Goal: Task Accomplishment & Management: Manage account settings

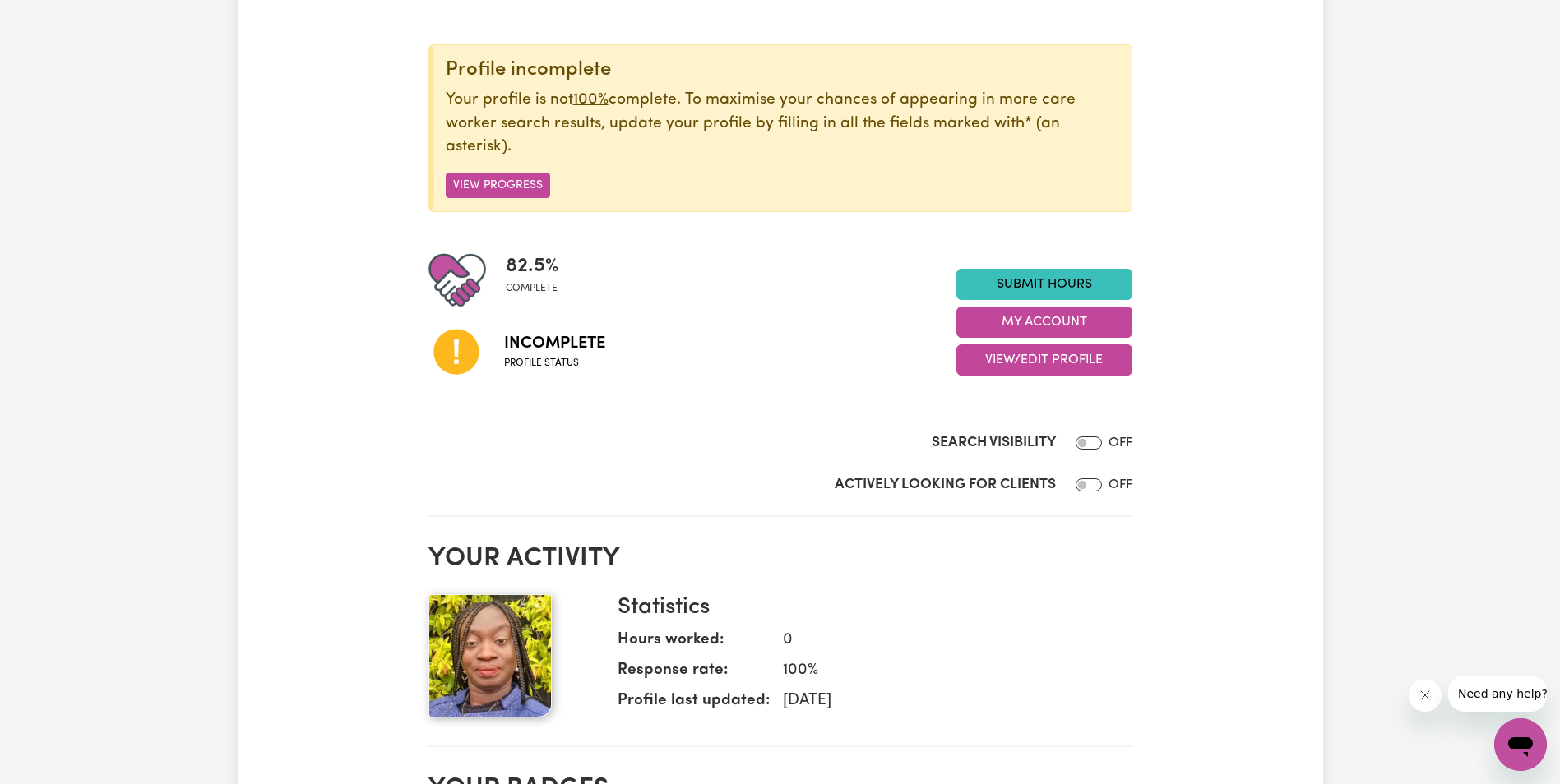
scroll to position [164, 0]
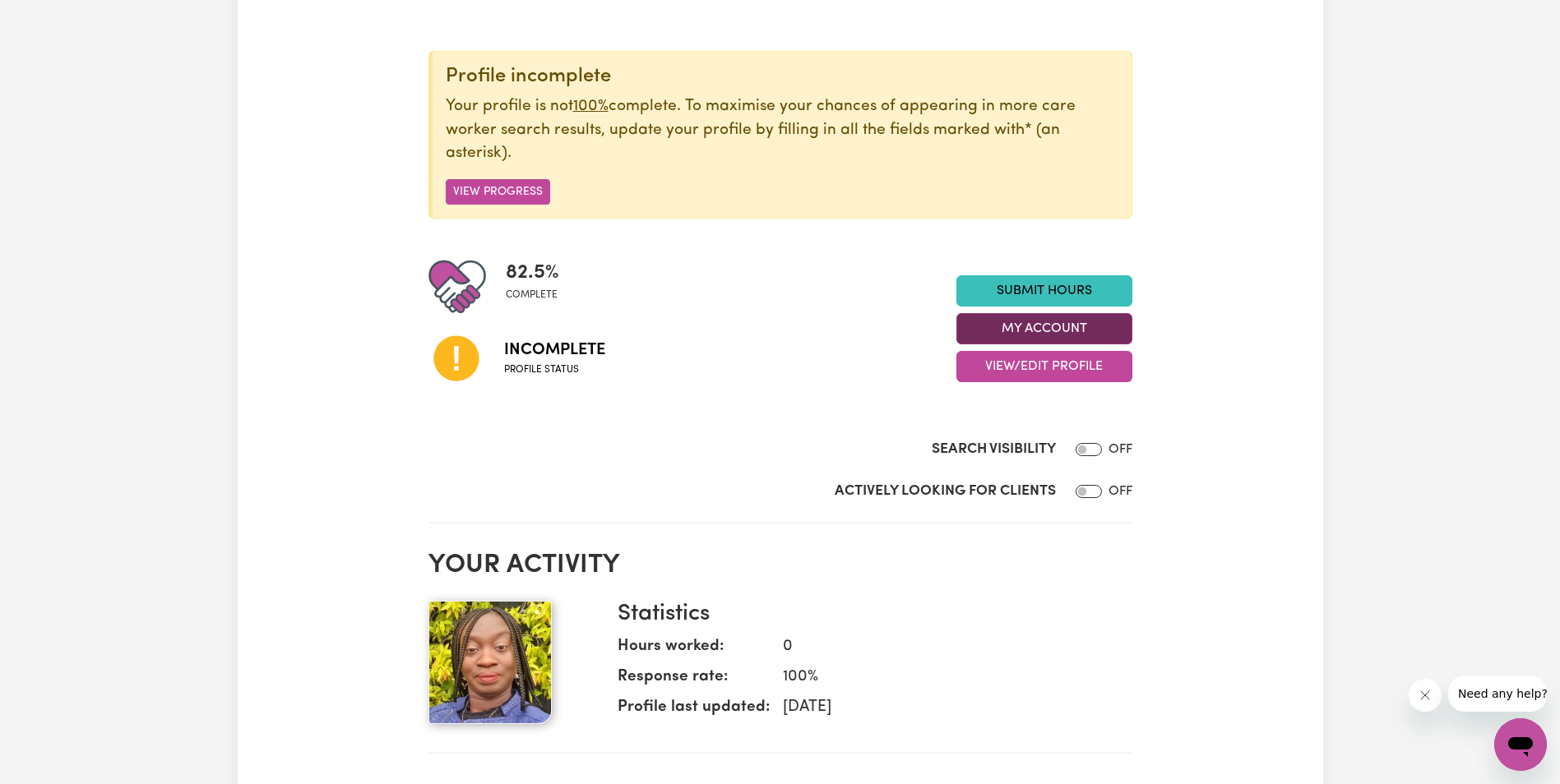
click at [1032, 319] on button "My Account" at bounding box center [1044, 329] width 176 height 31
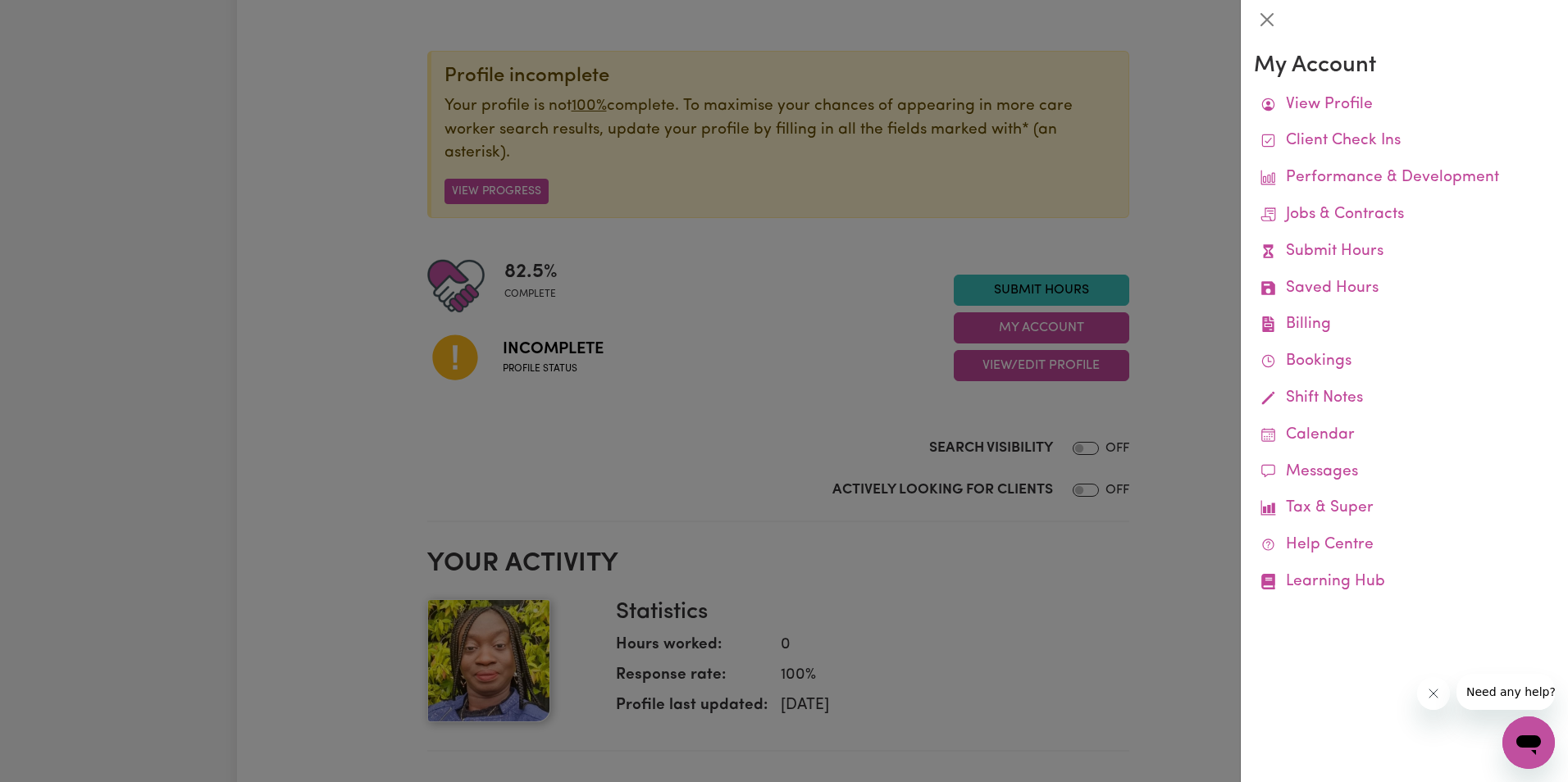
click at [1057, 391] on div at bounding box center [784, 391] width 1568 height 782
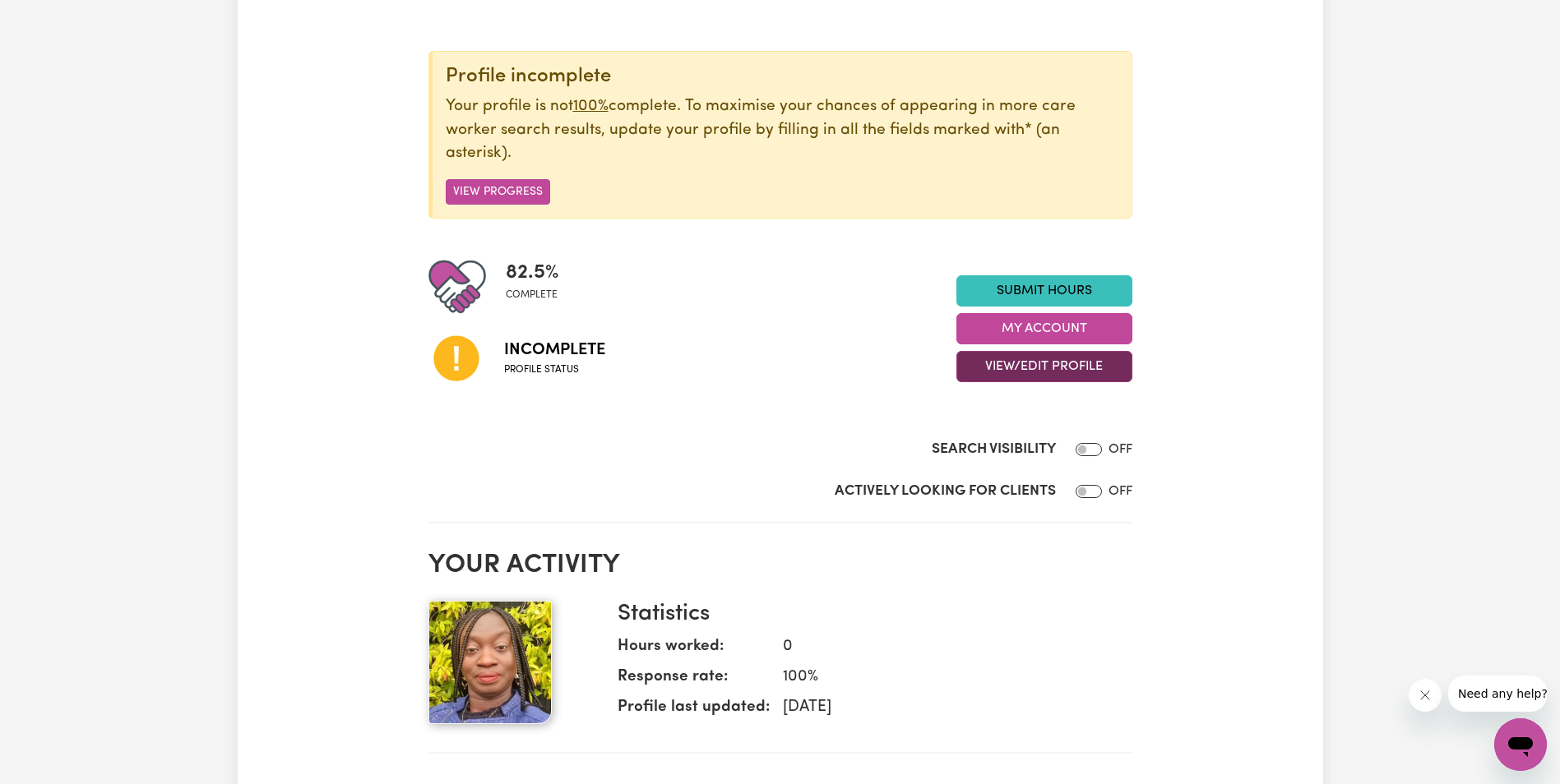
click at [1055, 361] on button "View/Edit Profile" at bounding box center [1044, 366] width 176 height 31
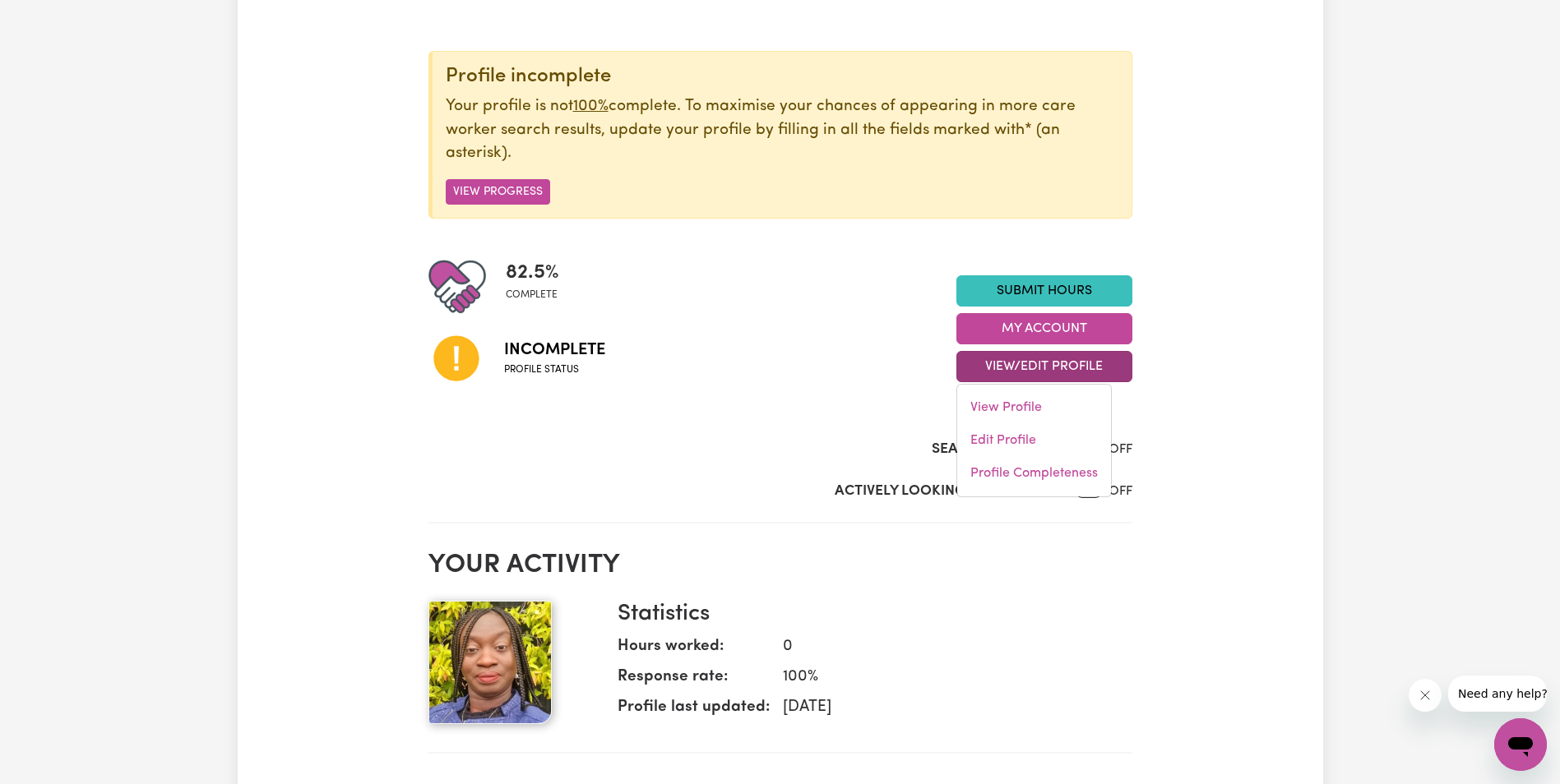
click at [773, 339] on div "Incomplete Profile status" at bounding box center [692, 357] width 528 height 84
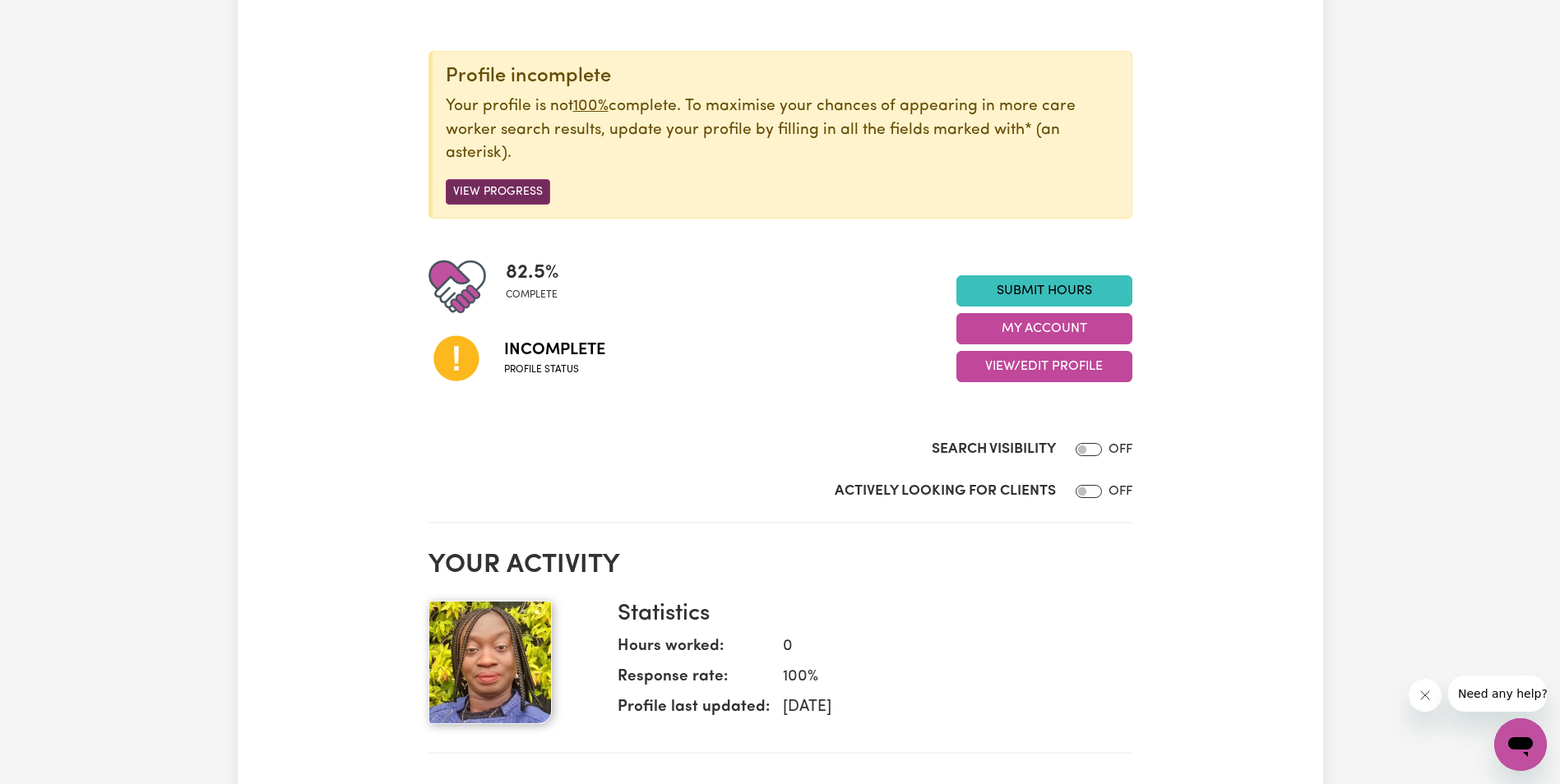
click at [494, 188] on button "View Progress" at bounding box center [498, 192] width 105 height 26
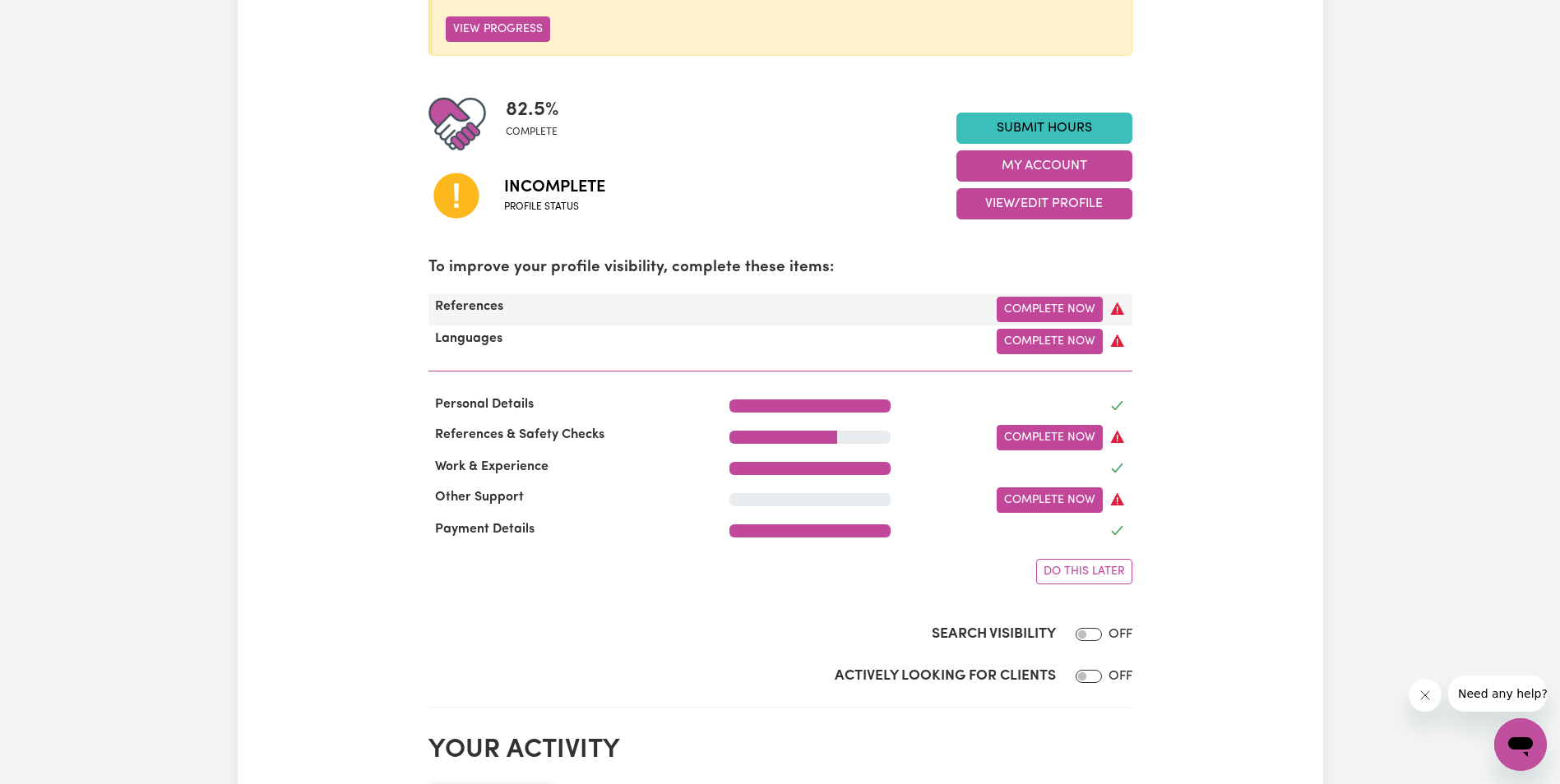
scroll to position [329, 0]
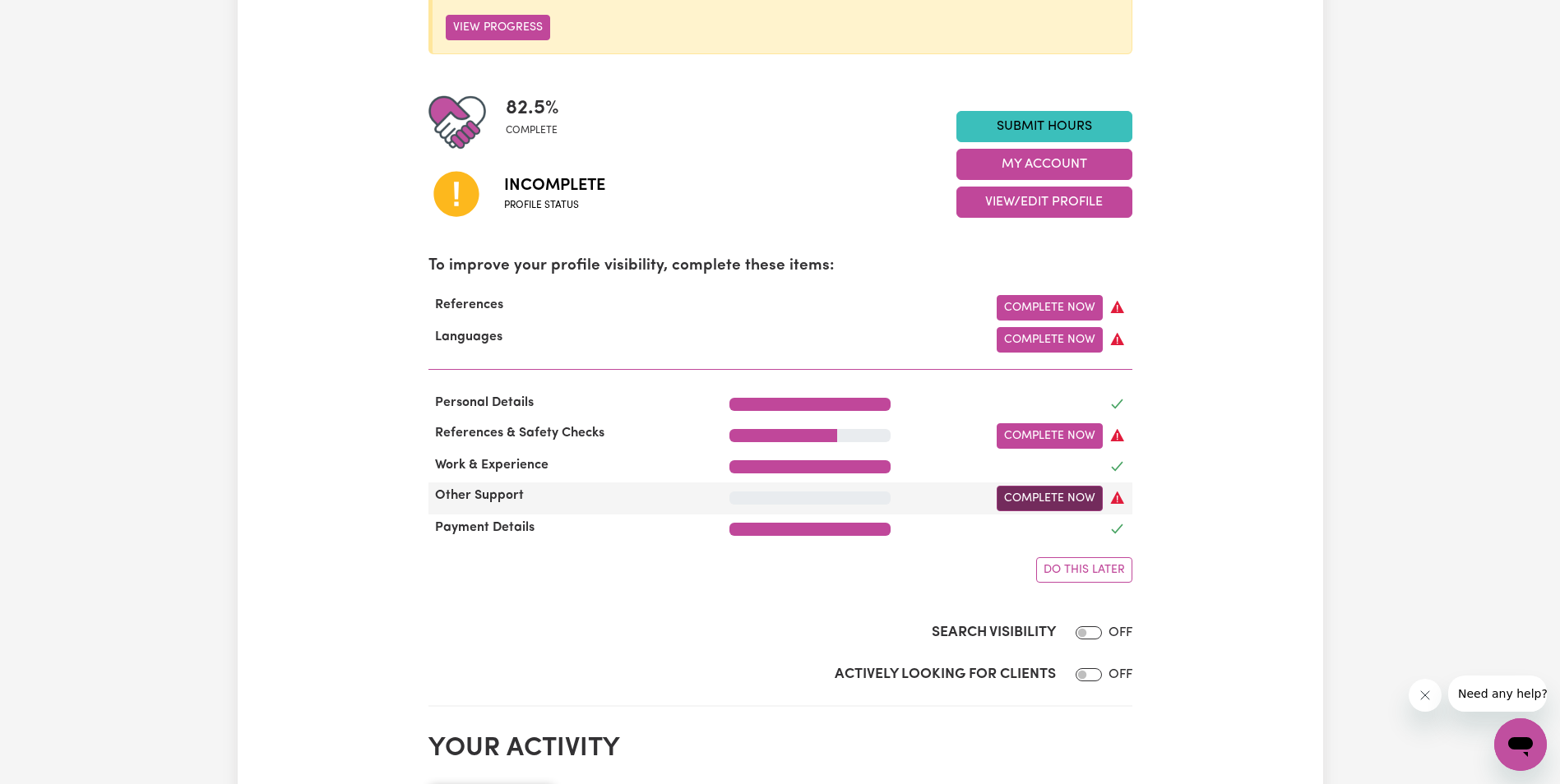
click at [1028, 503] on link "Complete Now" at bounding box center [1050, 498] width 106 height 26
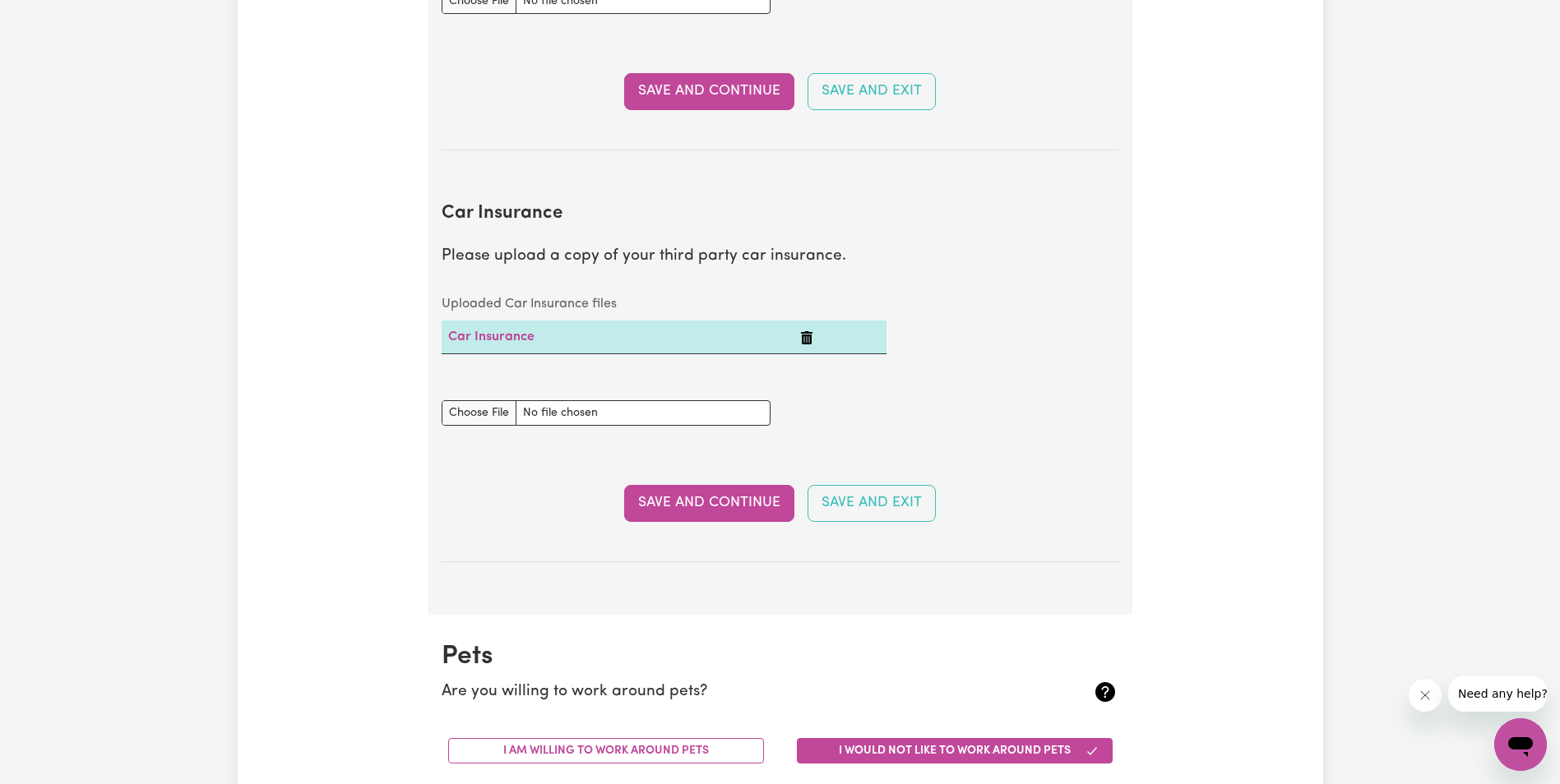
scroll to position [1069, 0]
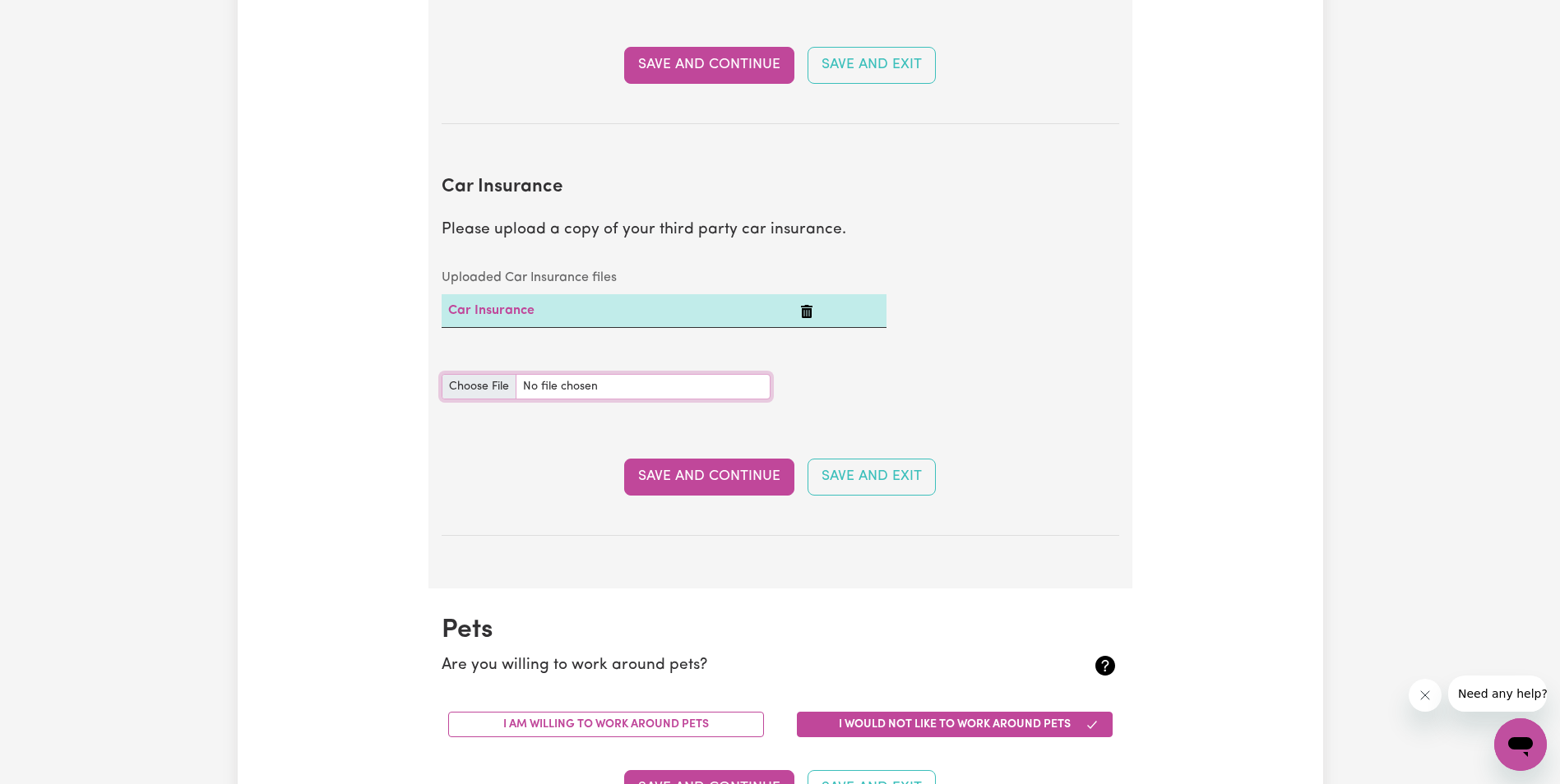
click at [480, 386] on input "Car Insurance document" at bounding box center [607, 387] width 329 height 26
type input "C:\fakepath\car Insurance.pdf"
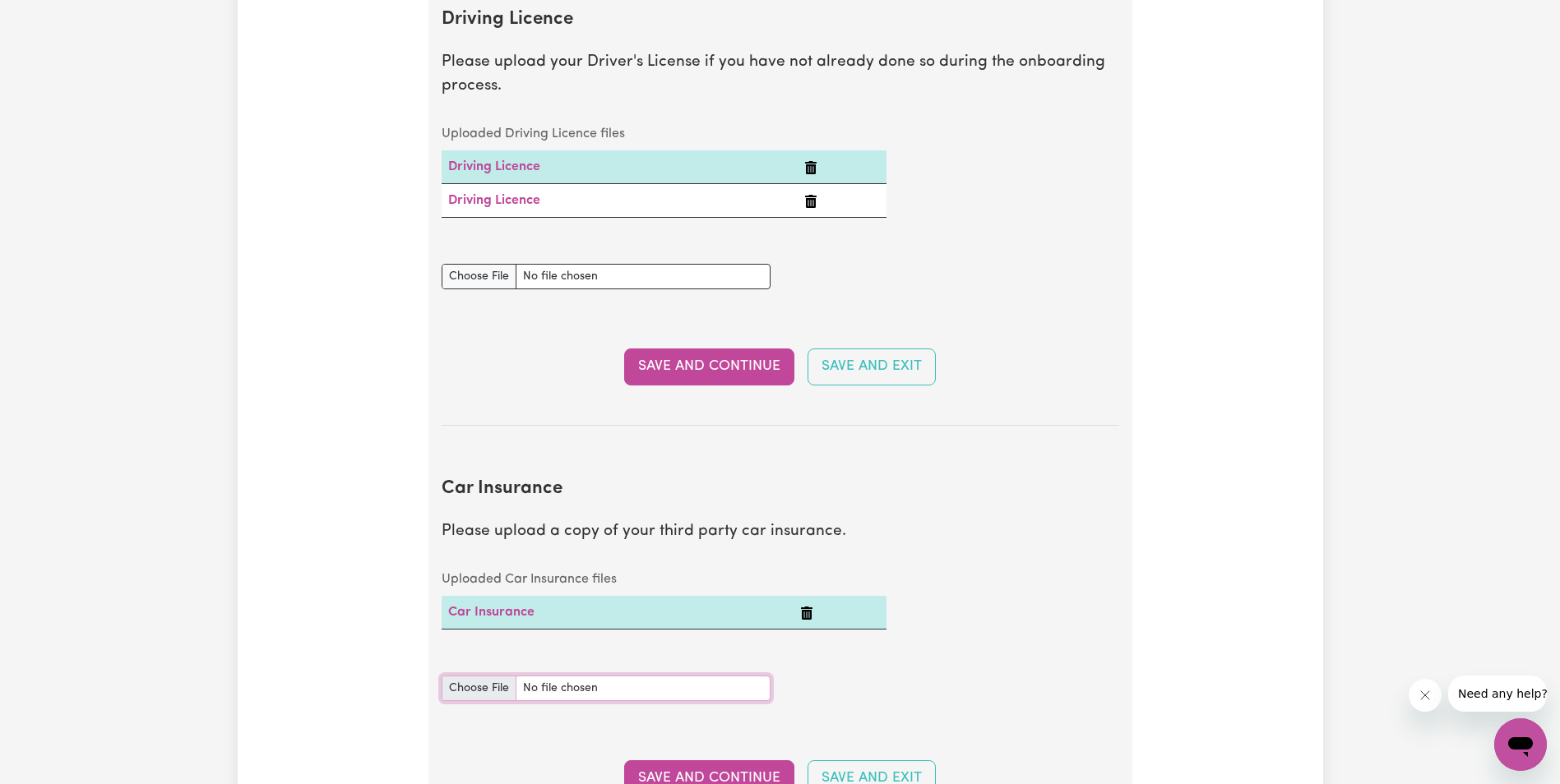
scroll to position [740, 0]
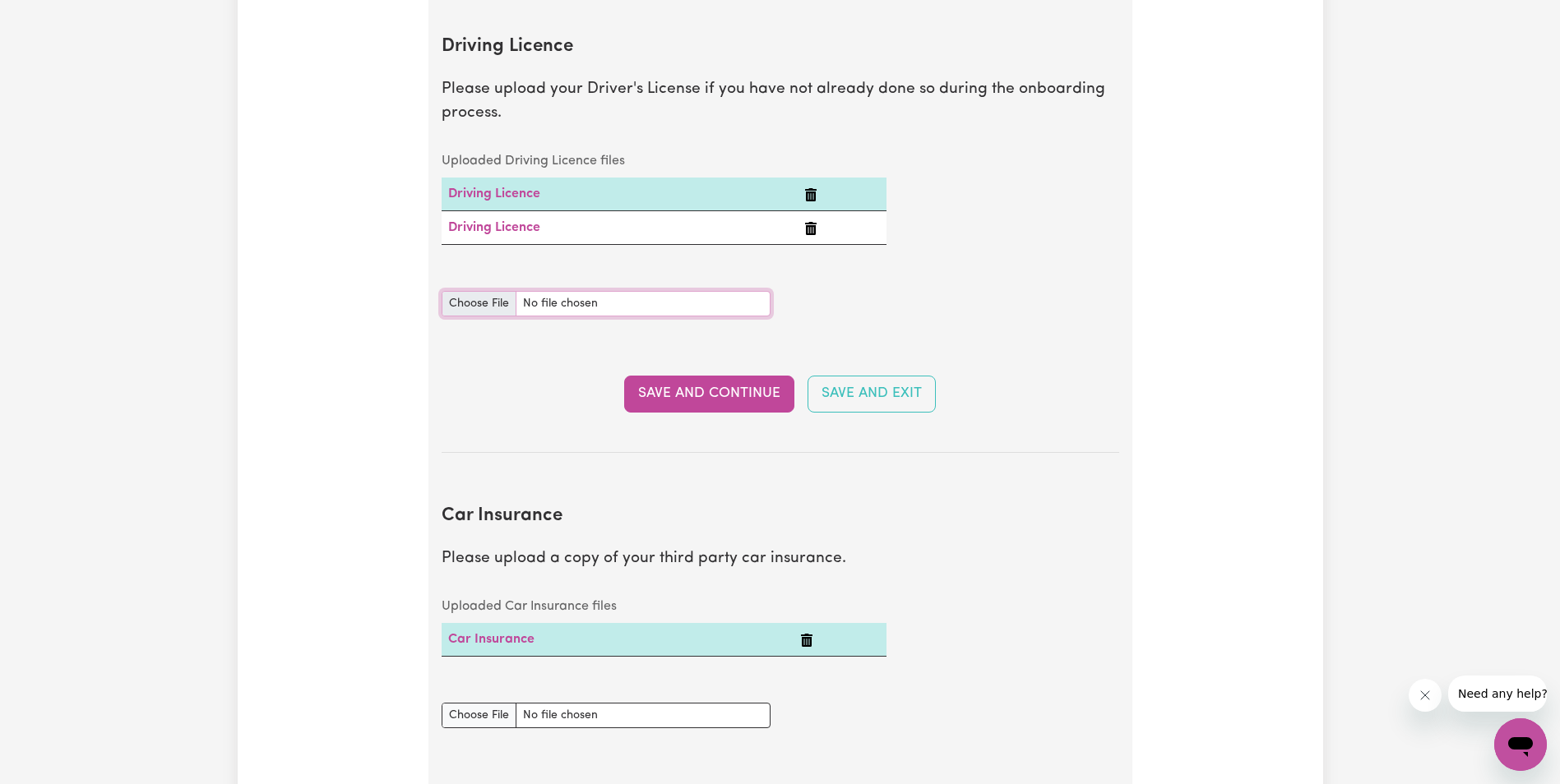
click at [474, 301] on input "Driving Licence document" at bounding box center [607, 303] width 329 height 26
type input "C:\fakepath\TITILOPE OYADEYI DRIVER'S LISCENCE.pdf"
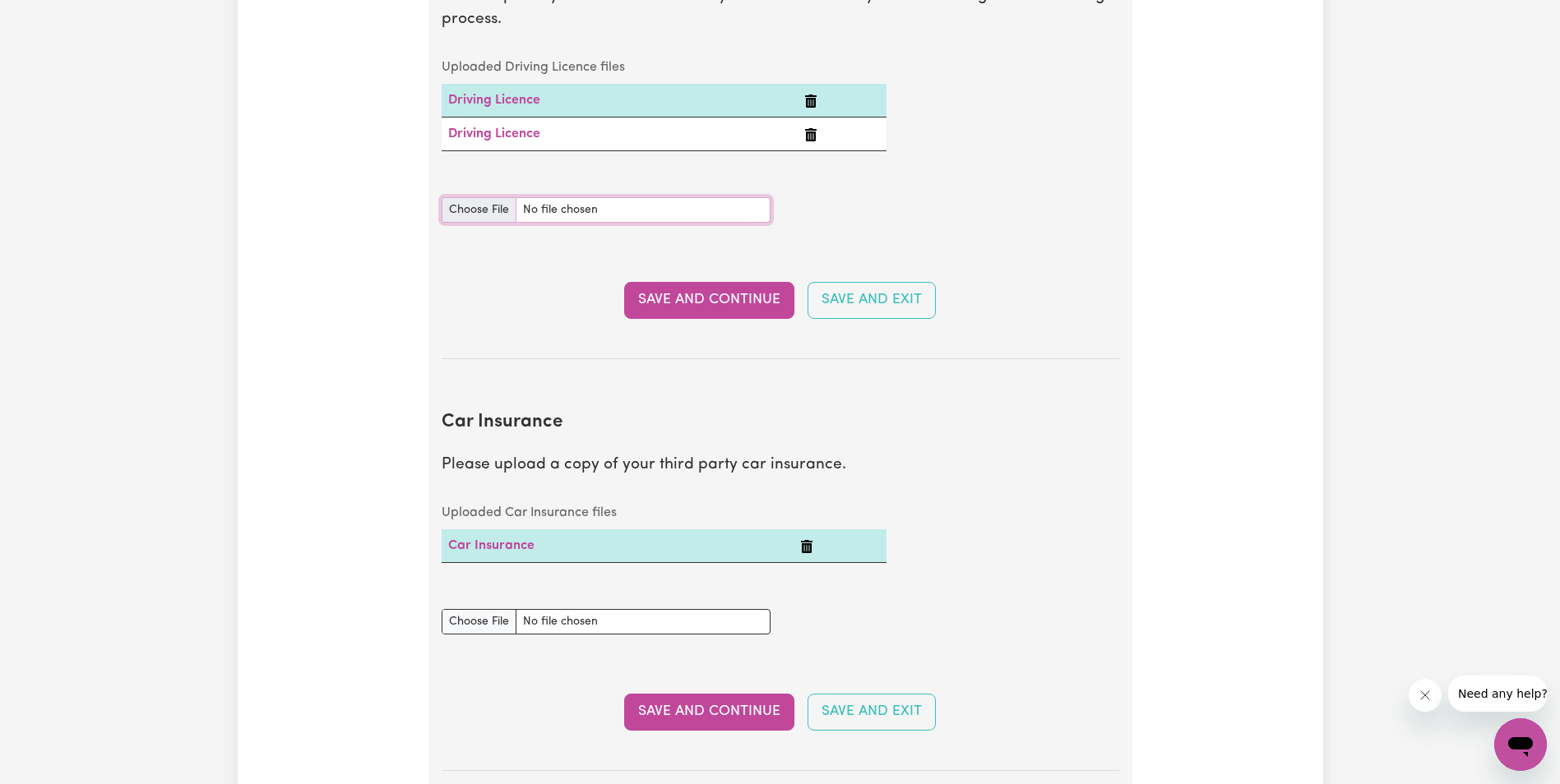
scroll to position [822, 0]
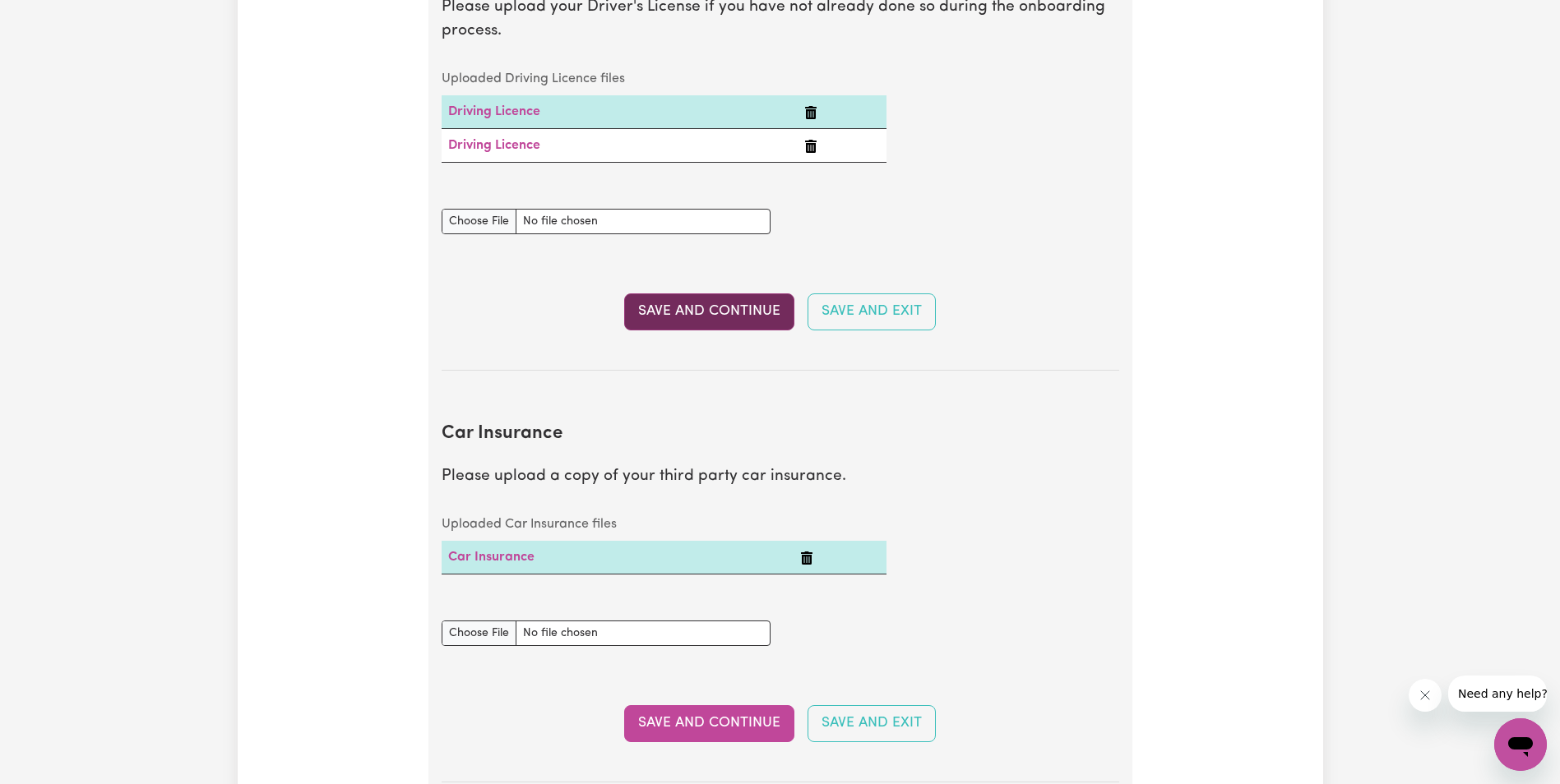
click at [684, 308] on button "Save and Continue" at bounding box center [709, 312] width 170 height 36
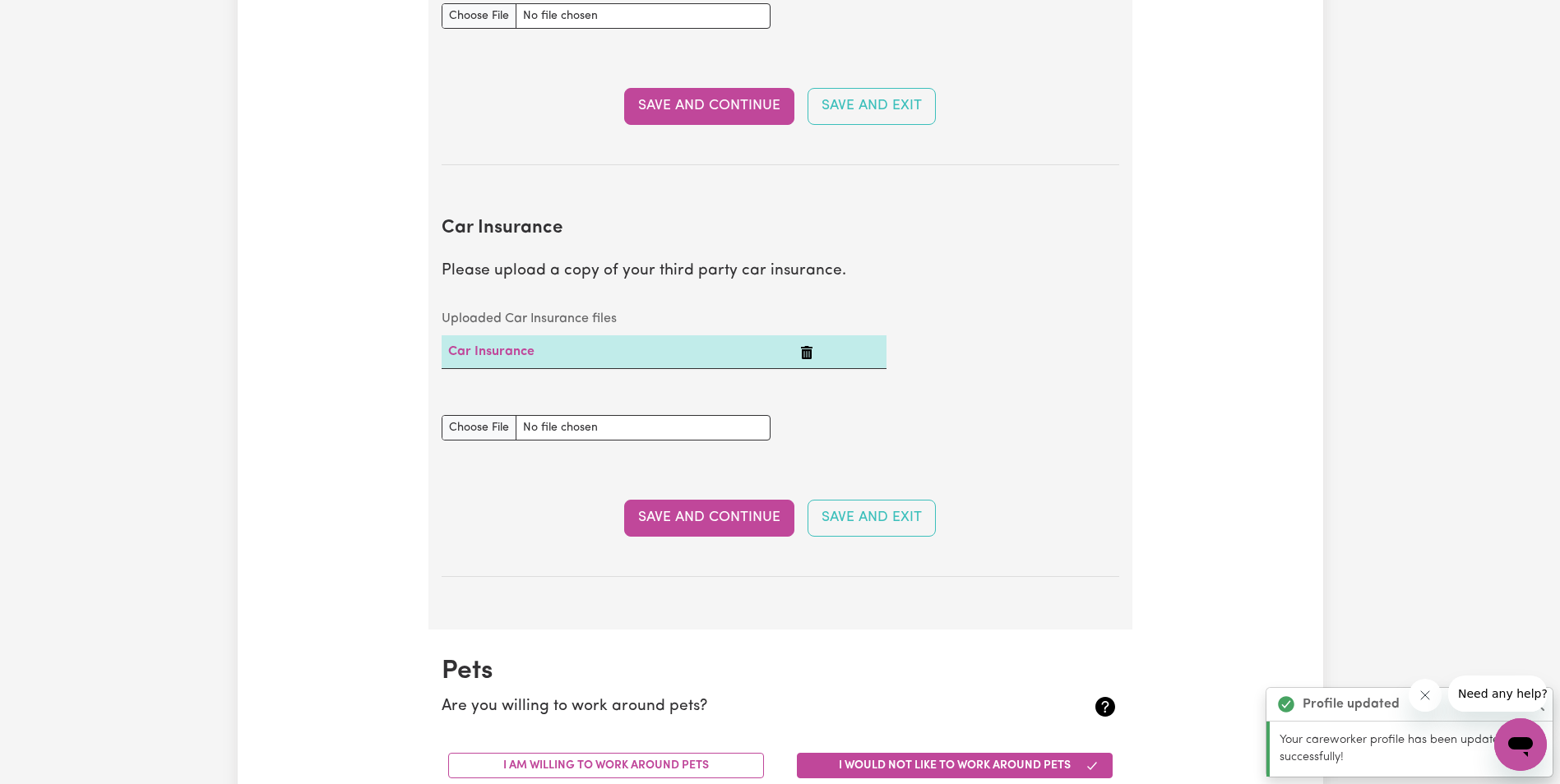
scroll to position [1055, 0]
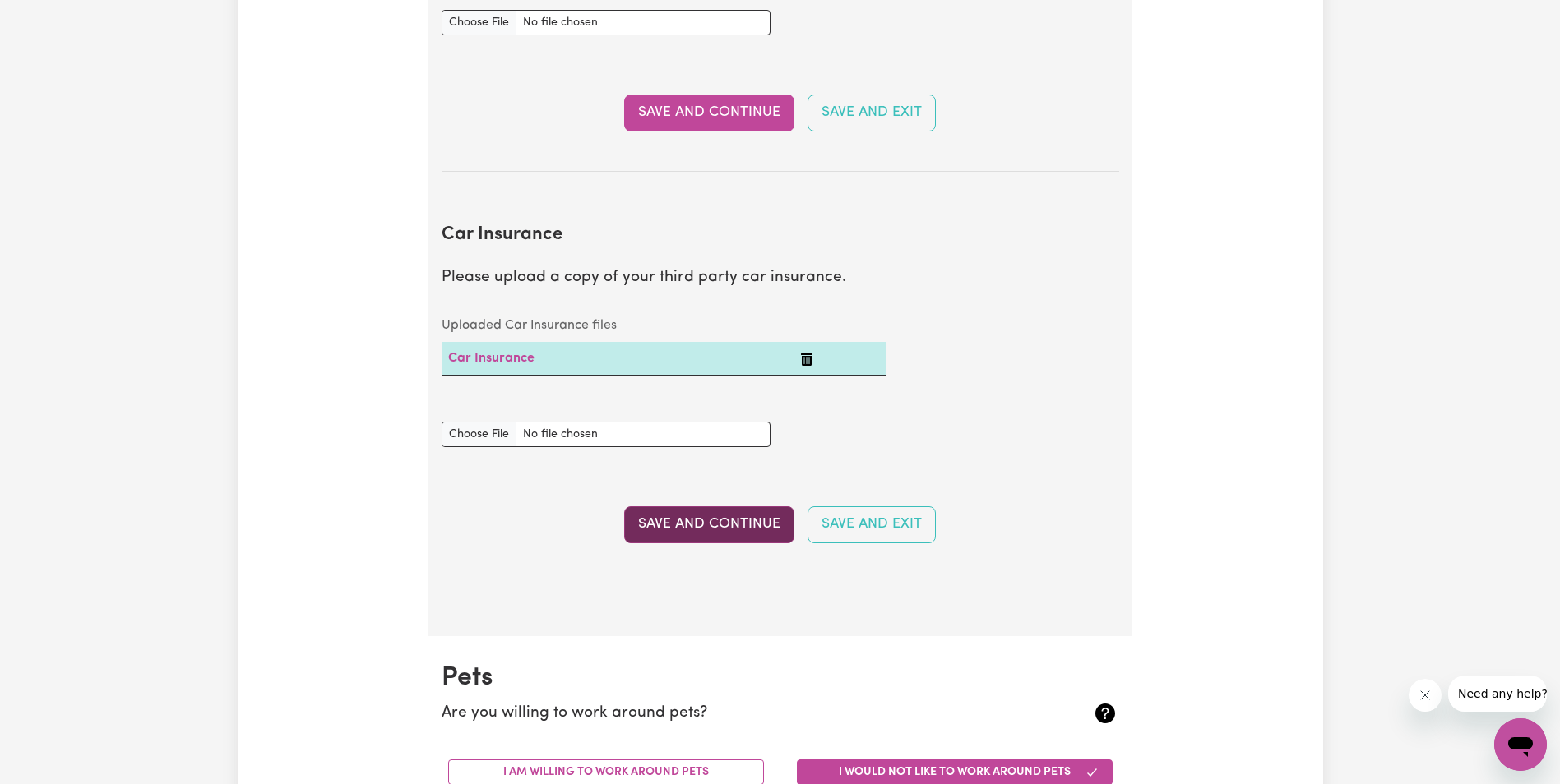
click at [720, 521] on button "Save and Continue" at bounding box center [709, 525] width 170 height 36
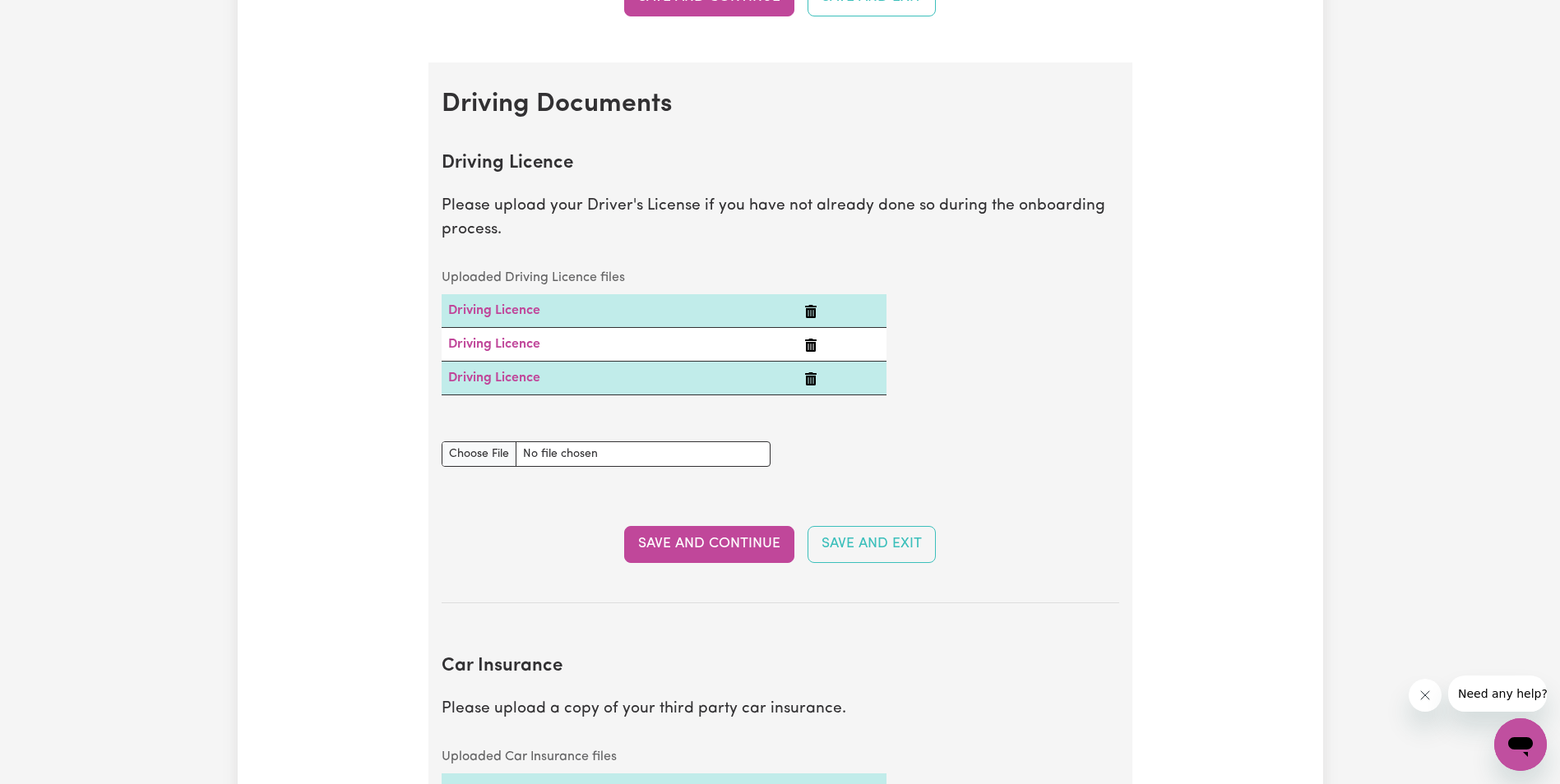
scroll to position [622, 0]
click at [499, 308] on link "Driving Licence" at bounding box center [493, 312] width 92 height 13
click at [808, 379] on icon "Delete Driving Licence" at bounding box center [811, 380] width 11 height 13
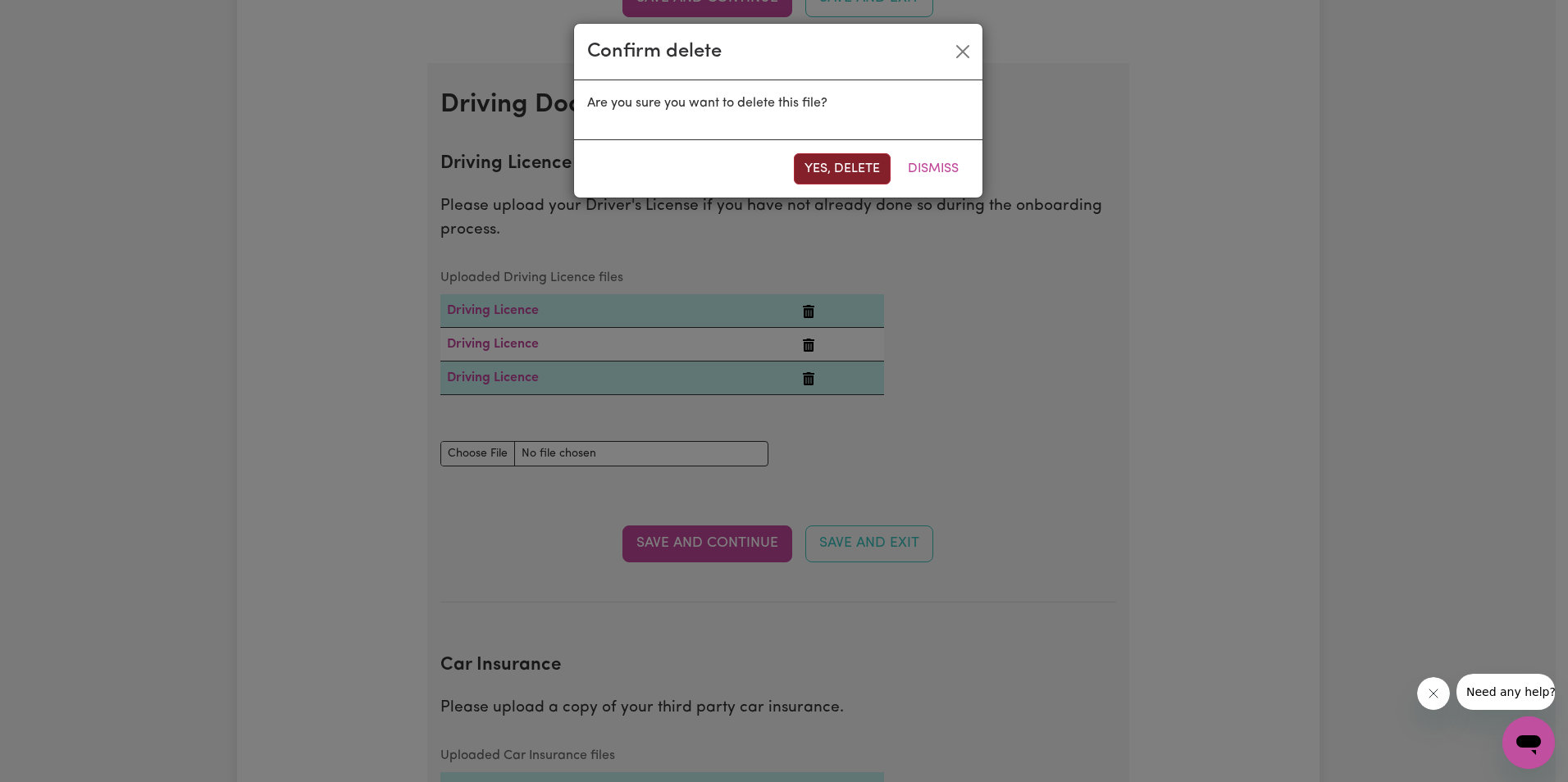
click at [835, 163] on button "Yes, delete" at bounding box center [842, 169] width 97 height 31
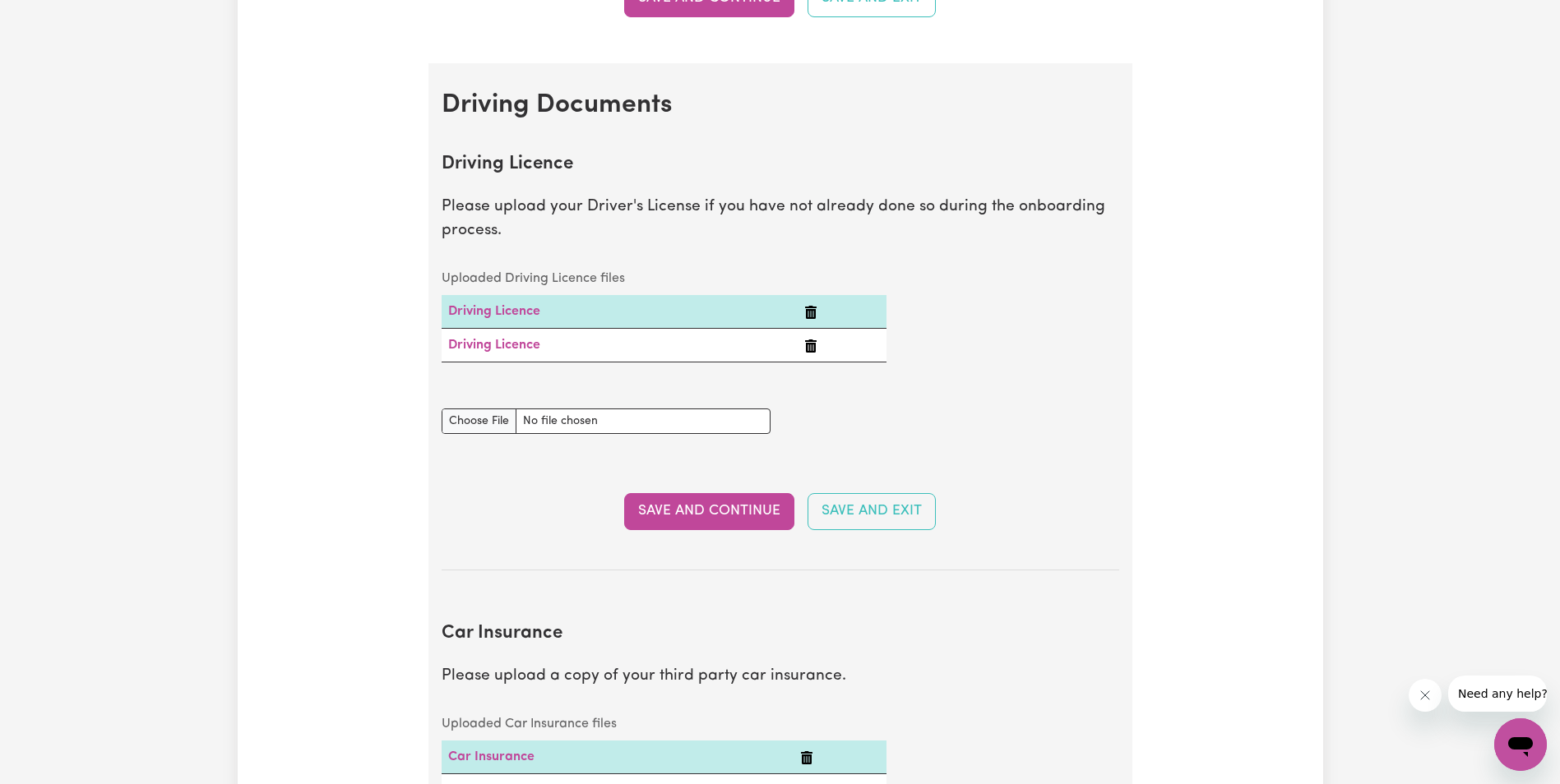
click at [812, 347] on icon "Delete Driving Licence" at bounding box center [811, 346] width 11 height 13
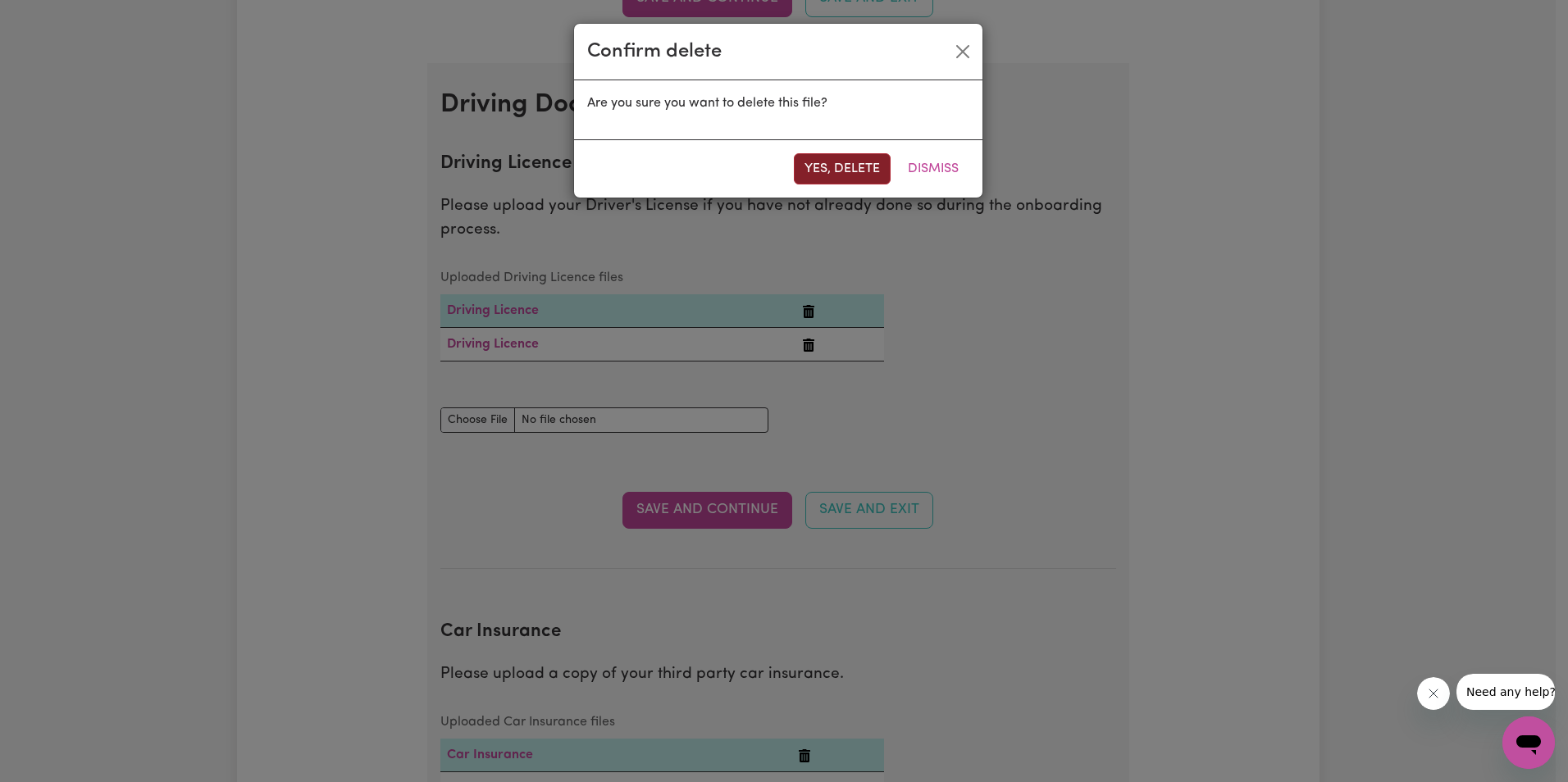
click at [860, 169] on button "Yes, delete" at bounding box center [842, 169] width 97 height 31
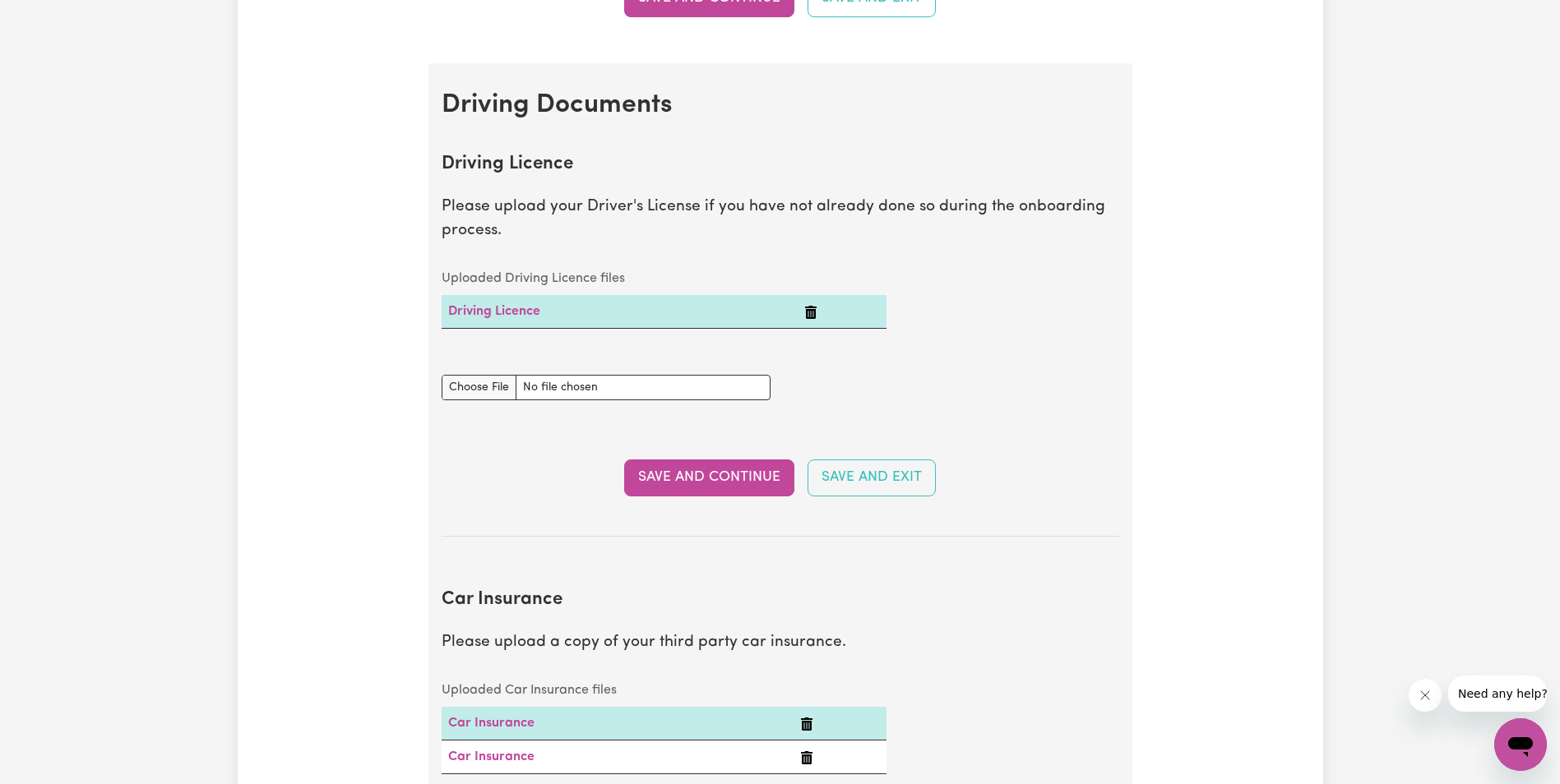
click at [807, 313] on icon "Delete Driving Licence" at bounding box center [811, 313] width 11 height 13
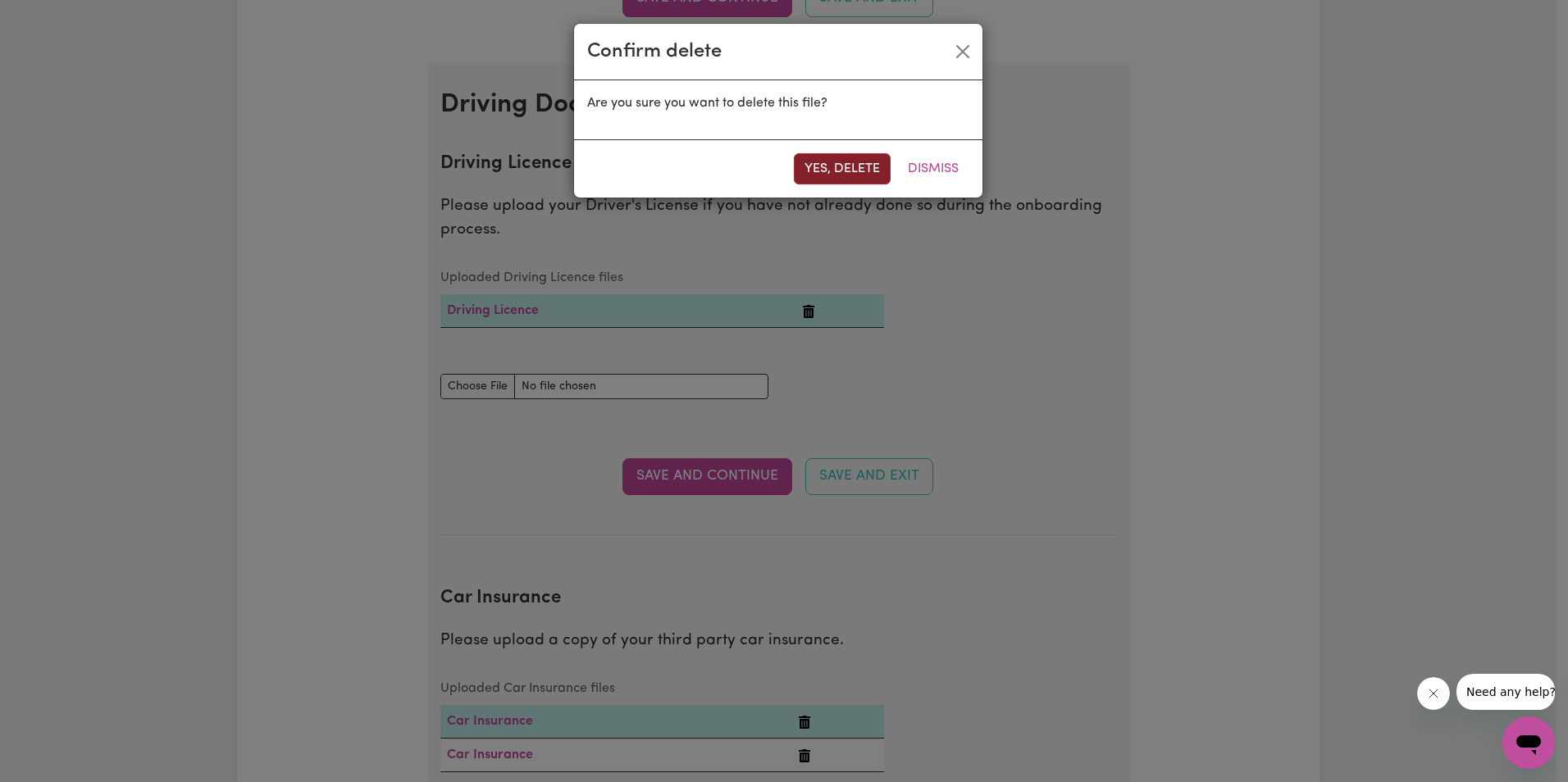
click at [839, 166] on button "Yes, delete" at bounding box center [842, 169] width 97 height 31
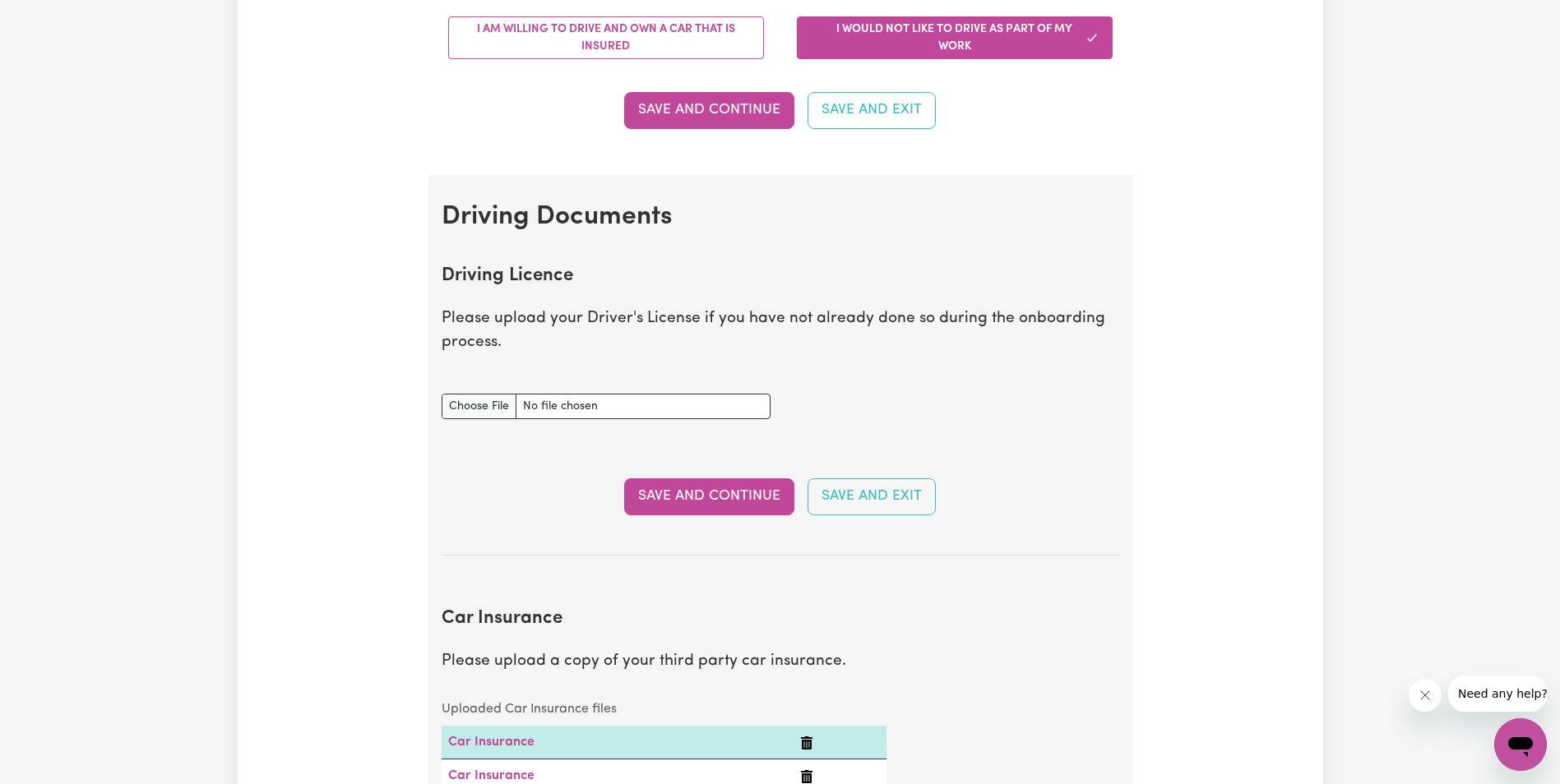
scroll to position [540, 0]
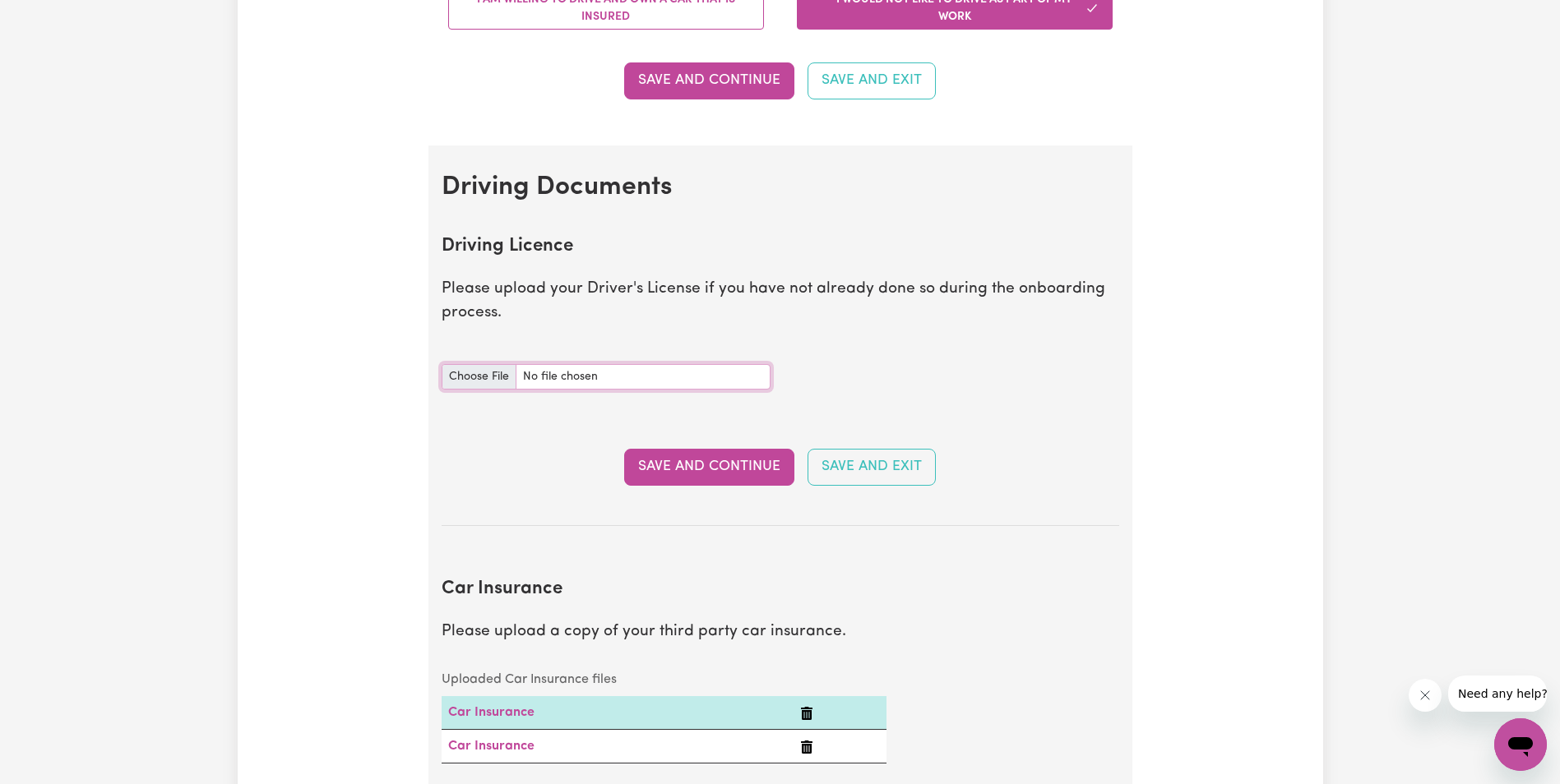
click at [477, 376] on input "Driving Licence document" at bounding box center [607, 376] width 329 height 26
type input "C:\fakepath\driver's lisence front titilope.jpg"
click at [713, 467] on button "Save and Continue" at bounding box center [709, 467] width 170 height 36
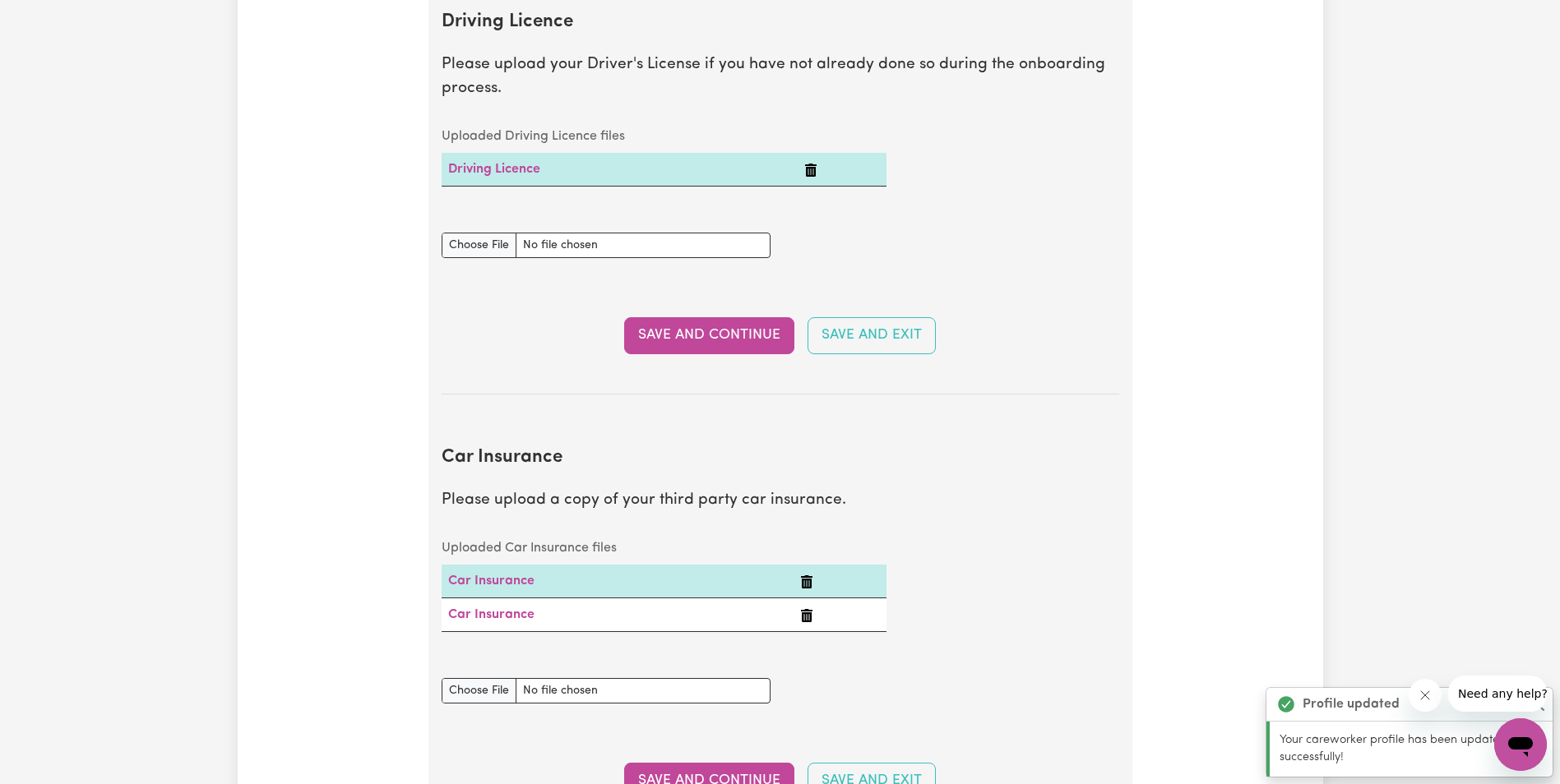
scroll to position [764, 0]
click at [468, 242] on input "Driving Licence document" at bounding box center [607, 246] width 329 height 26
type input "C:\fakepath\driver's lisence back titilope.jpg"
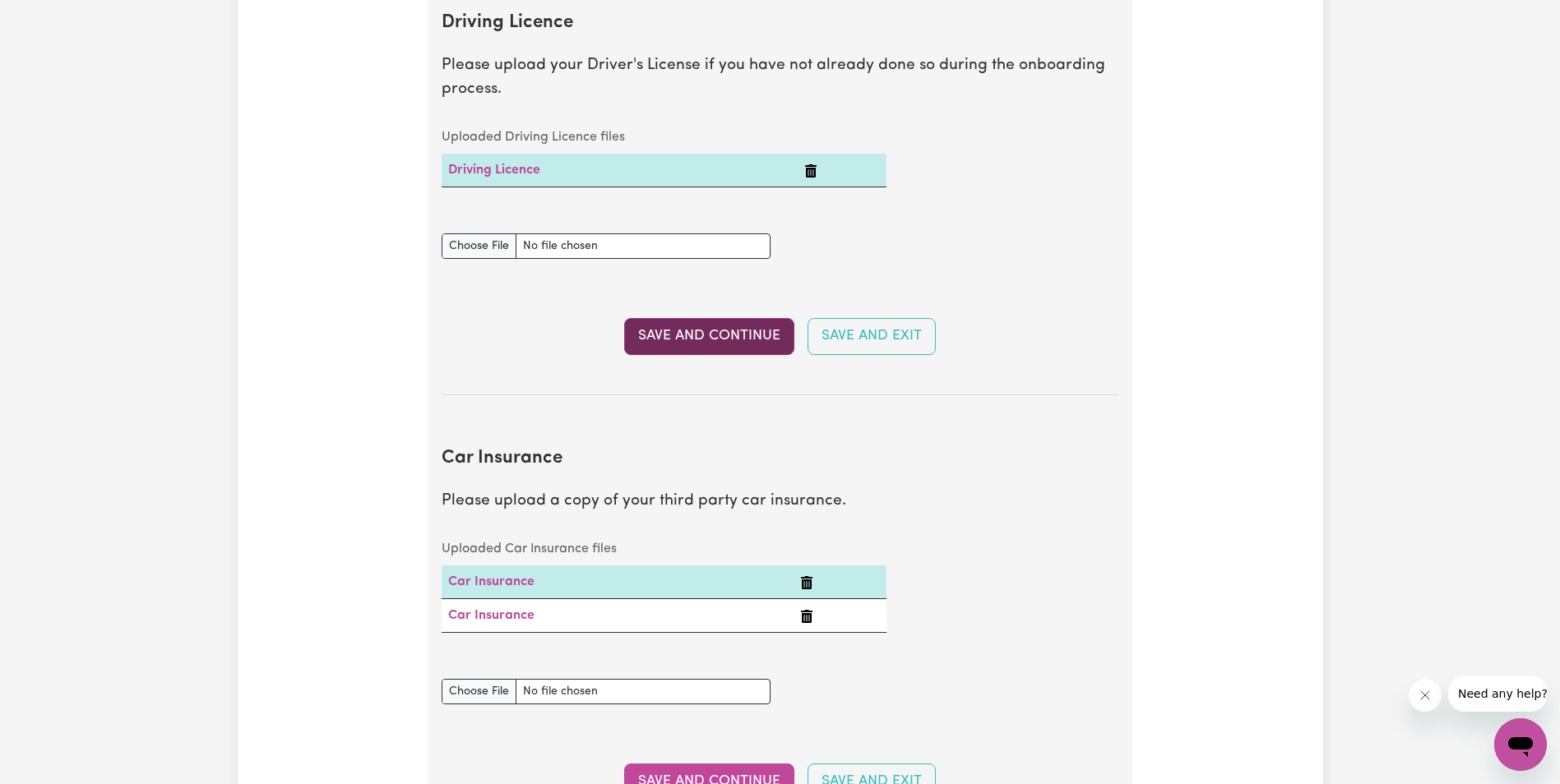
click at [694, 334] on button "Save and Continue" at bounding box center [709, 336] width 170 height 36
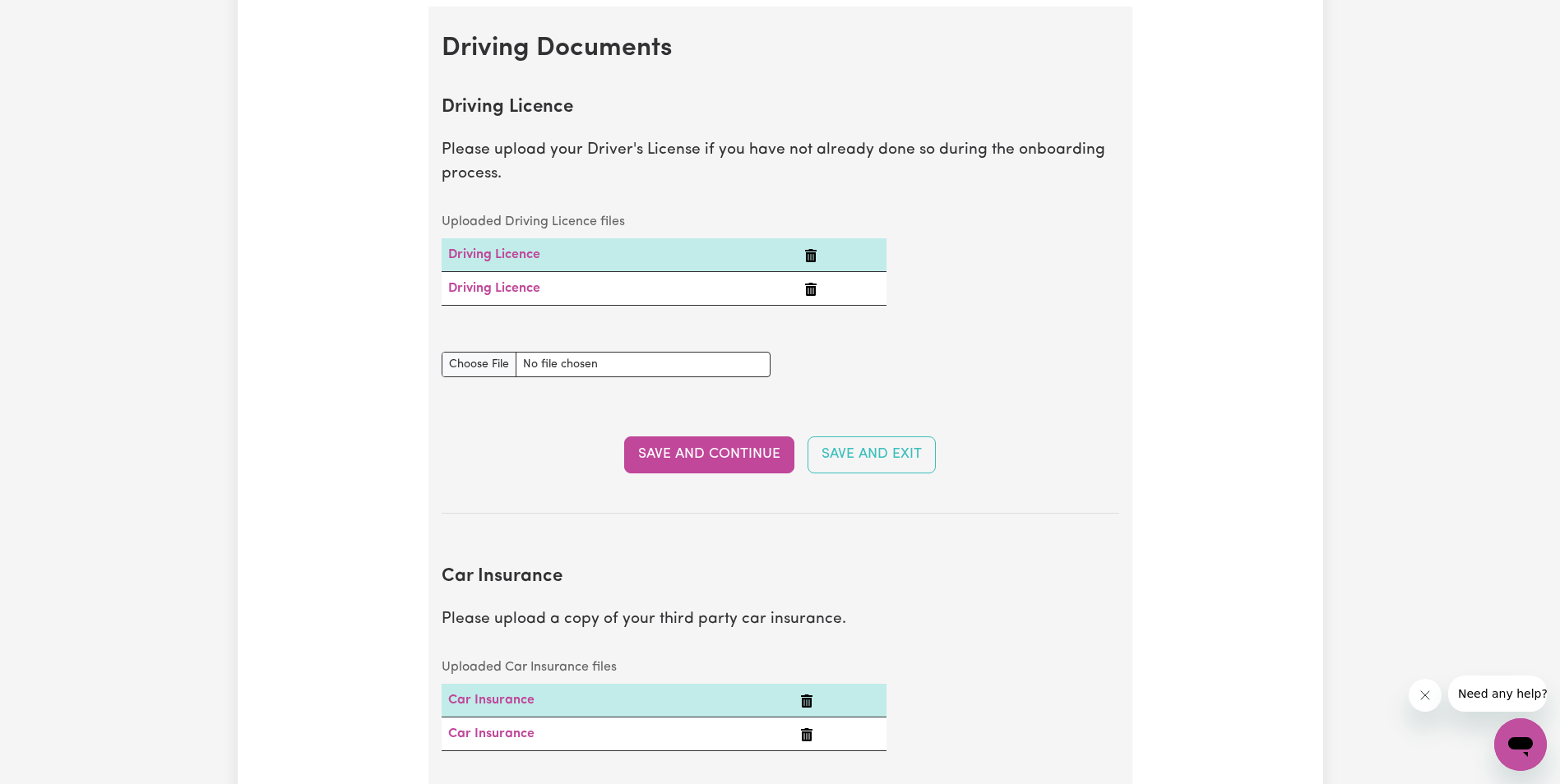
scroll to position [774, 0]
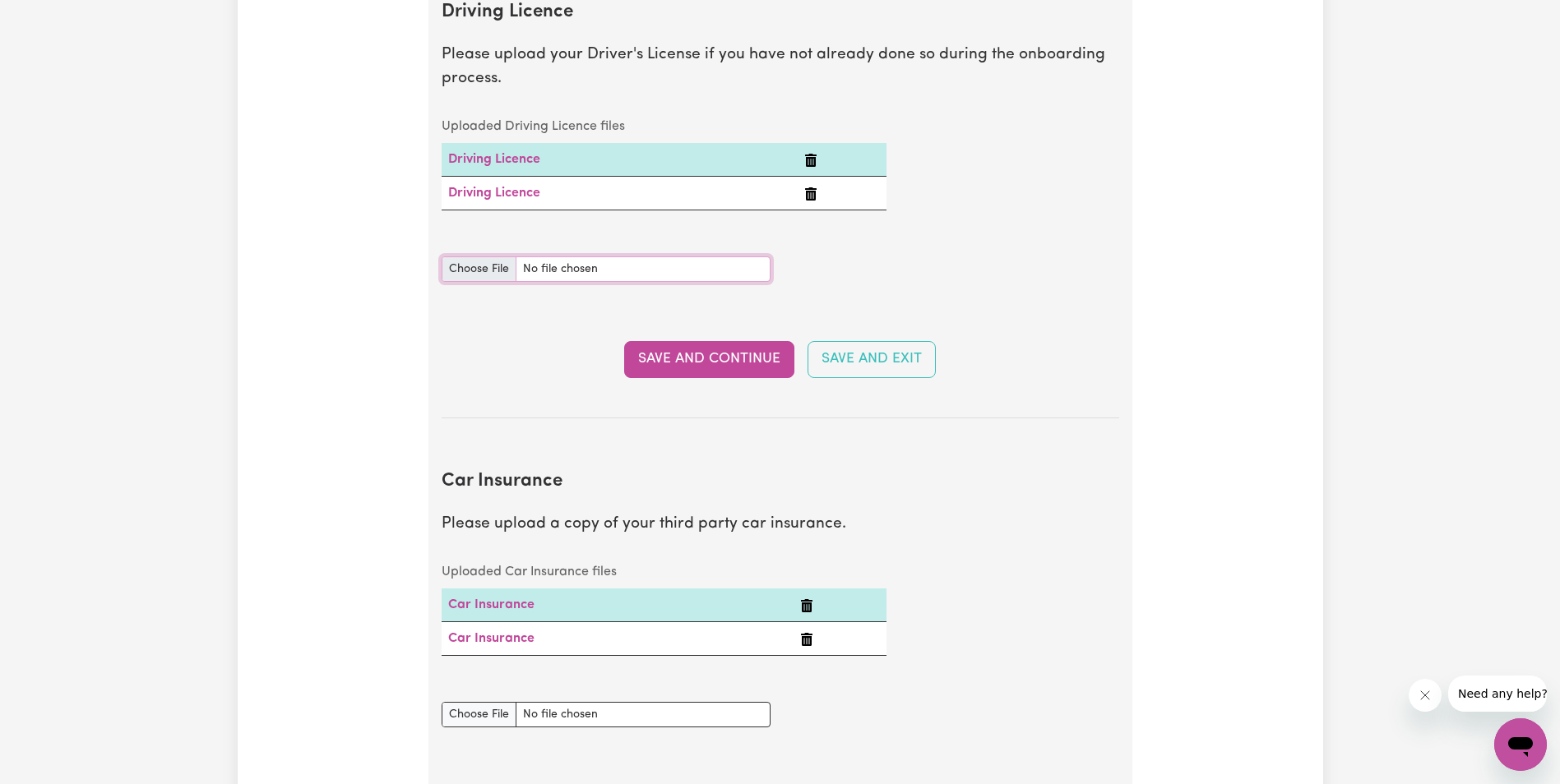
click at [495, 266] on input "Driving Licence document" at bounding box center [607, 269] width 329 height 26
type input "C:\fakepath\car Insurance.pdf"
click at [663, 353] on button "Save and Continue" at bounding box center [709, 359] width 170 height 36
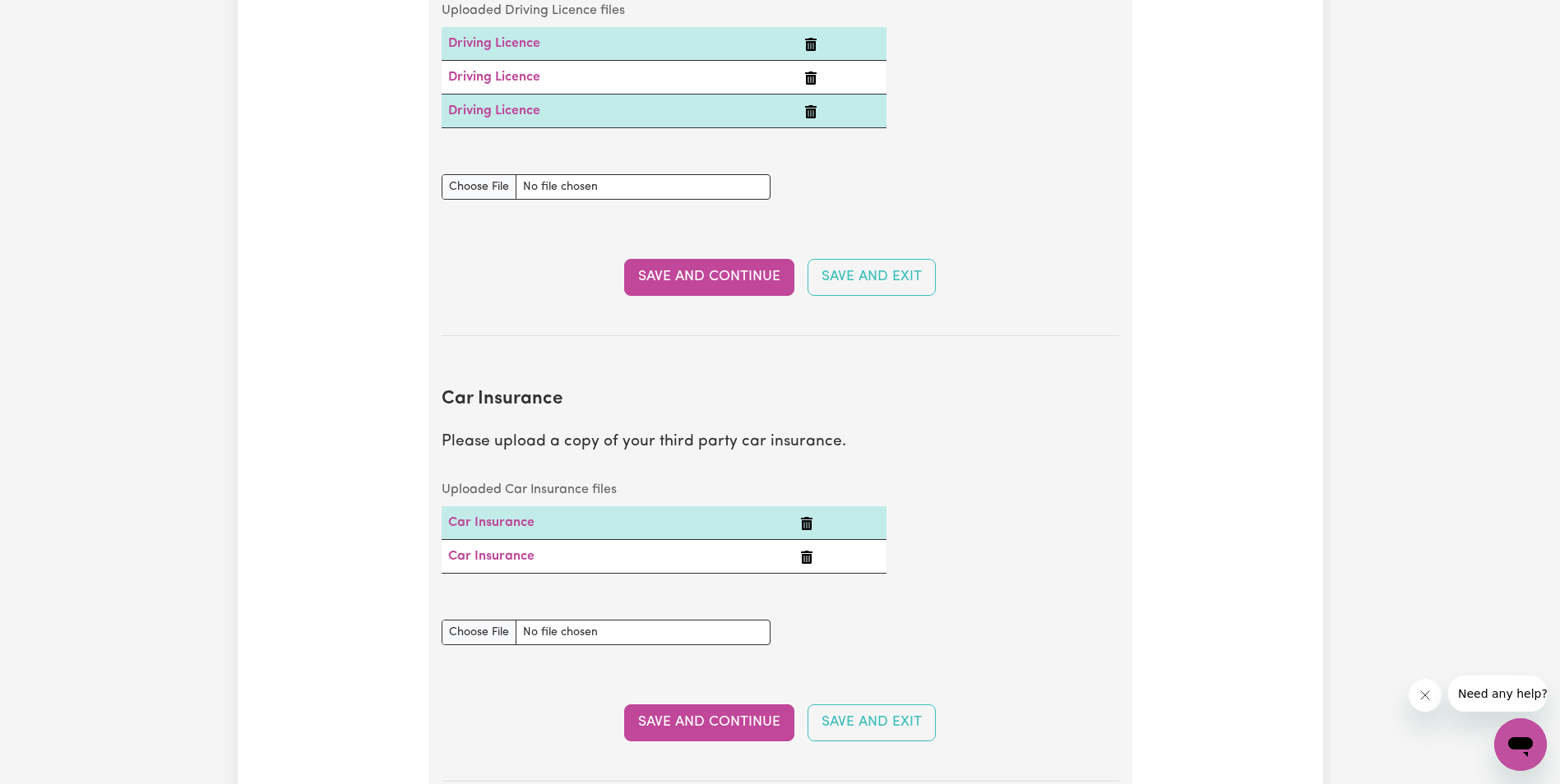
scroll to position [1055, 0]
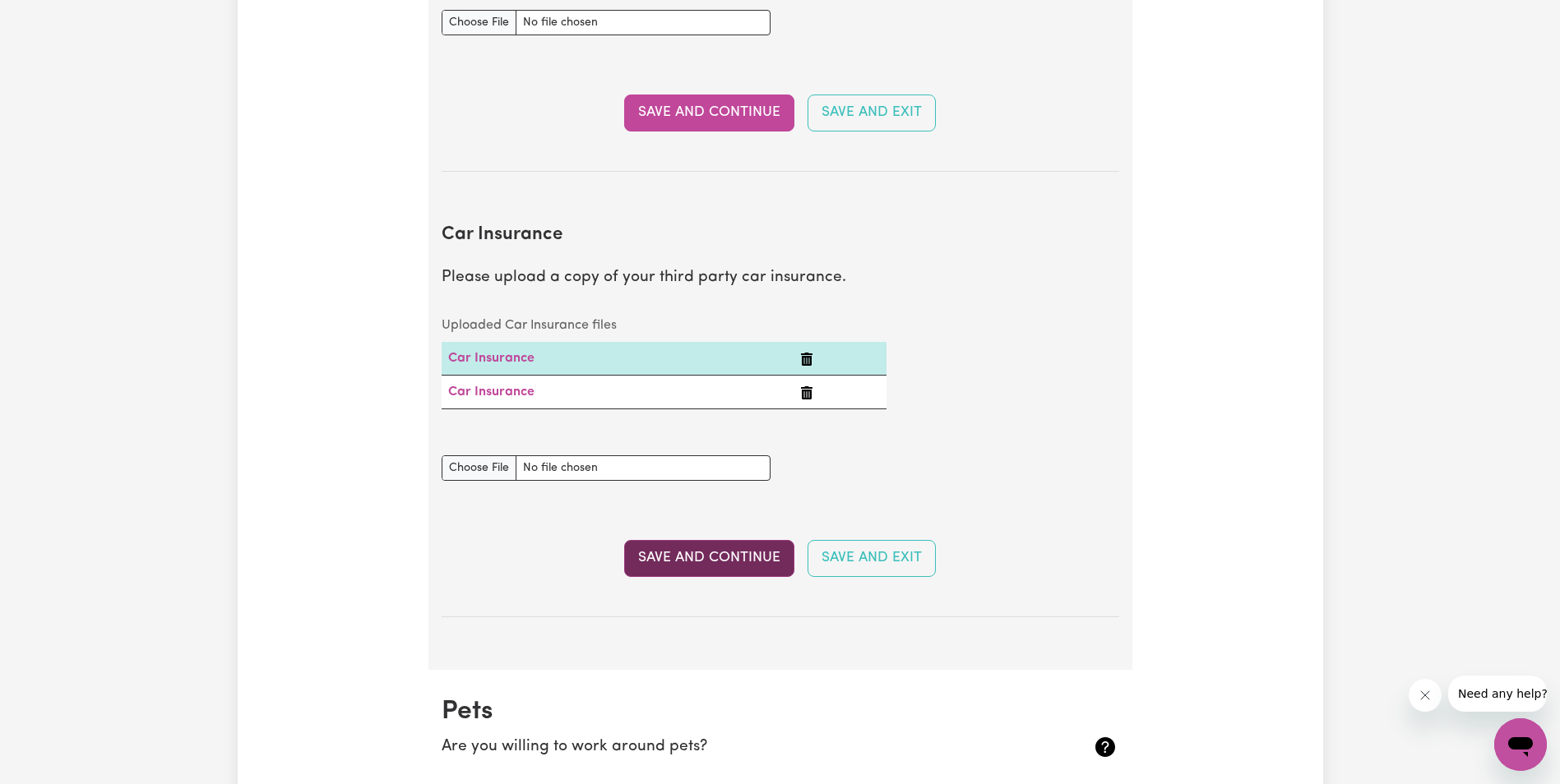
click at [719, 561] on button "Save and Continue" at bounding box center [709, 558] width 170 height 36
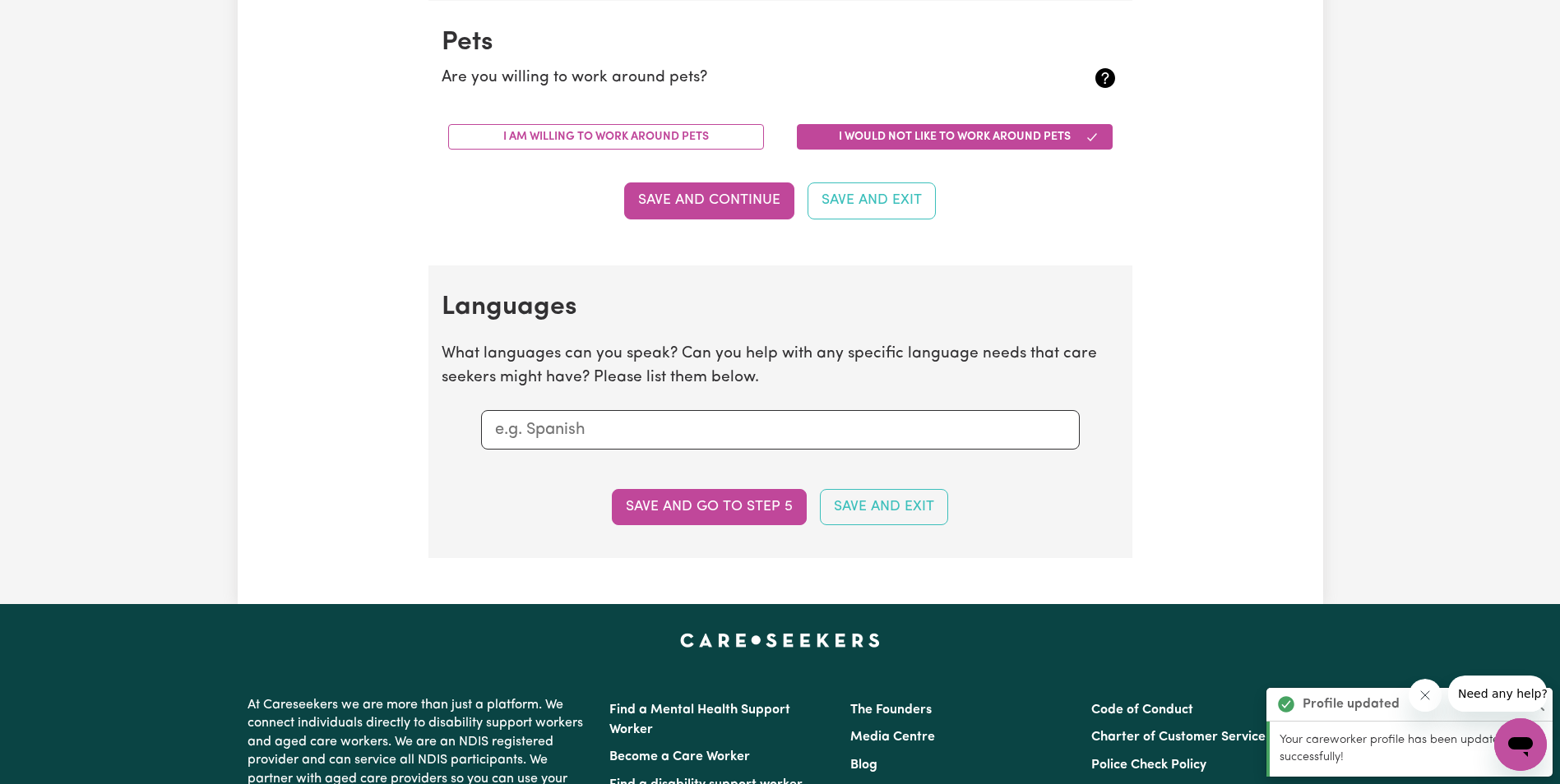
scroll to position [1725, 0]
click at [947, 127] on button "I would not like to work around pets" at bounding box center [954, 136] width 316 height 26
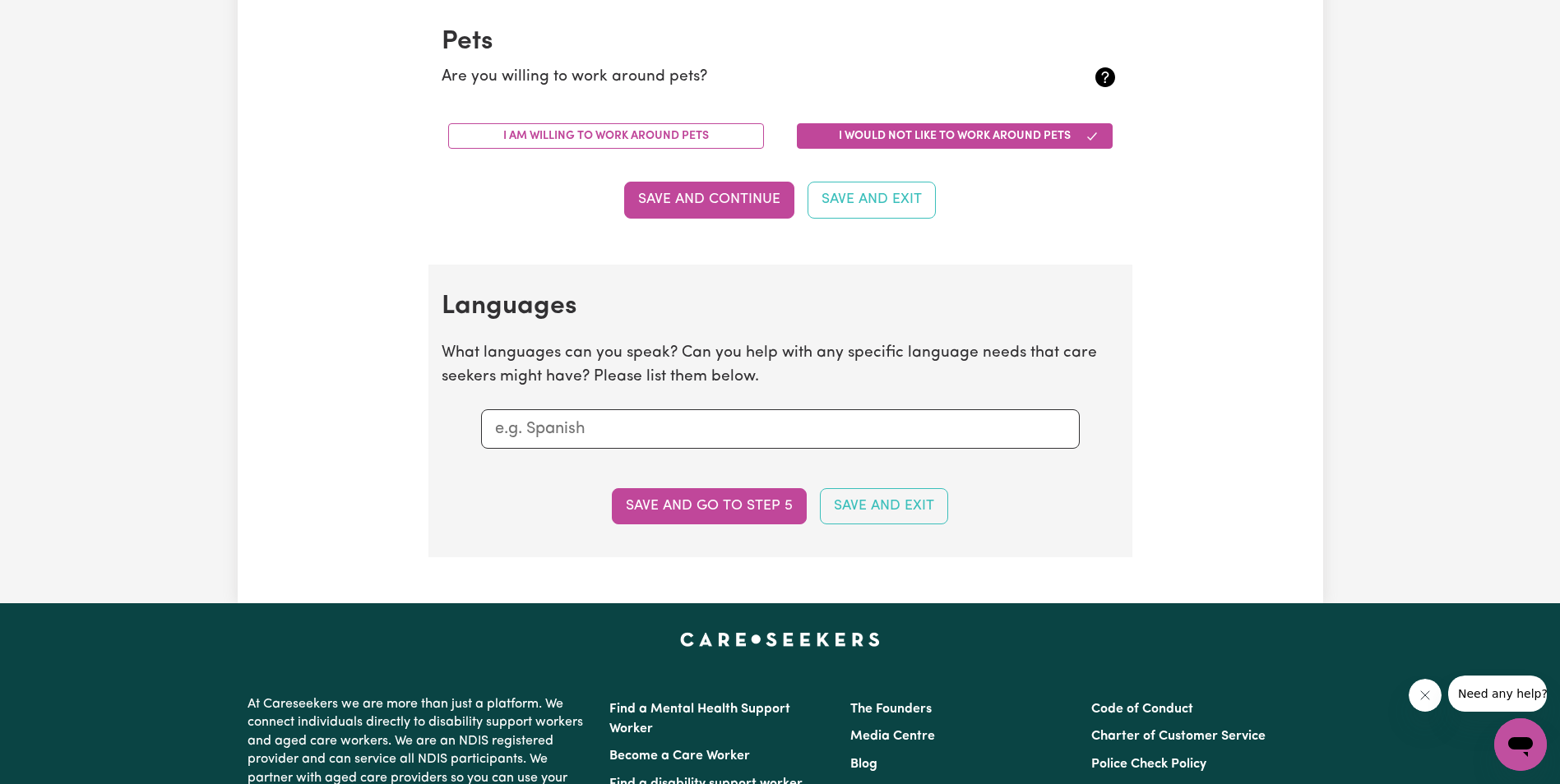
click at [748, 192] on button "Save and Continue" at bounding box center [709, 200] width 170 height 36
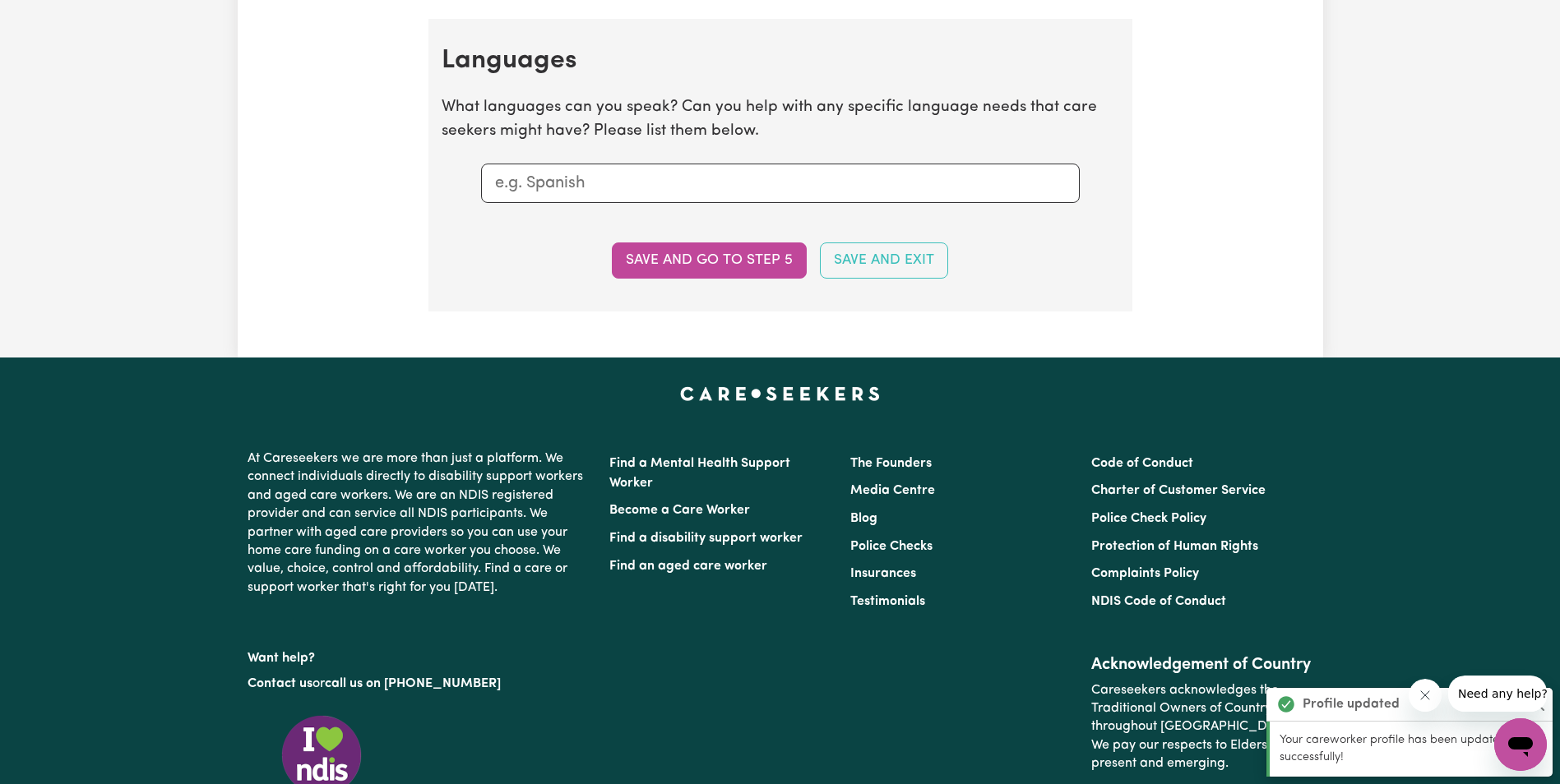
scroll to position [1989, 0]
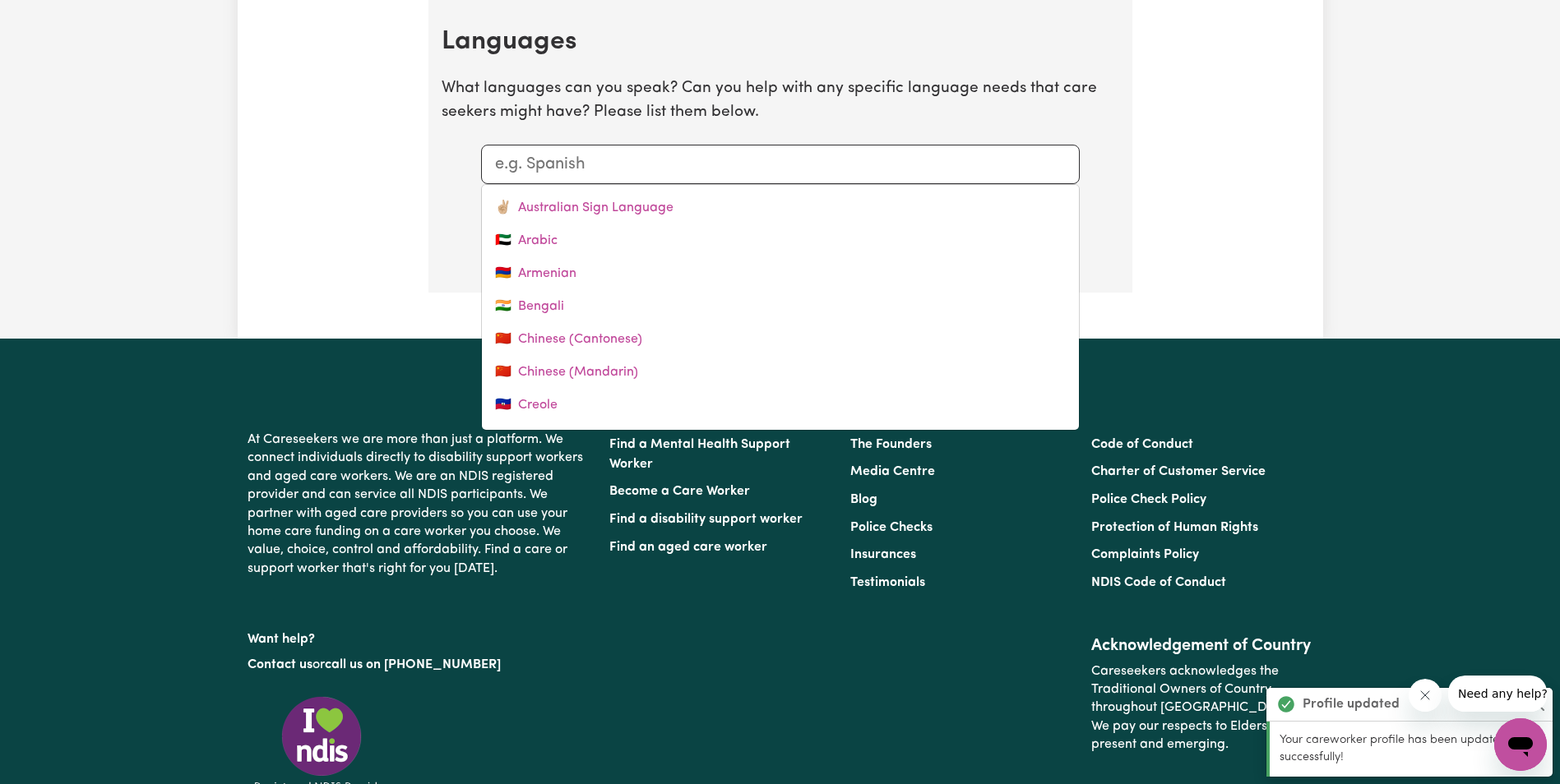
click at [685, 158] on input "text" at bounding box center [780, 164] width 570 height 25
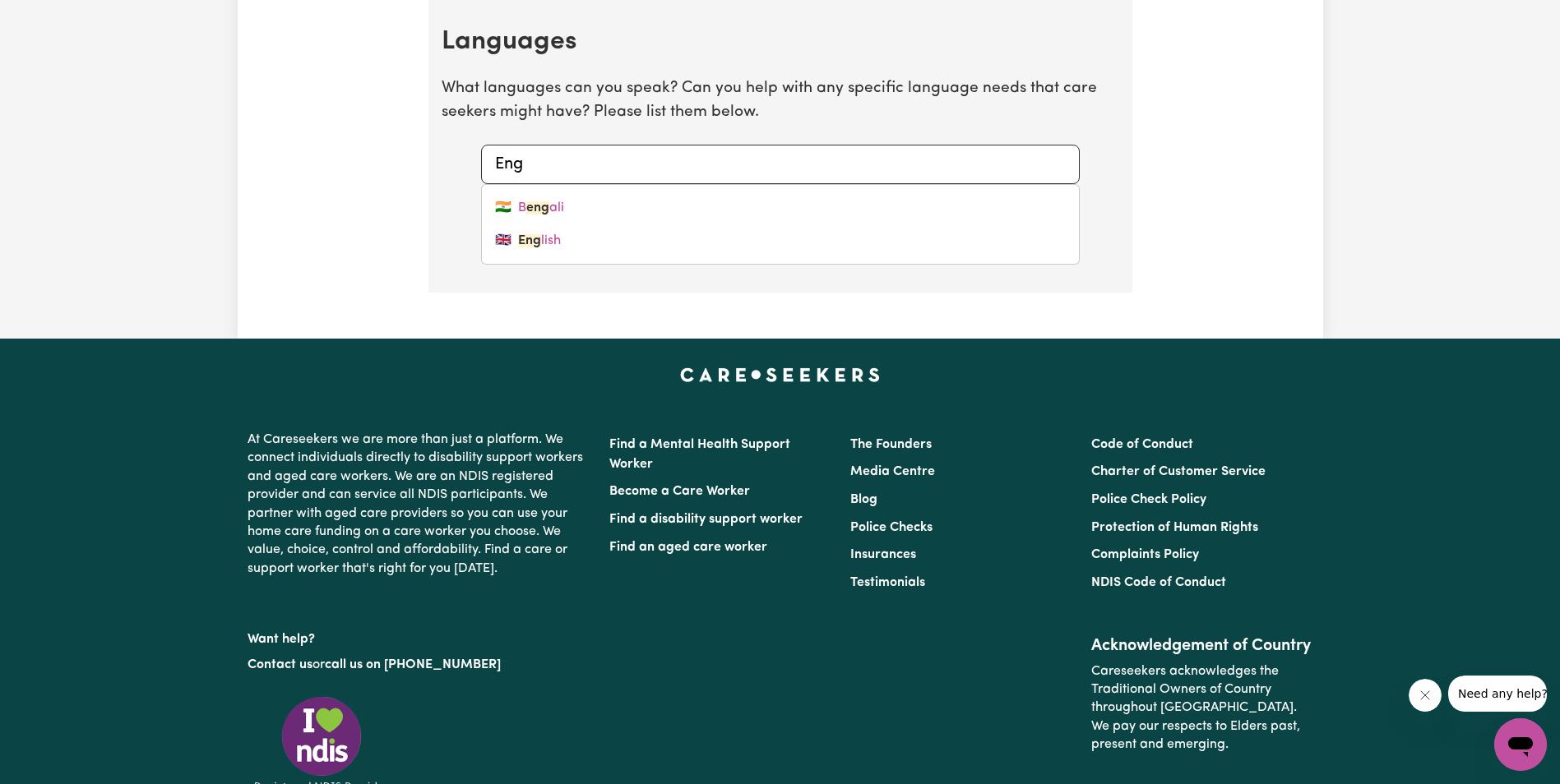
type input "Engl"
type input "English"
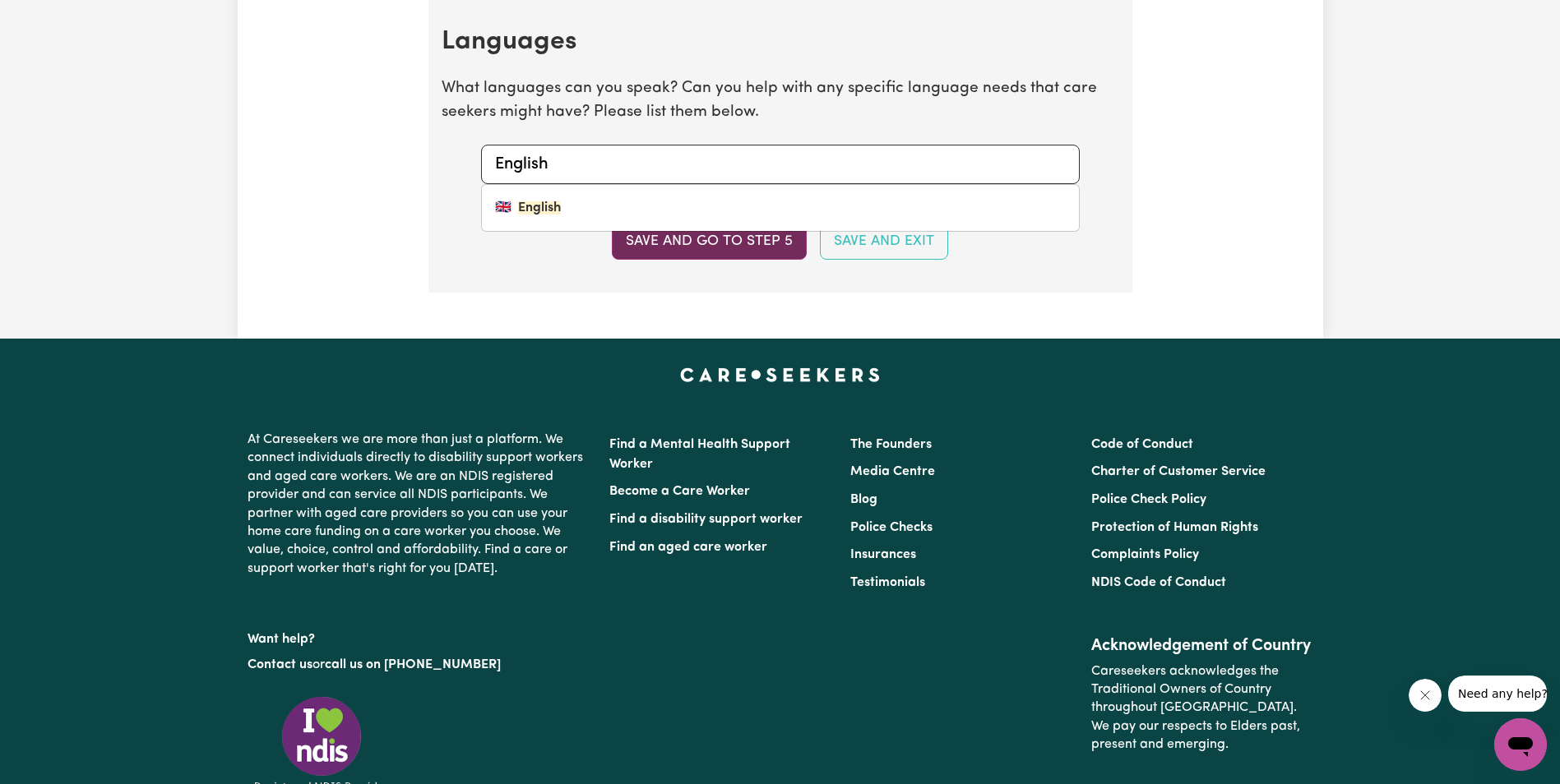
type input "English"
click at [715, 238] on button "Save and go to step 5" at bounding box center [709, 241] width 195 height 36
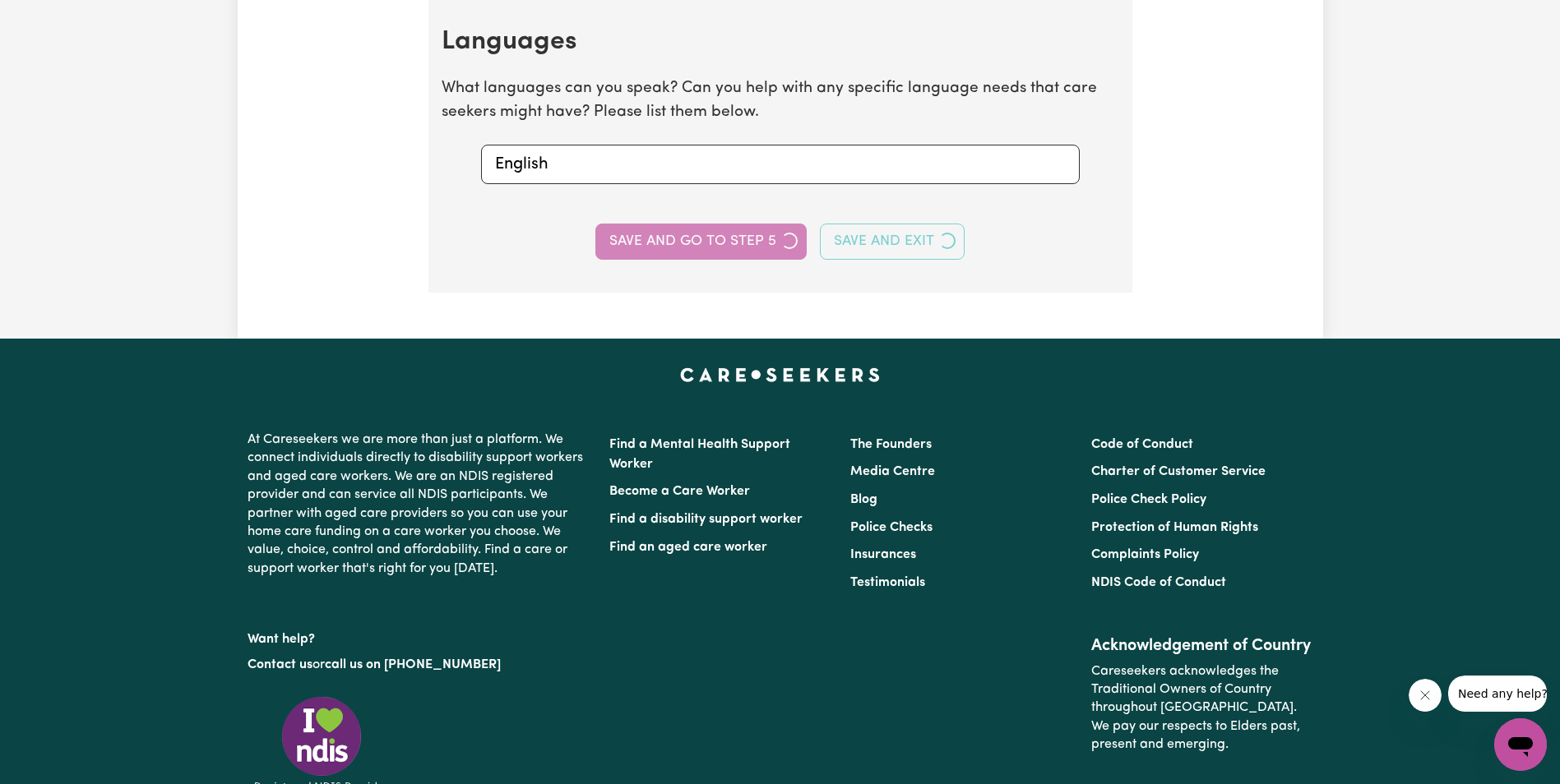
select select "I am providing services by being employed by an organisation"
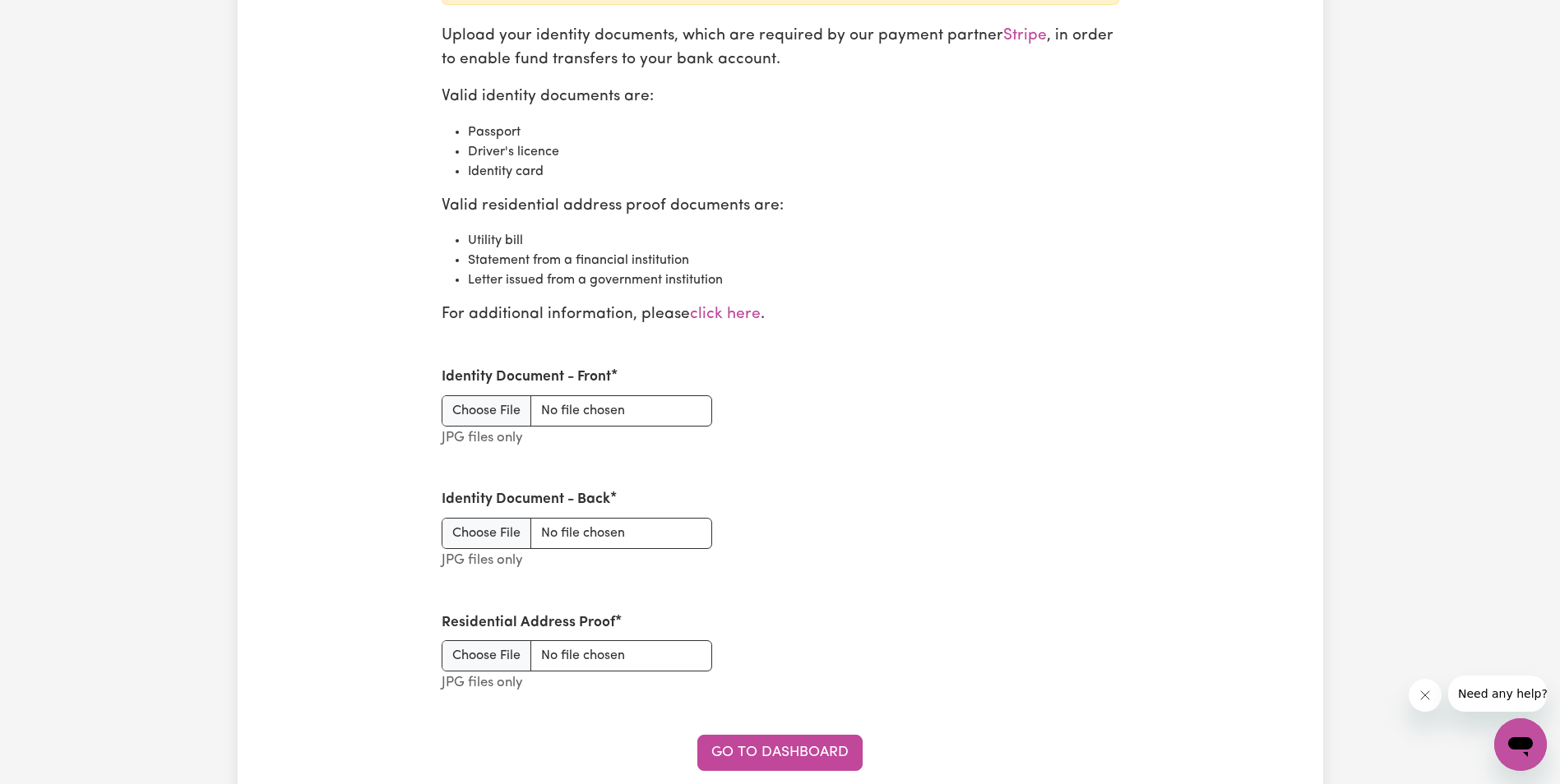
scroll to position [1973, 0]
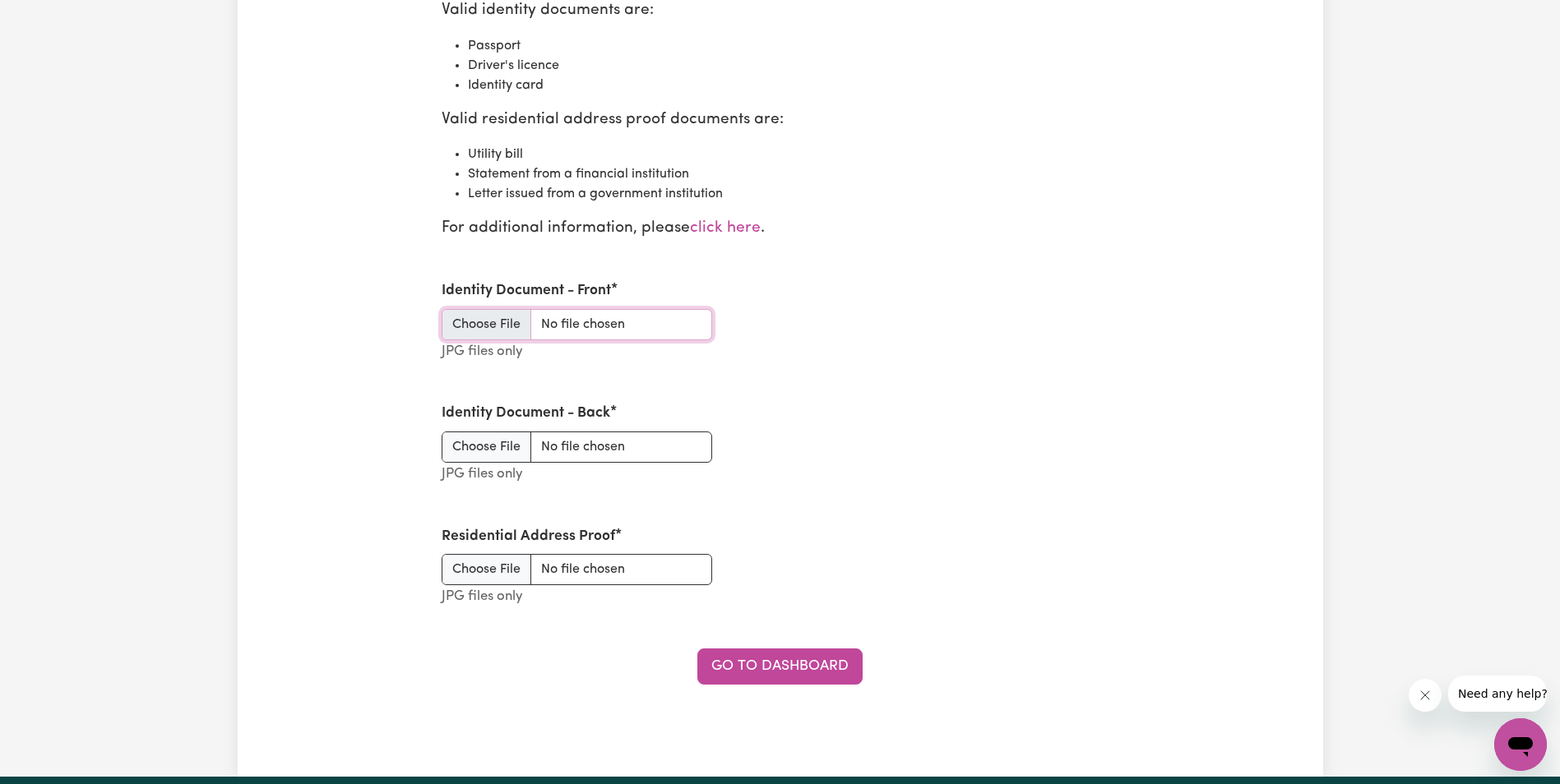
click at [480, 319] on input "Identity Document - Front" at bounding box center [577, 324] width 271 height 31
type input "C:\fakepath\driver's lisence front titilope.jpg"
click at [468, 453] on input "Identity Document - Back" at bounding box center [577, 447] width 271 height 31
type input "C:\fakepath\driver's lisence back titilope.jpg"
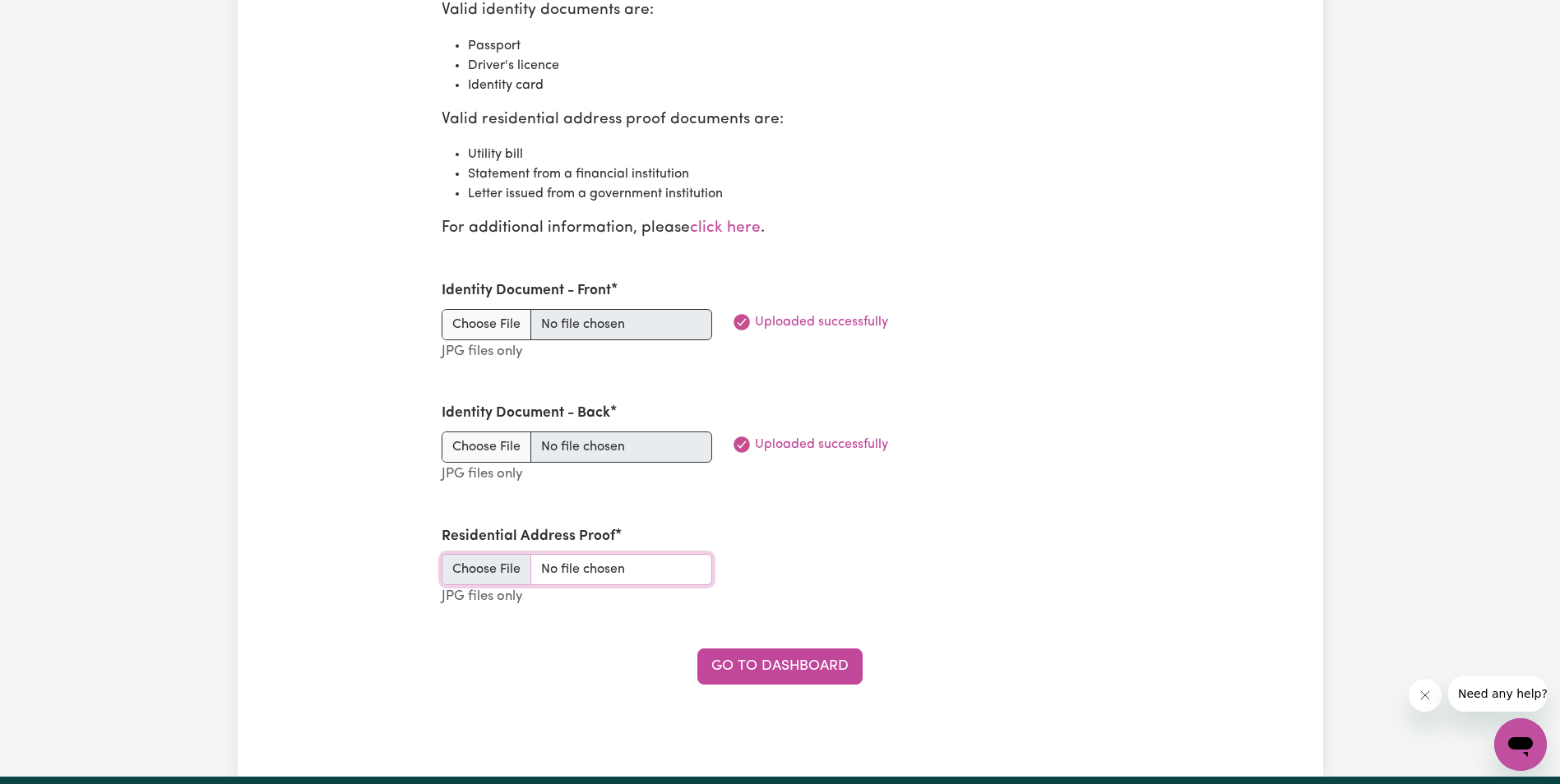
click at [490, 567] on input "Residential Address Proof" at bounding box center [577, 569] width 271 height 31
click at [490, 563] on input "Residential Address Proof" at bounding box center [577, 569] width 271 height 31
click at [476, 565] on input "Residential Address Proof" at bounding box center [577, 569] width 271 height 31
type input "C:\fakepath\Proof of adress titilope_page-0001.jpg"
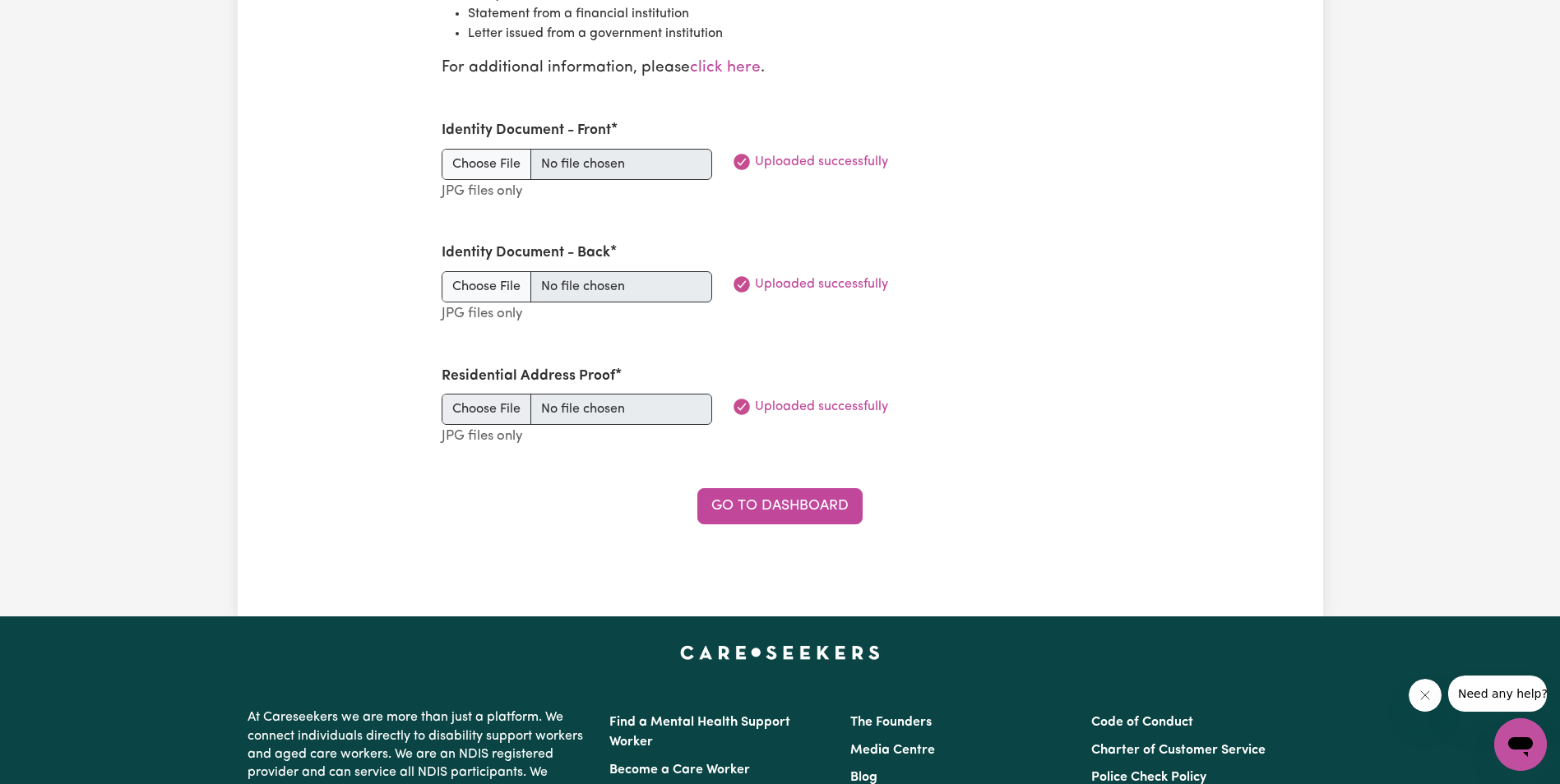
scroll to position [2137, 0]
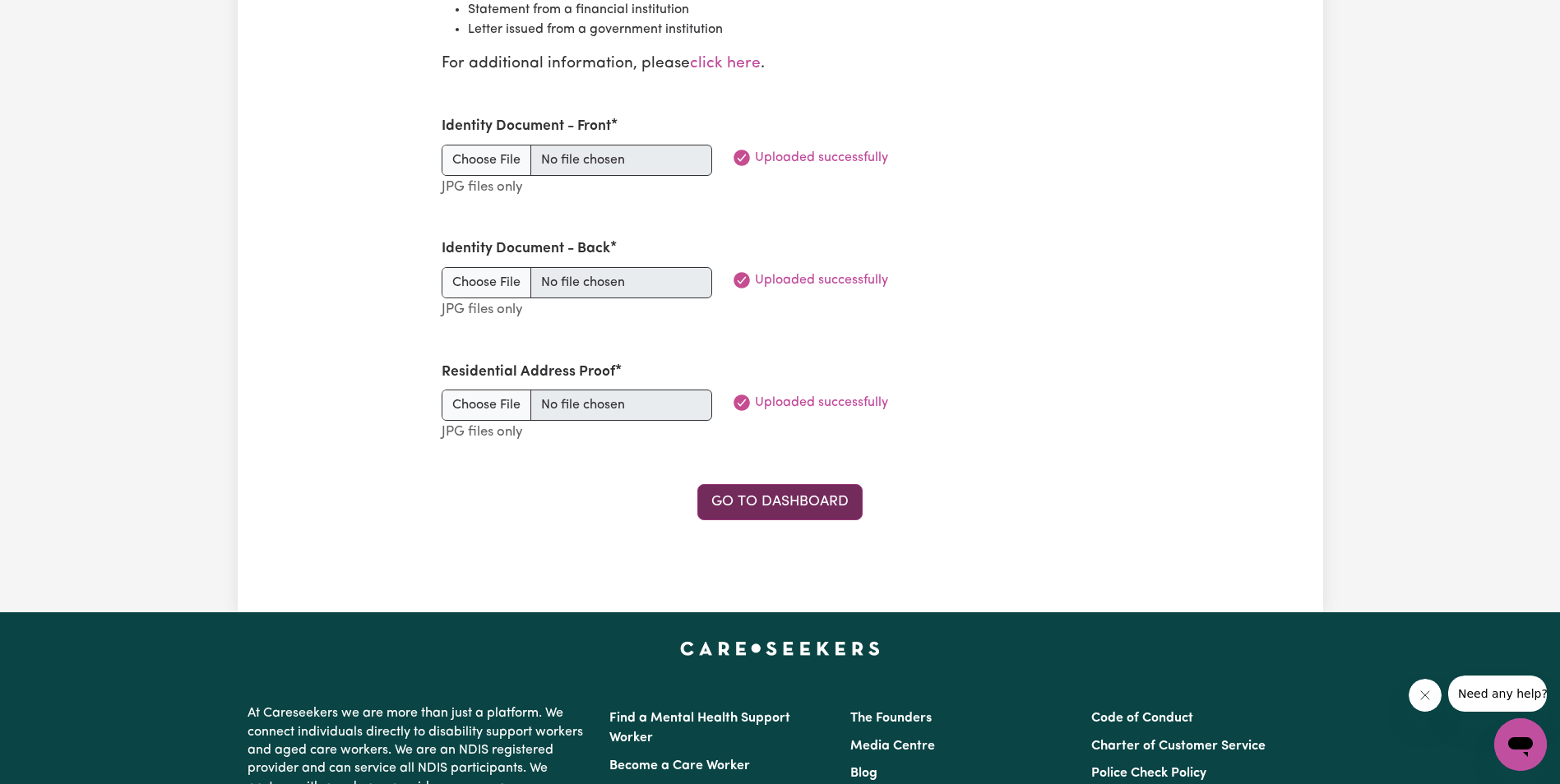
click at [780, 502] on link "Go to Dashboard" at bounding box center [780, 502] width 165 height 36
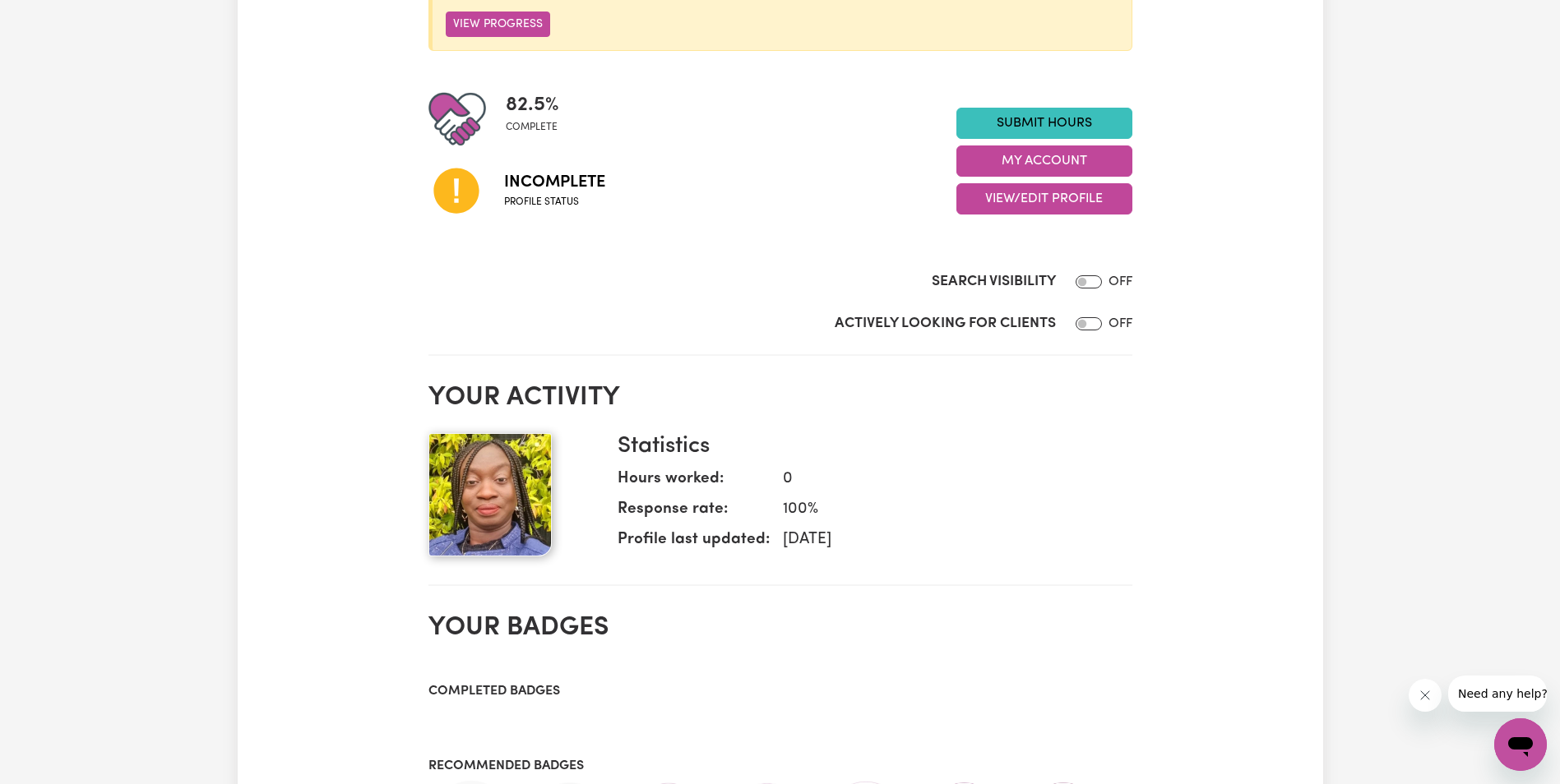
scroll to position [164, 0]
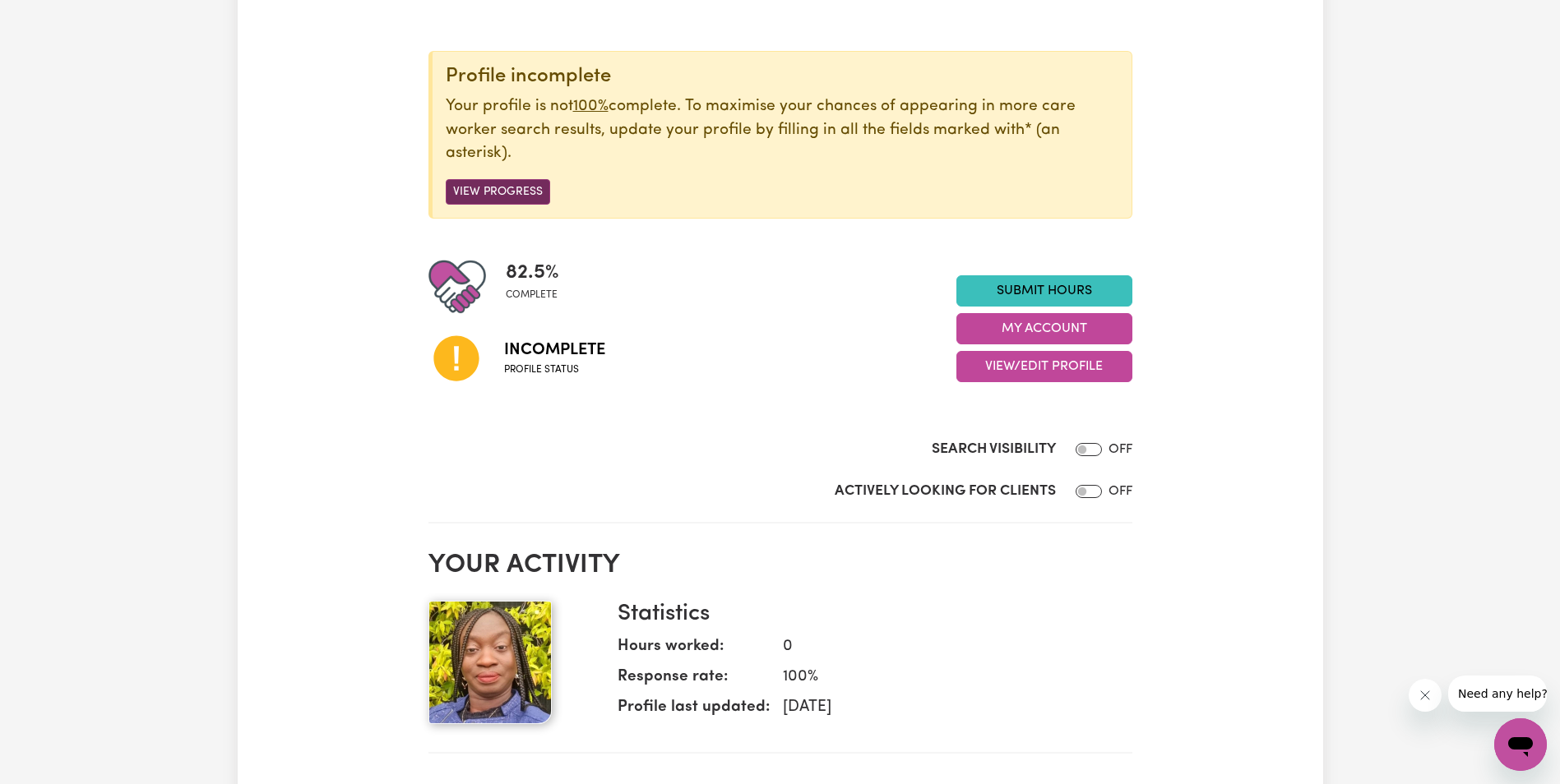
click at [493, 189] on button "View Progress" at bounding box center [498, 192] width 105 height 26
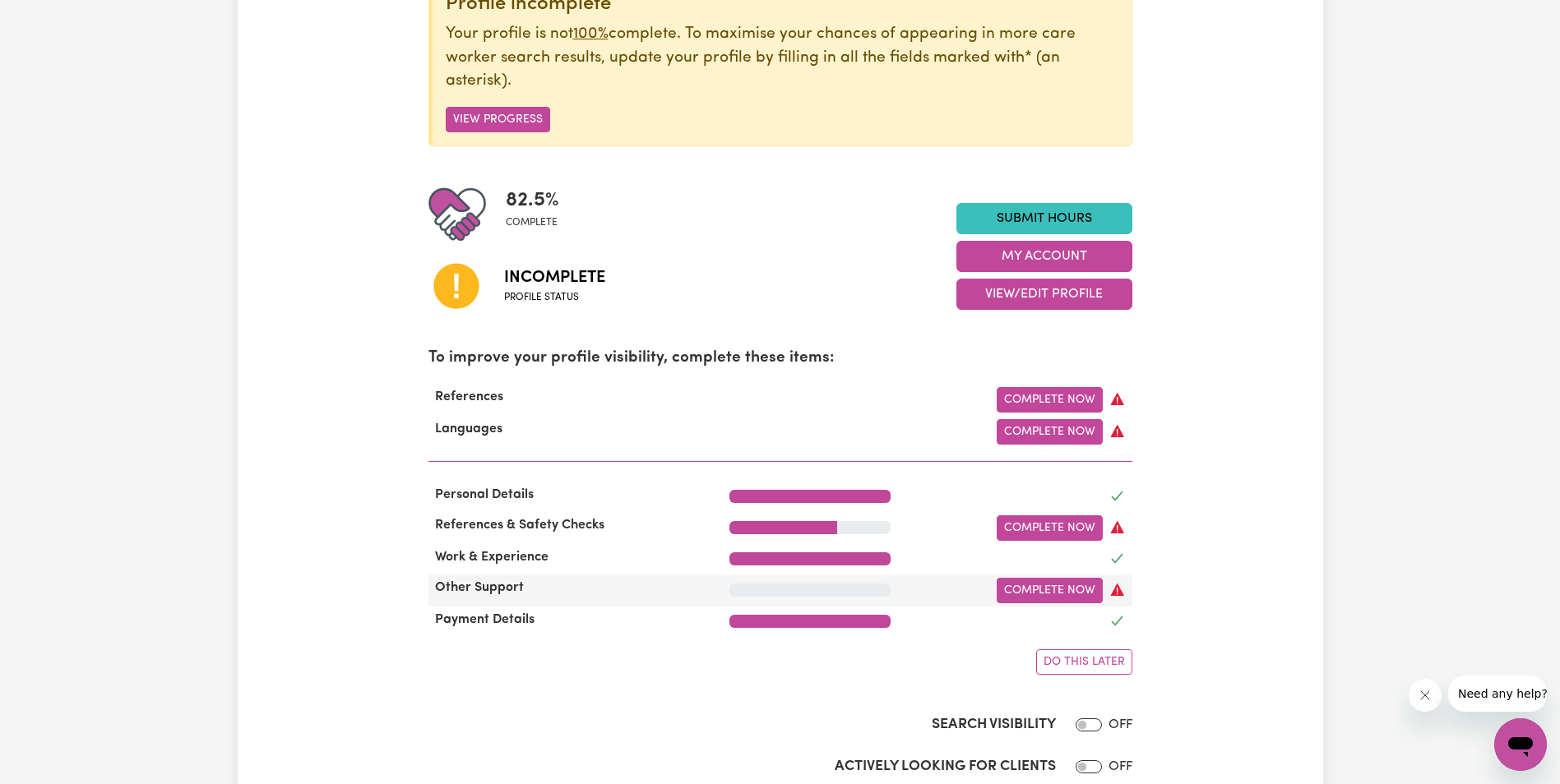
scroll to position [329, 0]
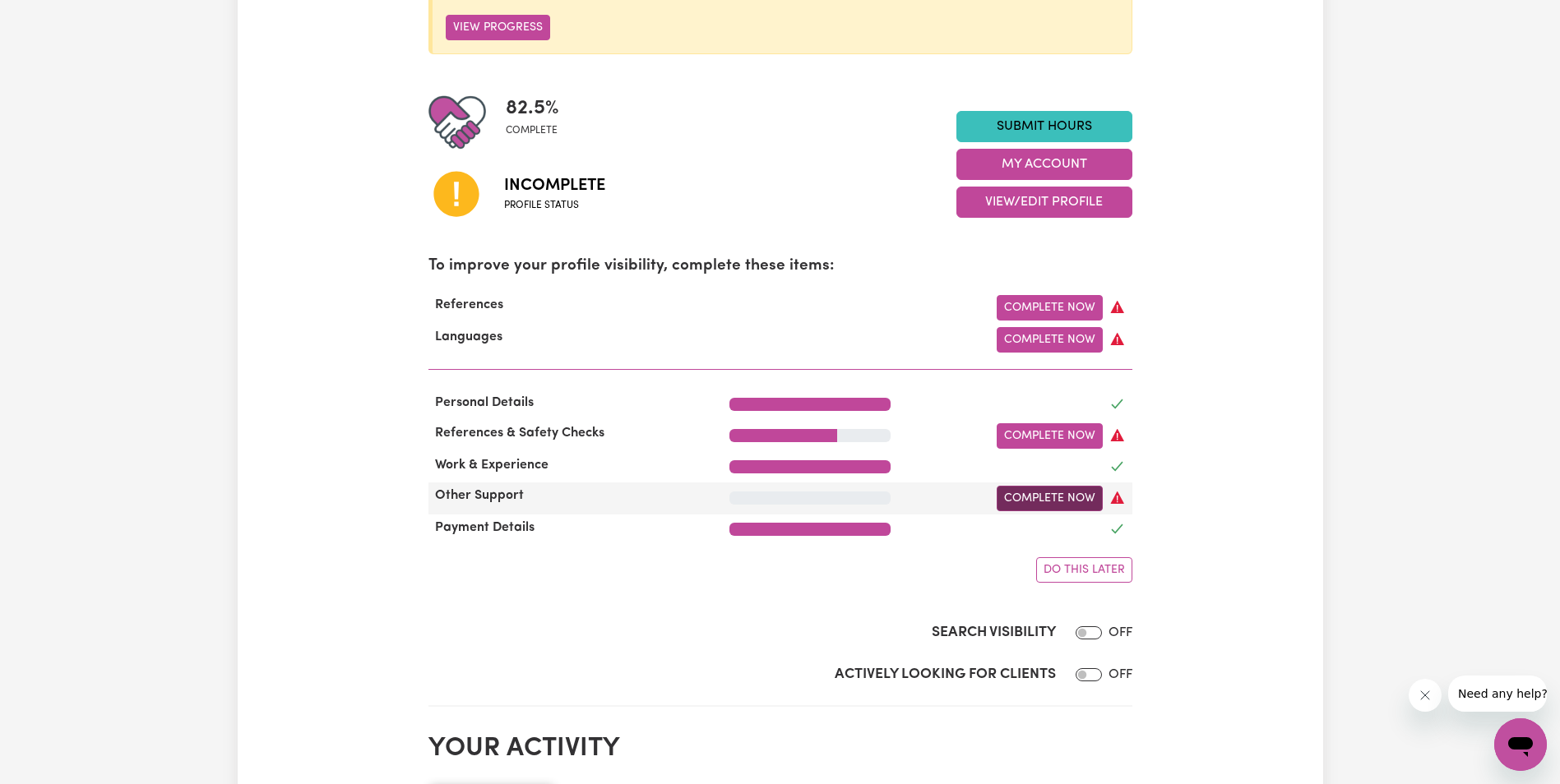
click at [1051, 502] on link "Complete Now" at bounding box center [1050, 498] width 106 height 26
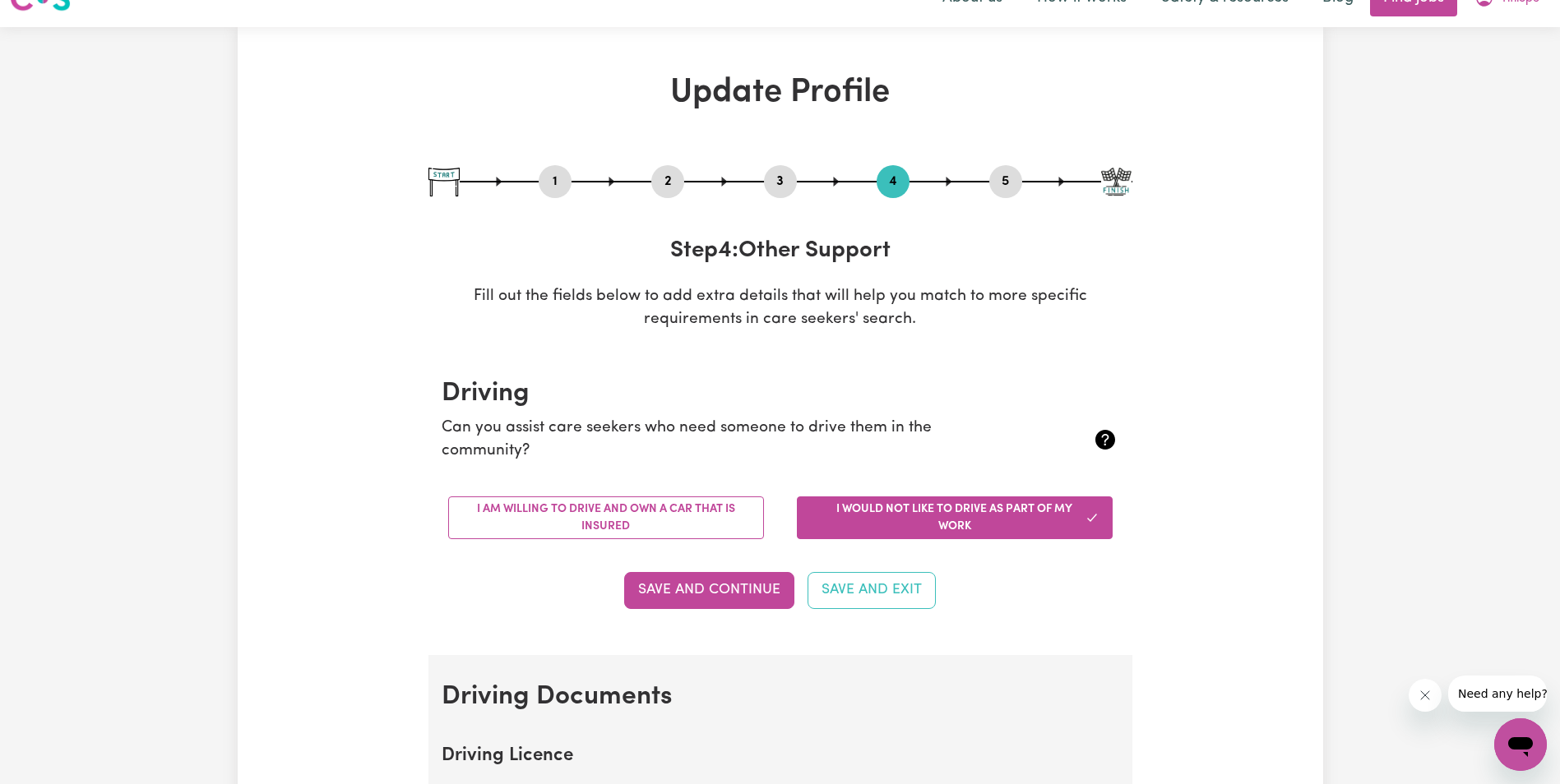
scroll to position [83, 0]
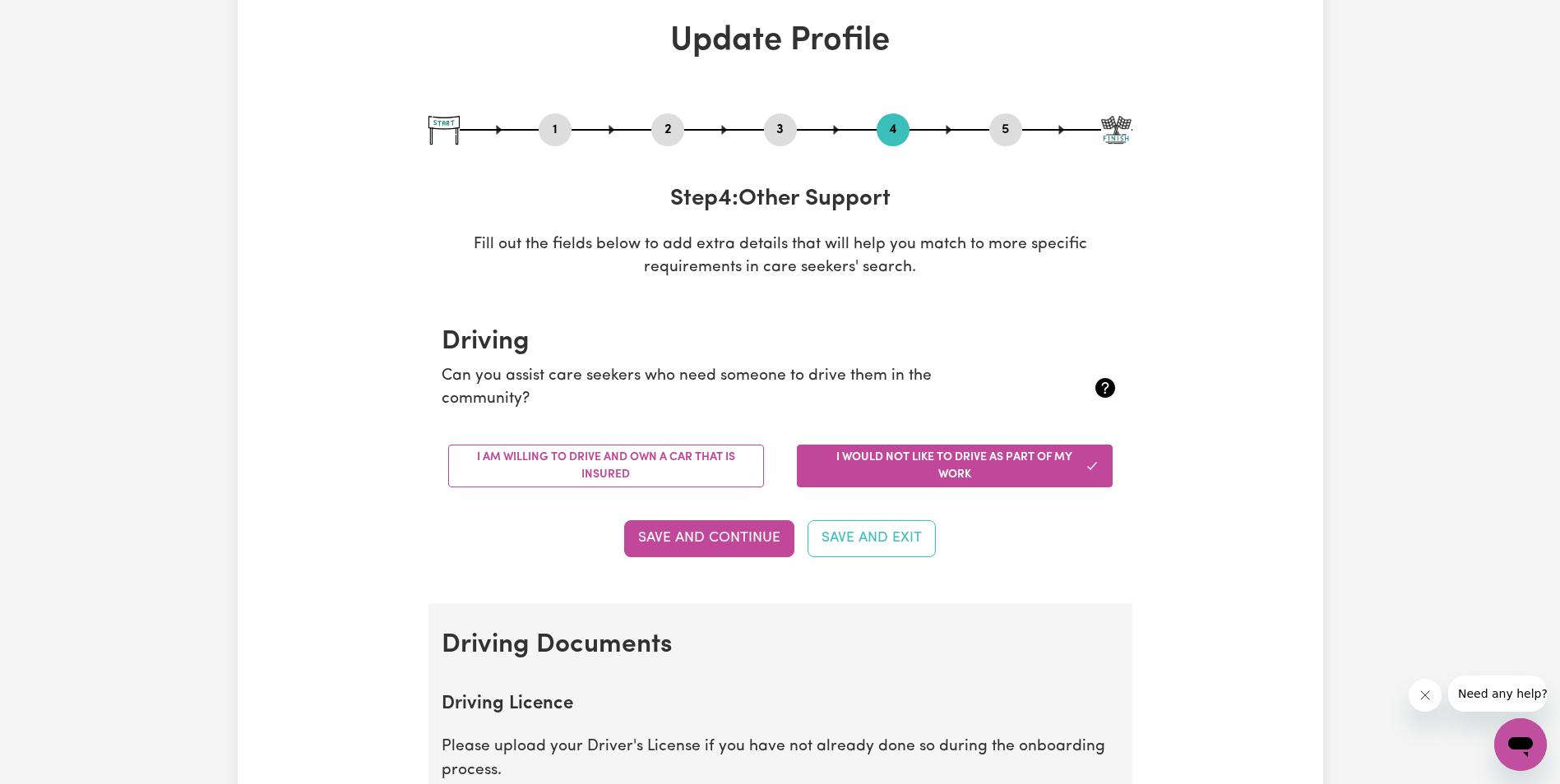
click at [985, 461] on button "I would not like to drive as part of my work" at bounding box center [954, 466] width 316 height 43
click at [703, 529] on button "Save and Continue" at bounding box center [709, 539] width 170 height 36
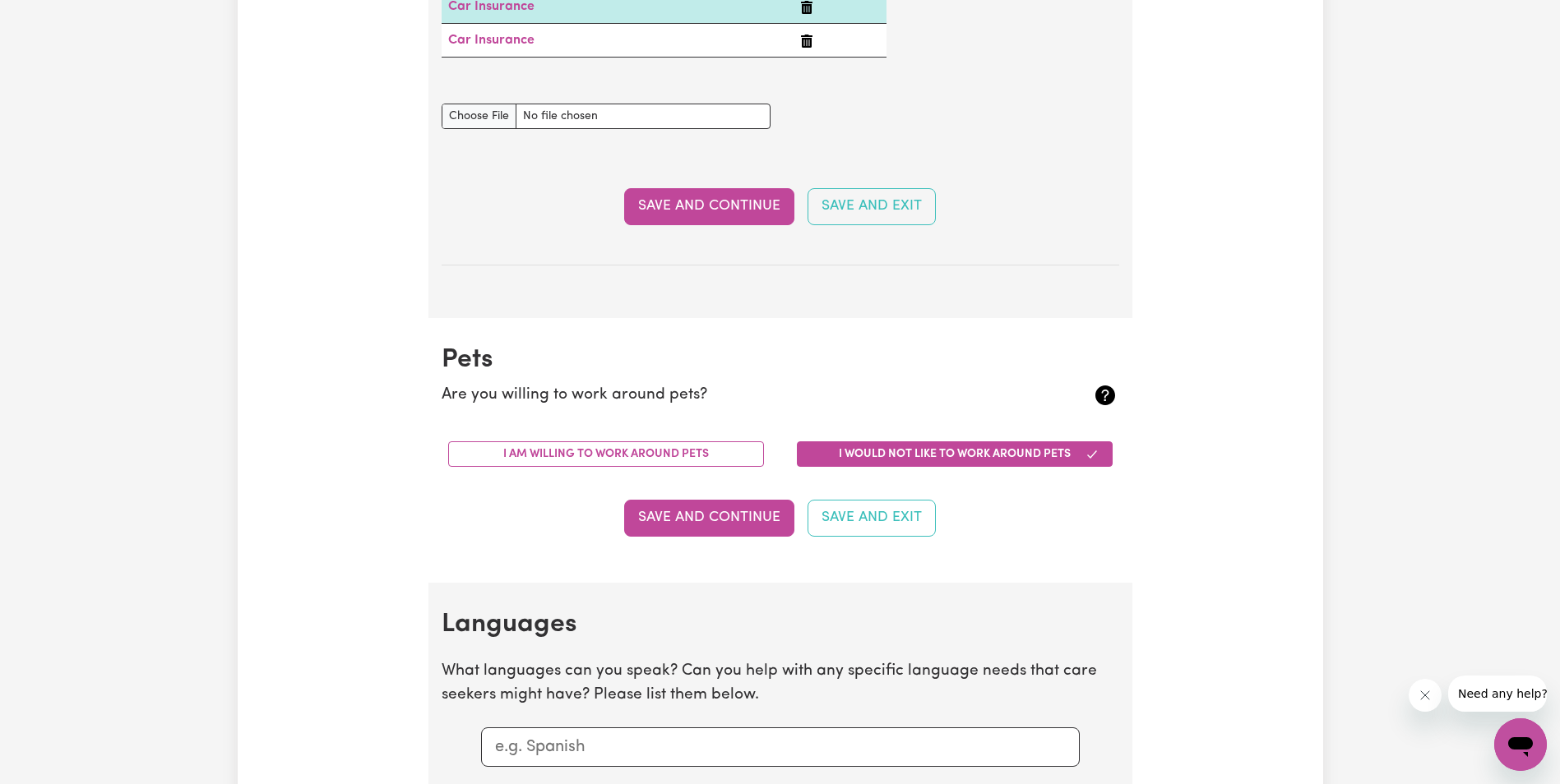
scroll to position [1407, 0]
click at [704, 510] on button "Save and Continue" at bounding box center [709, 517] width 170 height 36
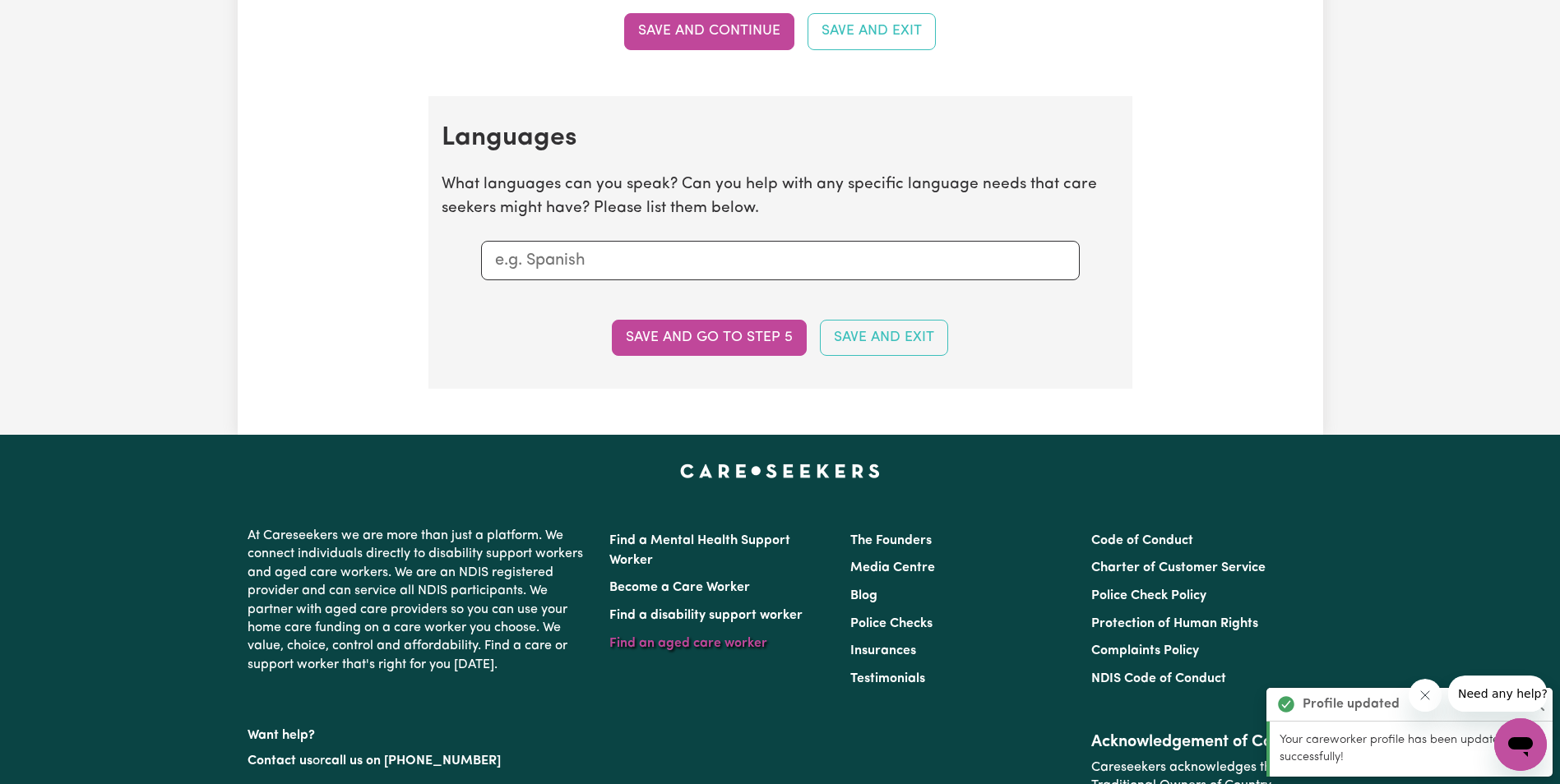
scroll to position [1989, 0]
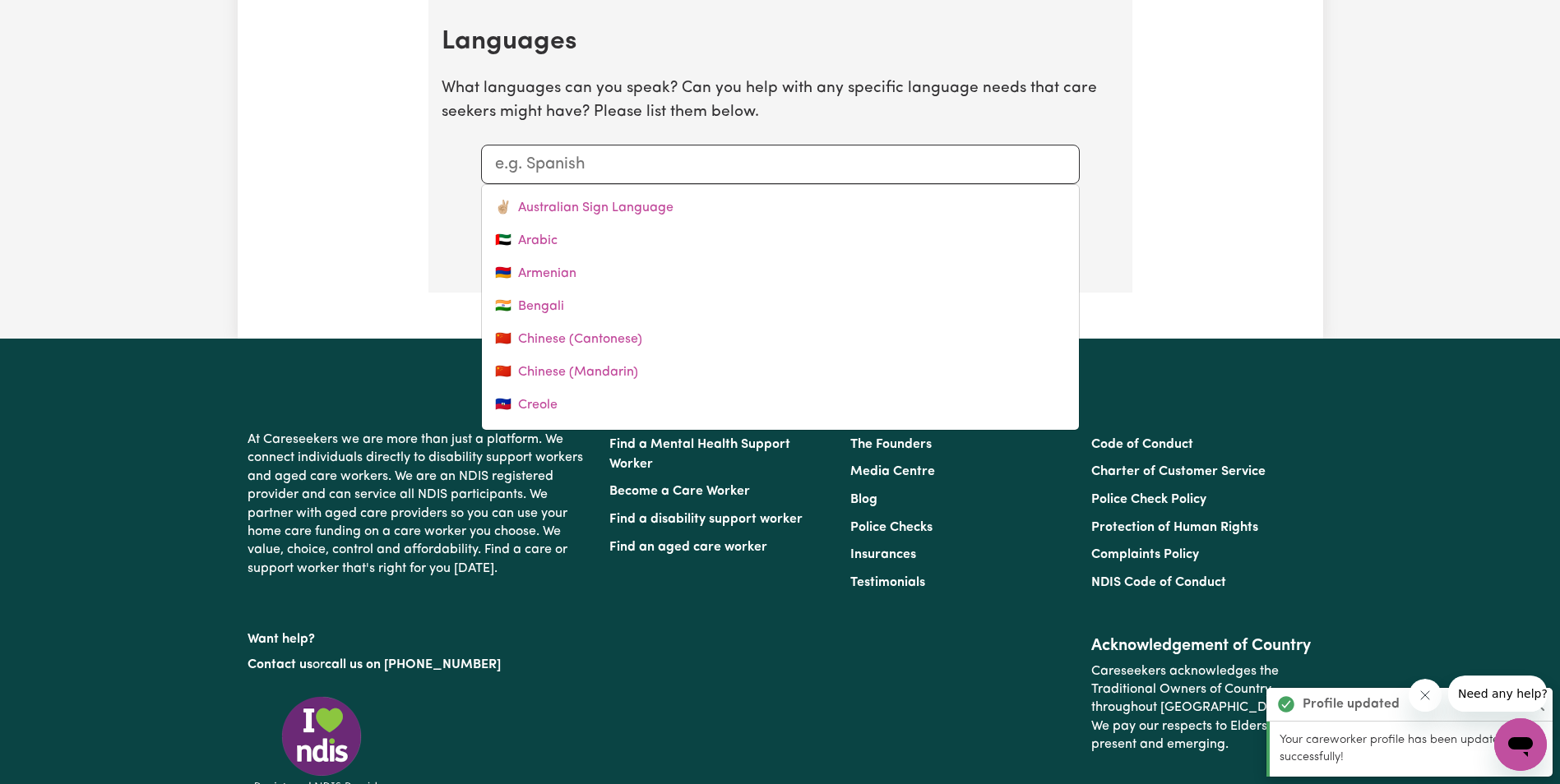
click at [686, 154] on input "text" at bounding box center [780, 164] width 570 height 25
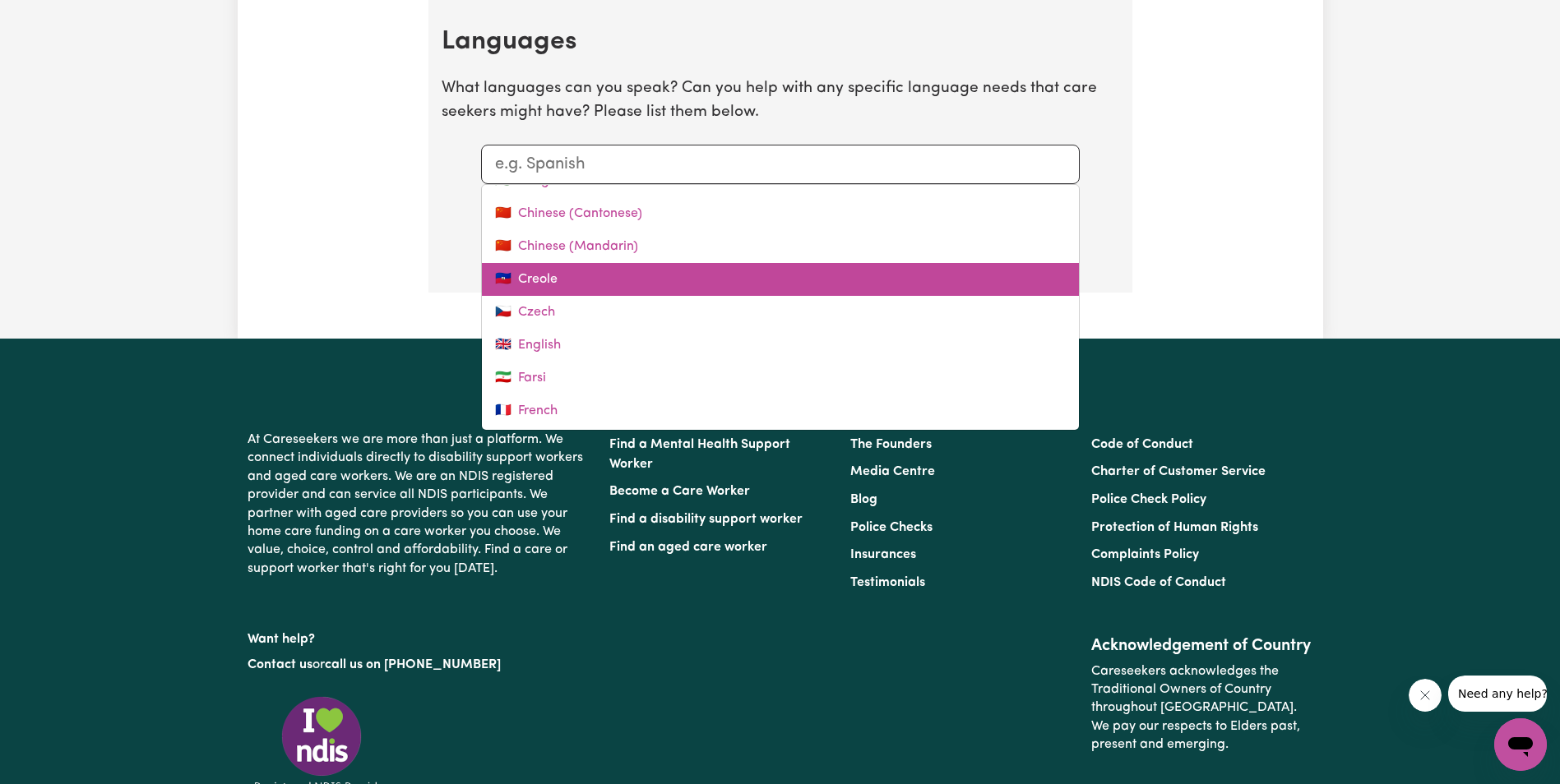
scroll to position [164, 0]
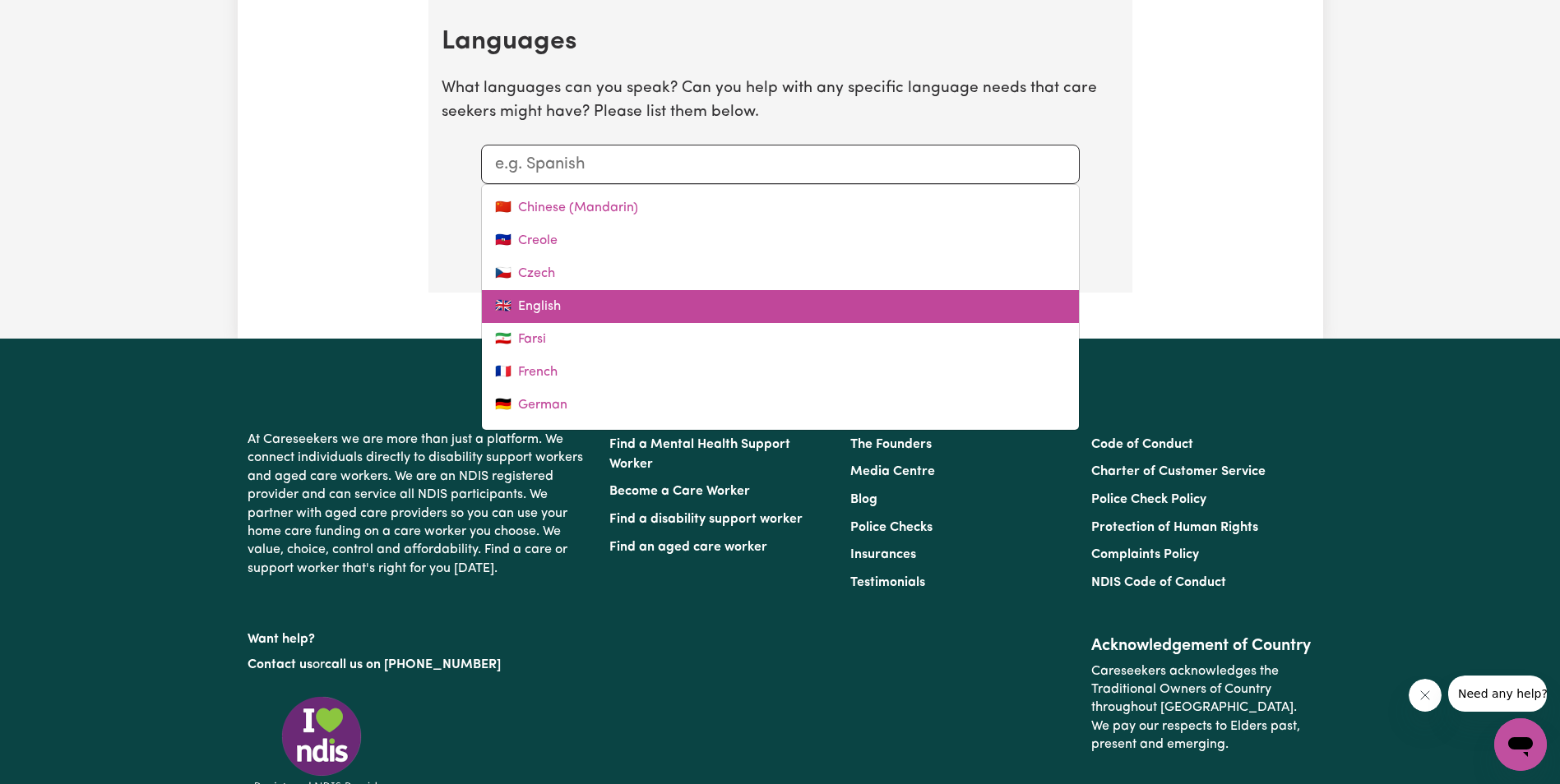
click at [685, 301] on link "🇬🇧 English" at bounding box center [780, 306] width 597 height 33
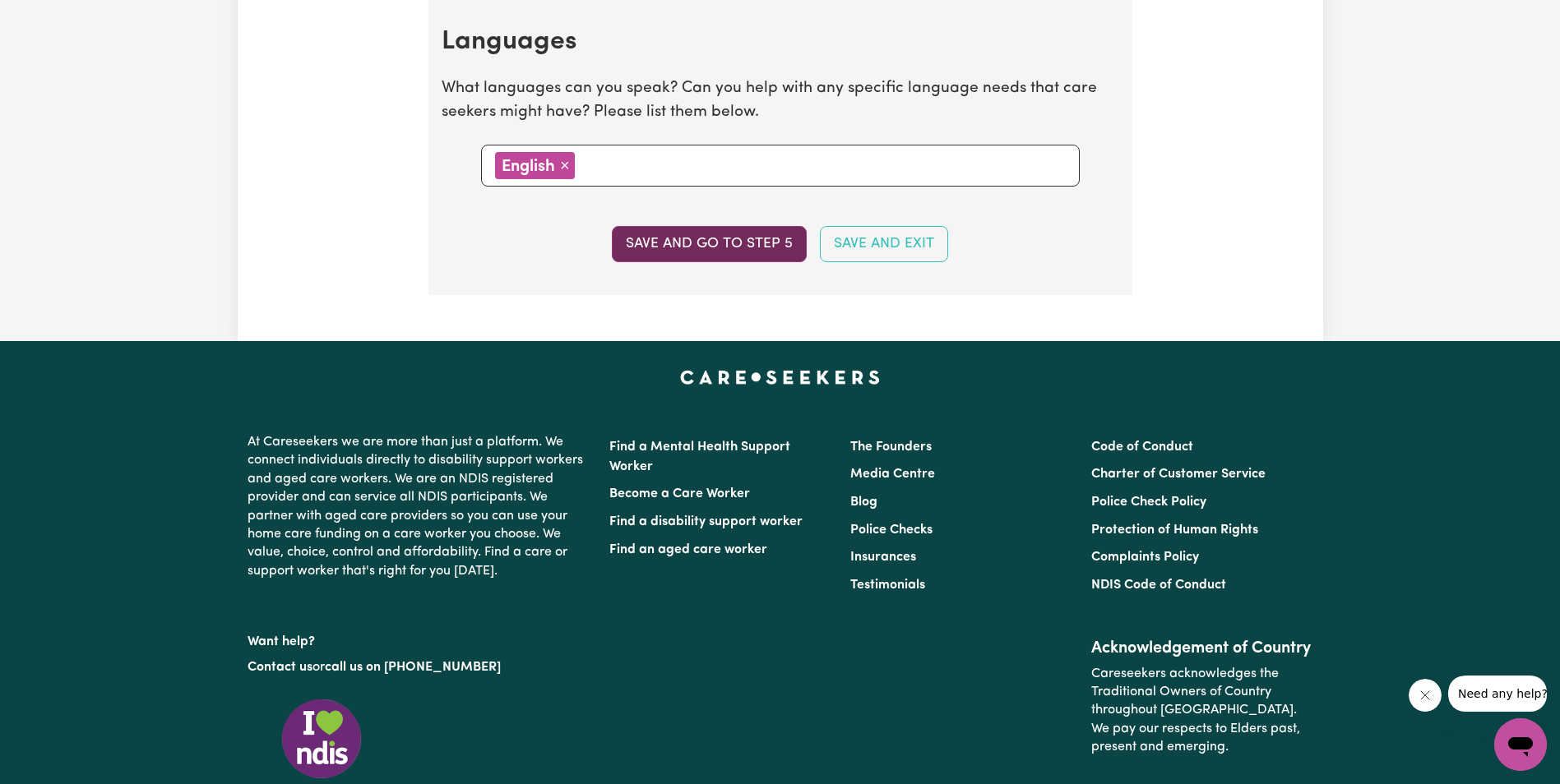
click at [692, 240] on button "Save and go to step 5" at bounding box center [709, 244] width 195 height 36
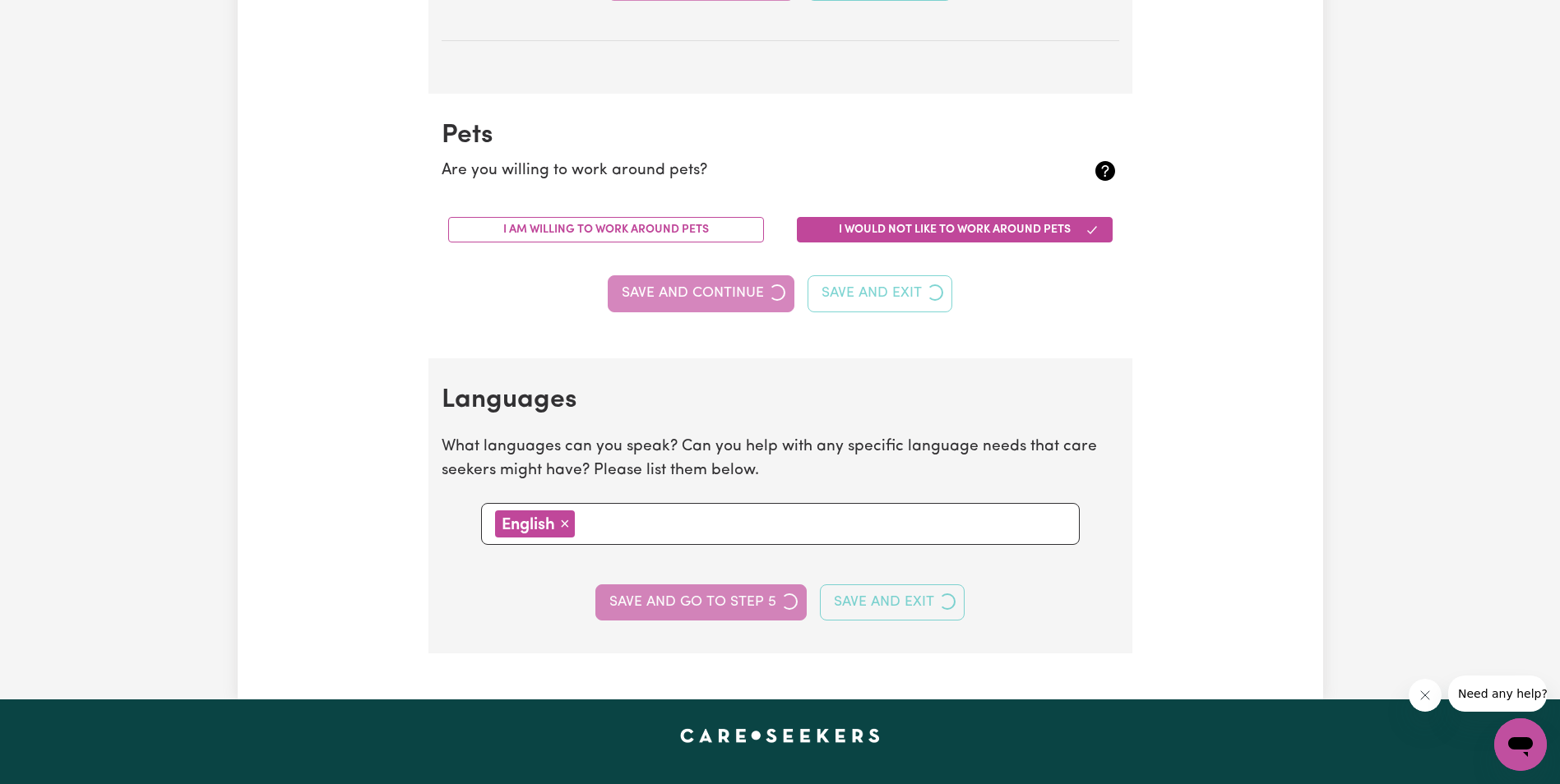
select select "I am providing services by being employed by an organisation"
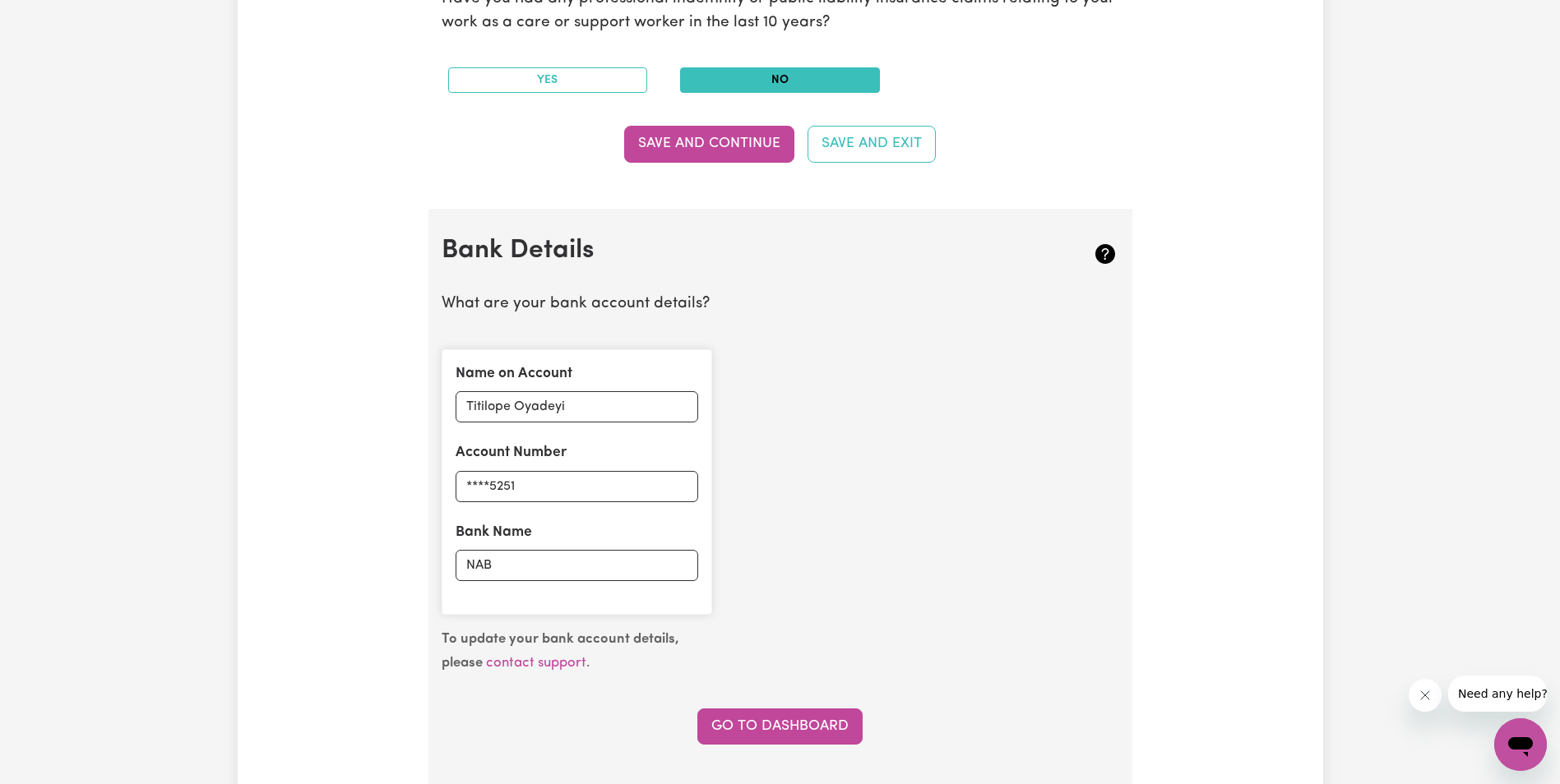
scroll to position [1151, 0]
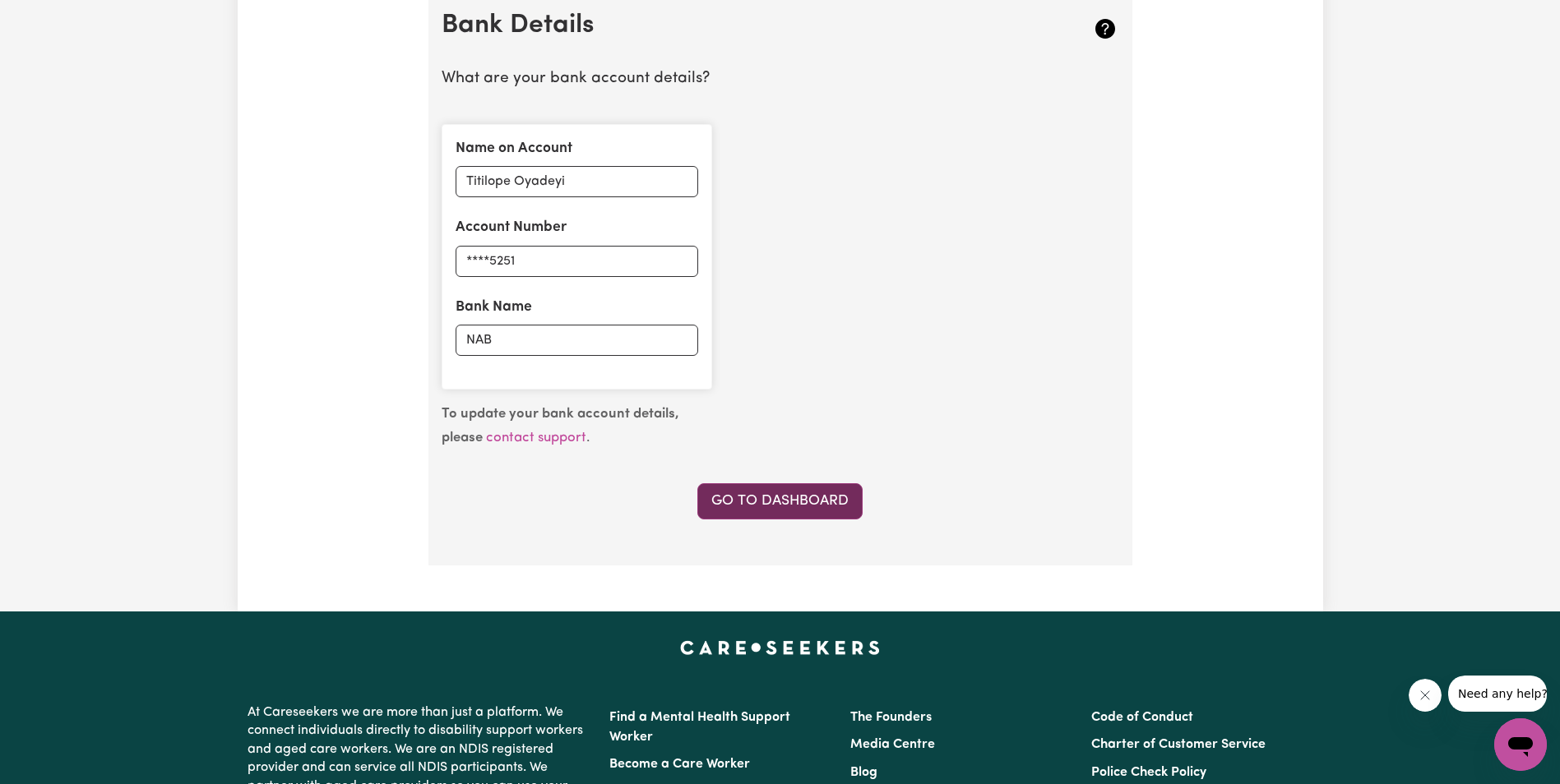
click at [777, 494] on link "Go to Dashboard" at bounding box center [780, 502] width 165 height 36
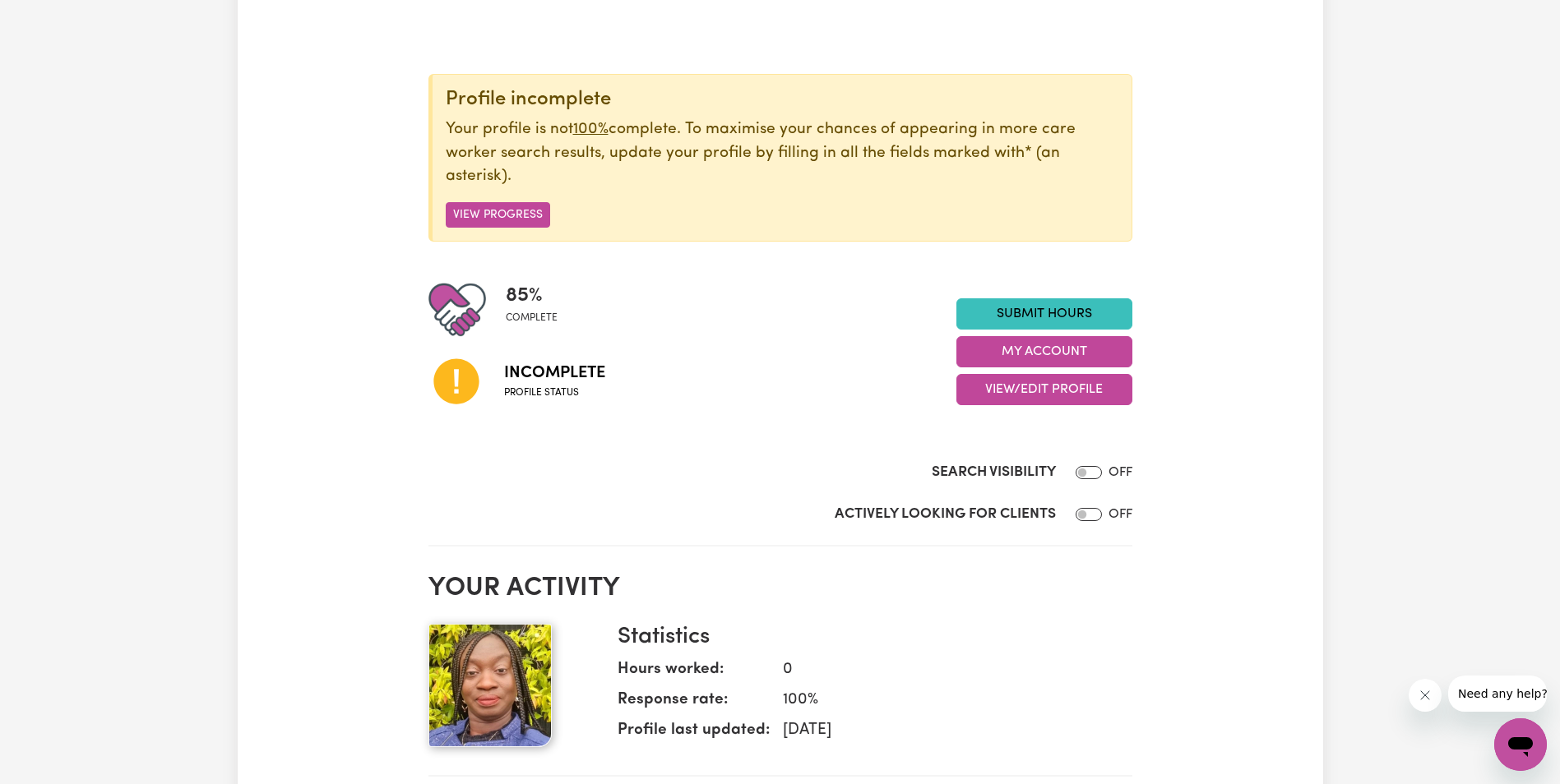
scroll to position [164, 0]
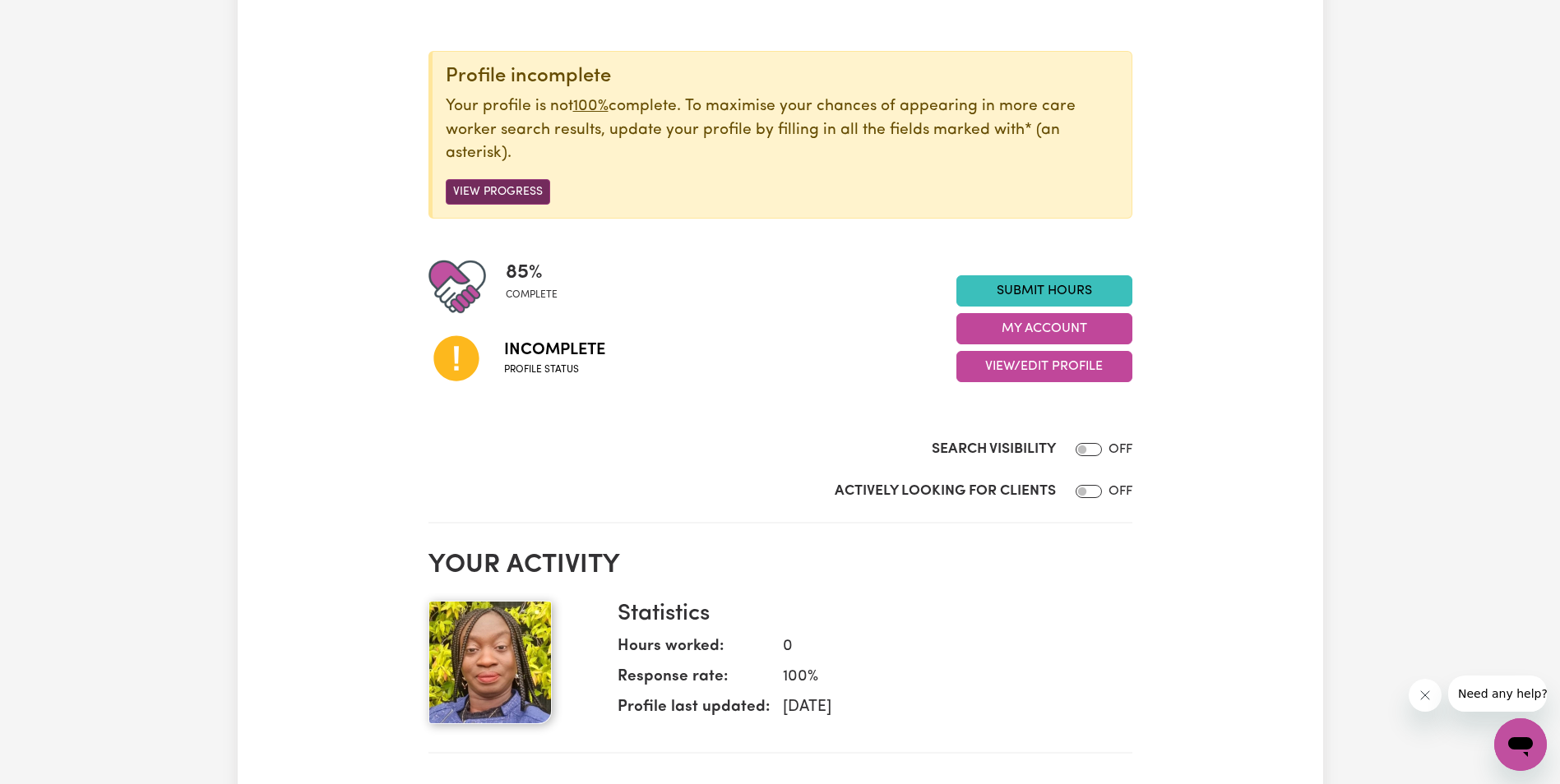
click at [469, 187] on button "View Progress" at bounding box center [498, 192] width 105 height 26
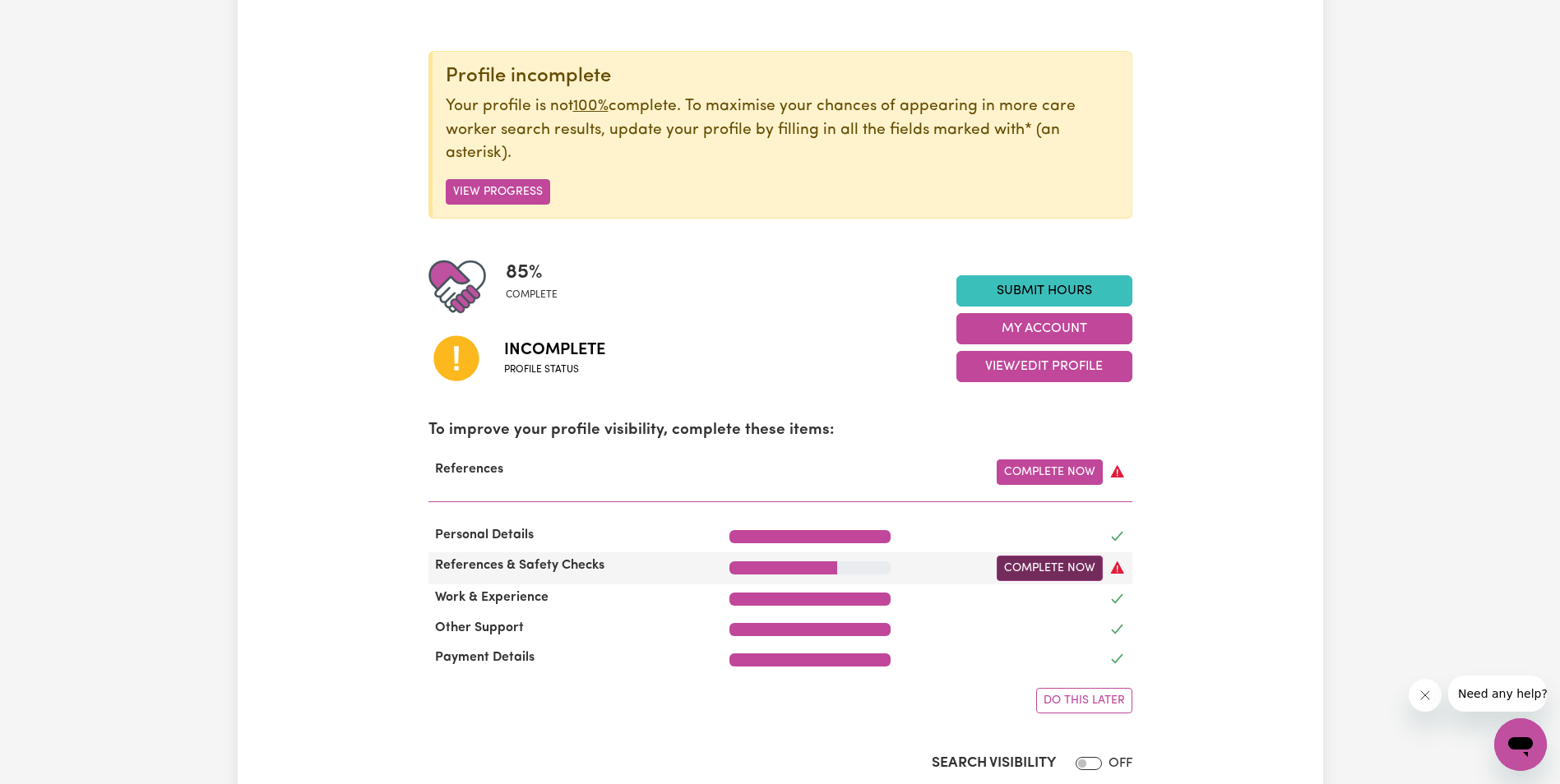
click at [1031, 566] on link "Complete Now" at bounding box center [1050, 568] width 106 height 26
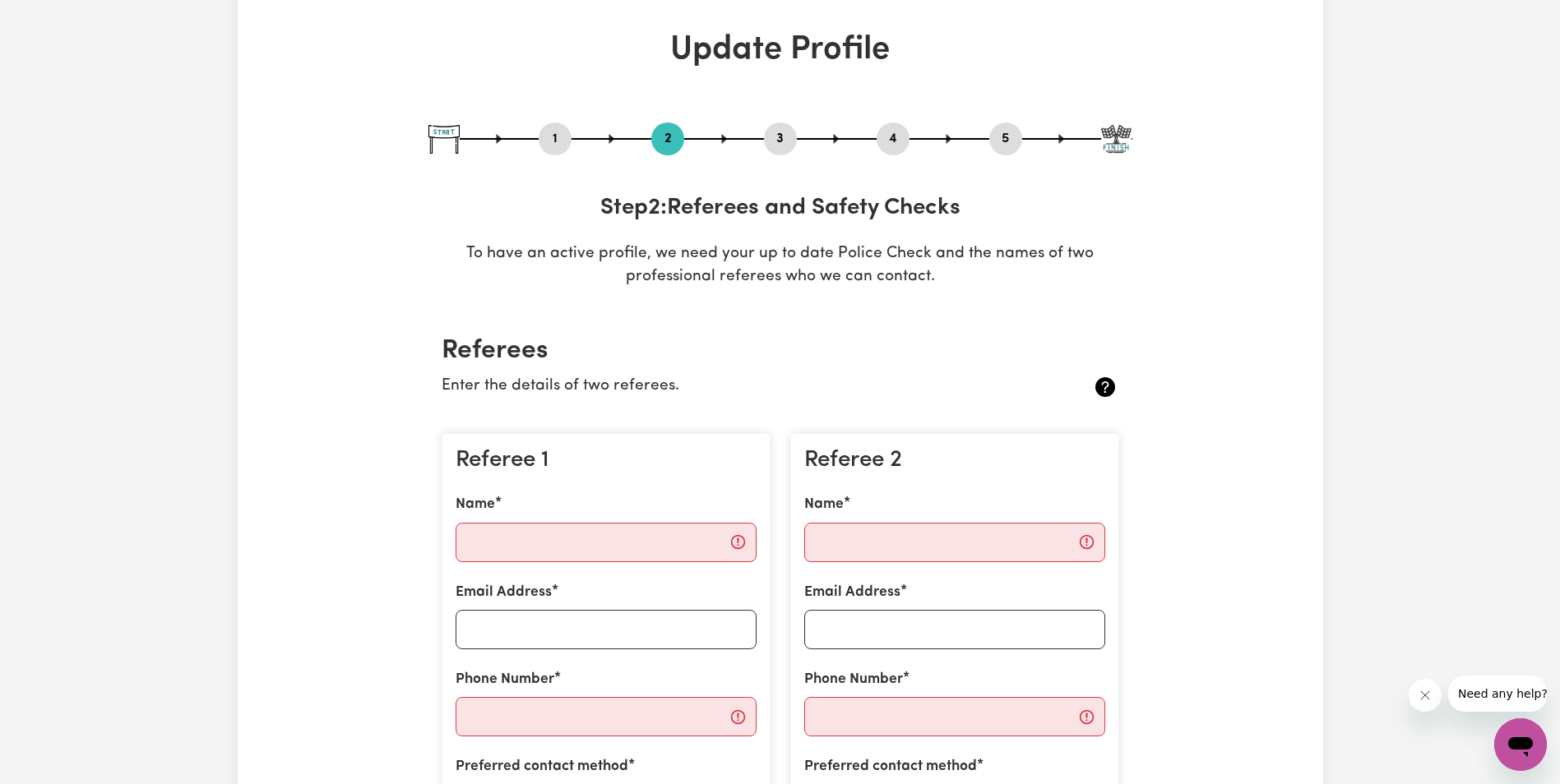
scroll to position [164, 0]
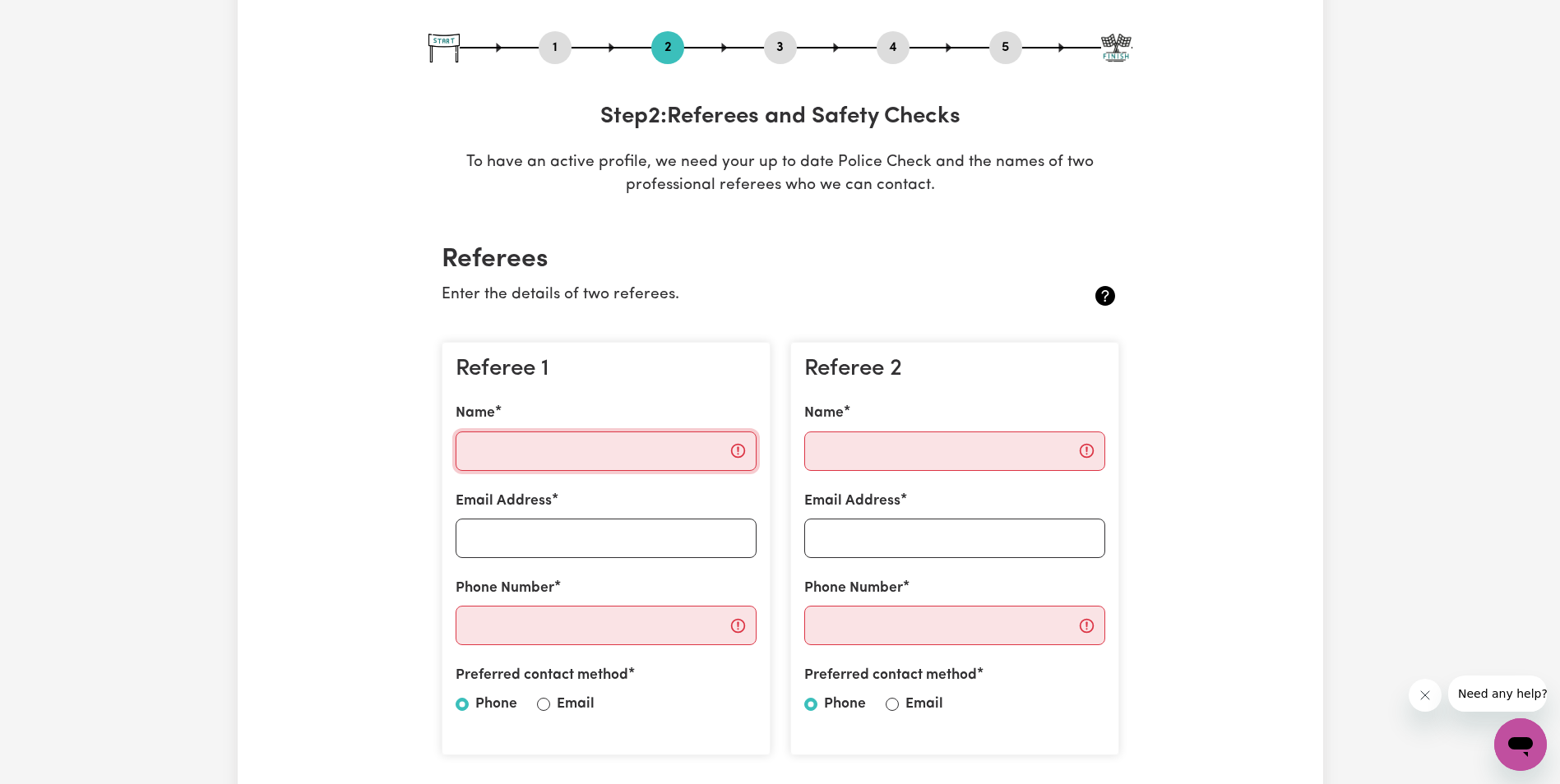
click at [533, 448] on input "Name" at bounding box center [606, 451] width 301 height 40
type input "[PERSON_NAME]"
click at [567, 538] on input "Email Address" at bounding box center [606, 539] width 301 height 40
drag, startPoint x: 515, startPoint y: 449, endPoint x: 591, endPoint y: 449, distance: 76.0
click at [602, 448] on input "[PERSON_NAME]" at bounding box center [606, 451] width 301 height 40
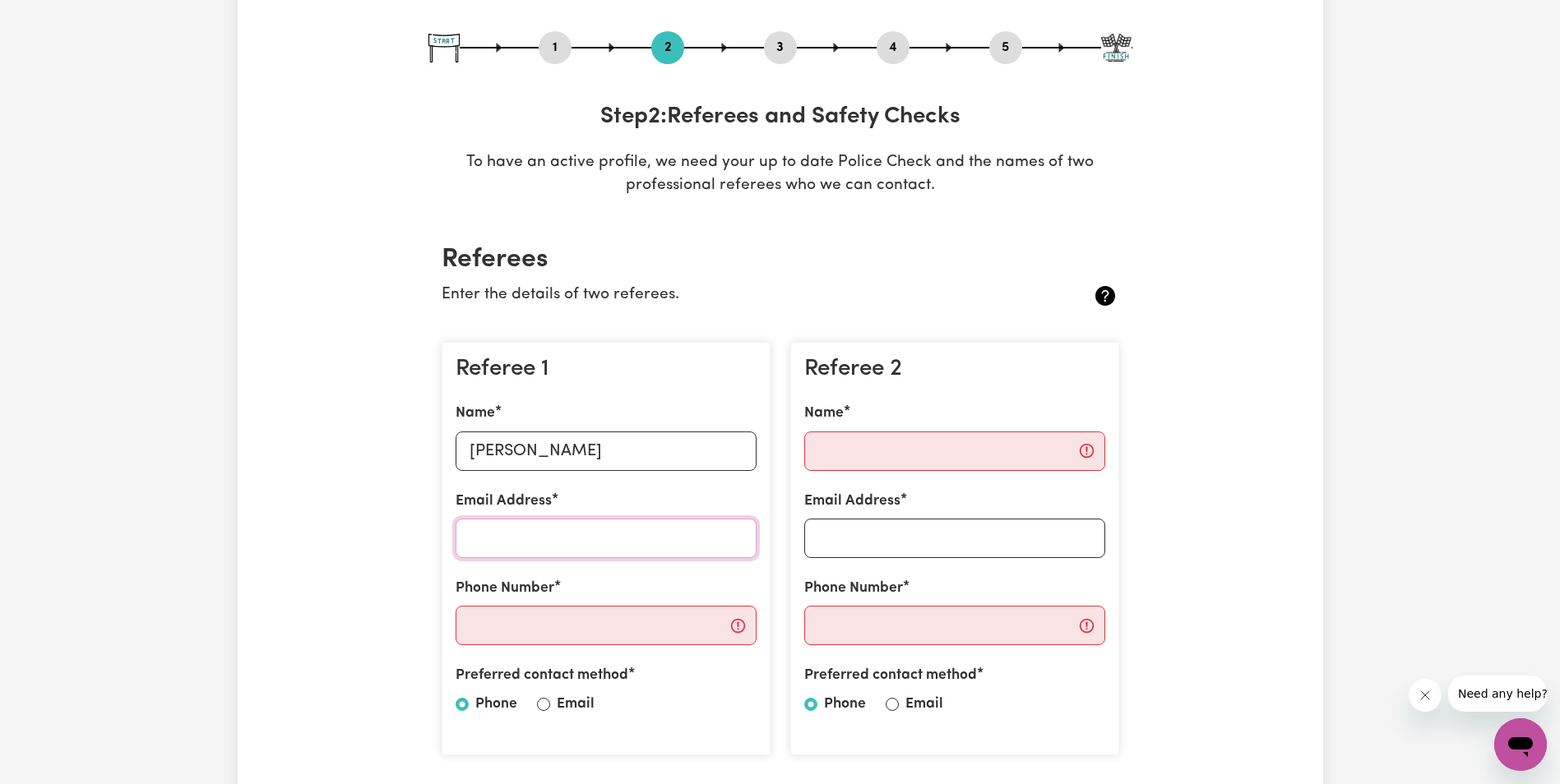
click at [547, 539] on input "Email Address" at bounding box center [606, 539] width 301 height 40
paste input "[PERSON_NAME]"
type input "[PERSON_NAME][EMAIL_ADDRESS][DOMAIN_NAME]"
click at [656, 617] on input "Phone Number" at bounding box center [606, 626] width 301 height 40
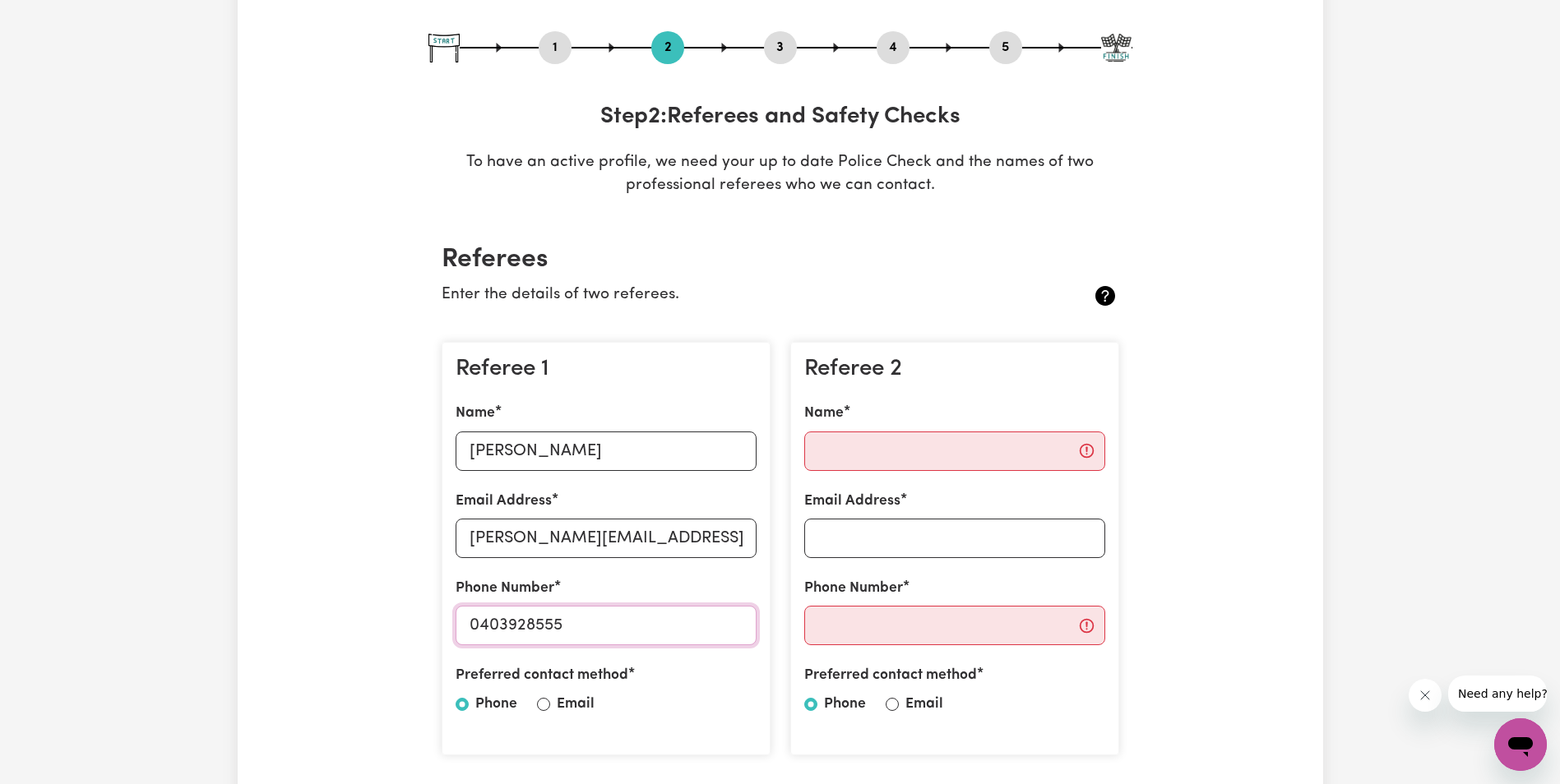
type input "0403928555"
click at [889, 703] on input "Email" at bounding box center [893, 704] width 13 height 13
radio input "true"
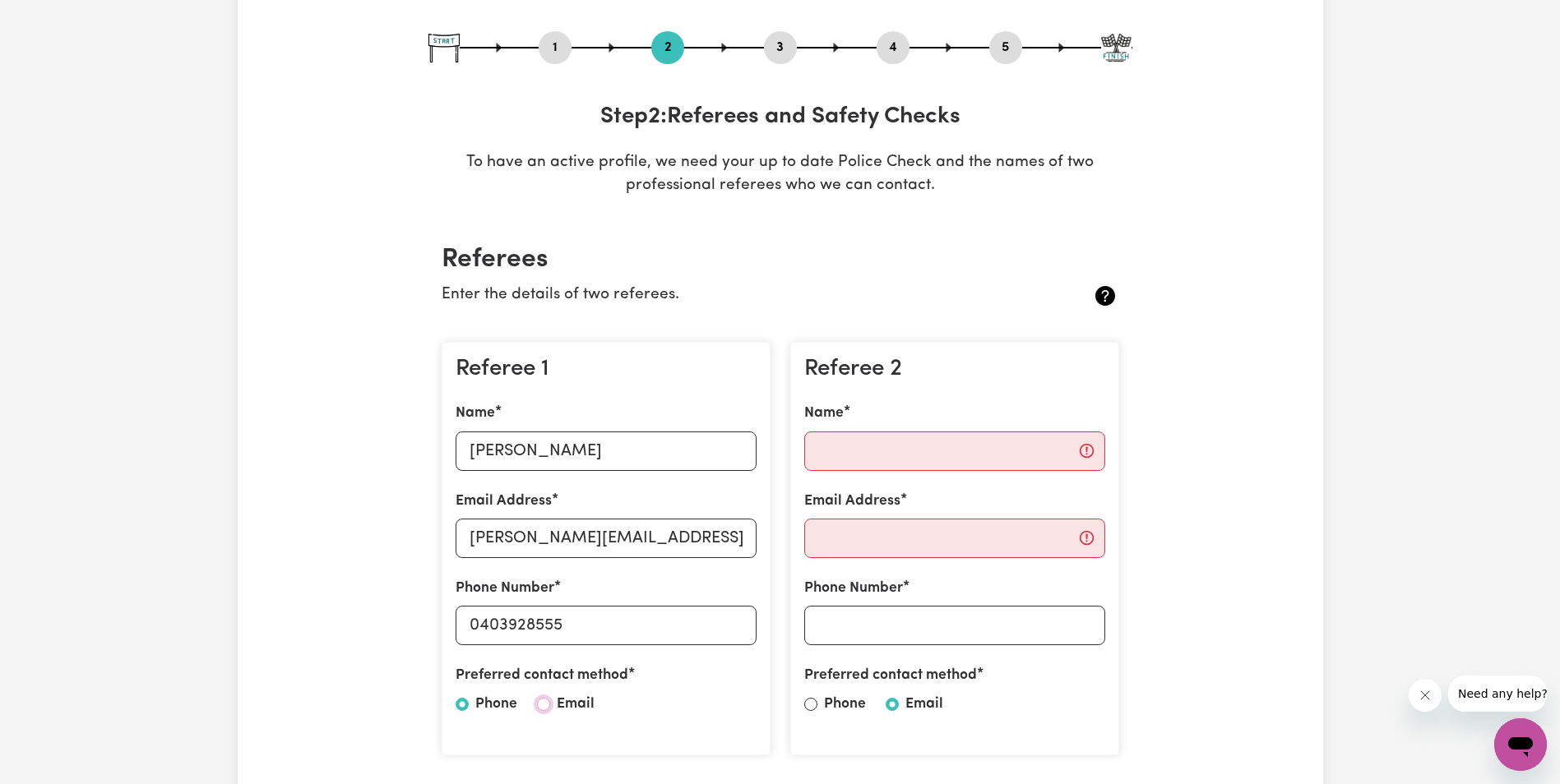
click at [542, 702] on input "Email" at bounding box center [544, 704] width 13 height 13
radio input "true"
click at [923, 449] on input "Name" at bounding box center [954, 451] width 301 height 40
click at [862, 455] on input "Gab" at bounding box center [954, 451] width 301 height 40
type input "[PERSON_NAME]"
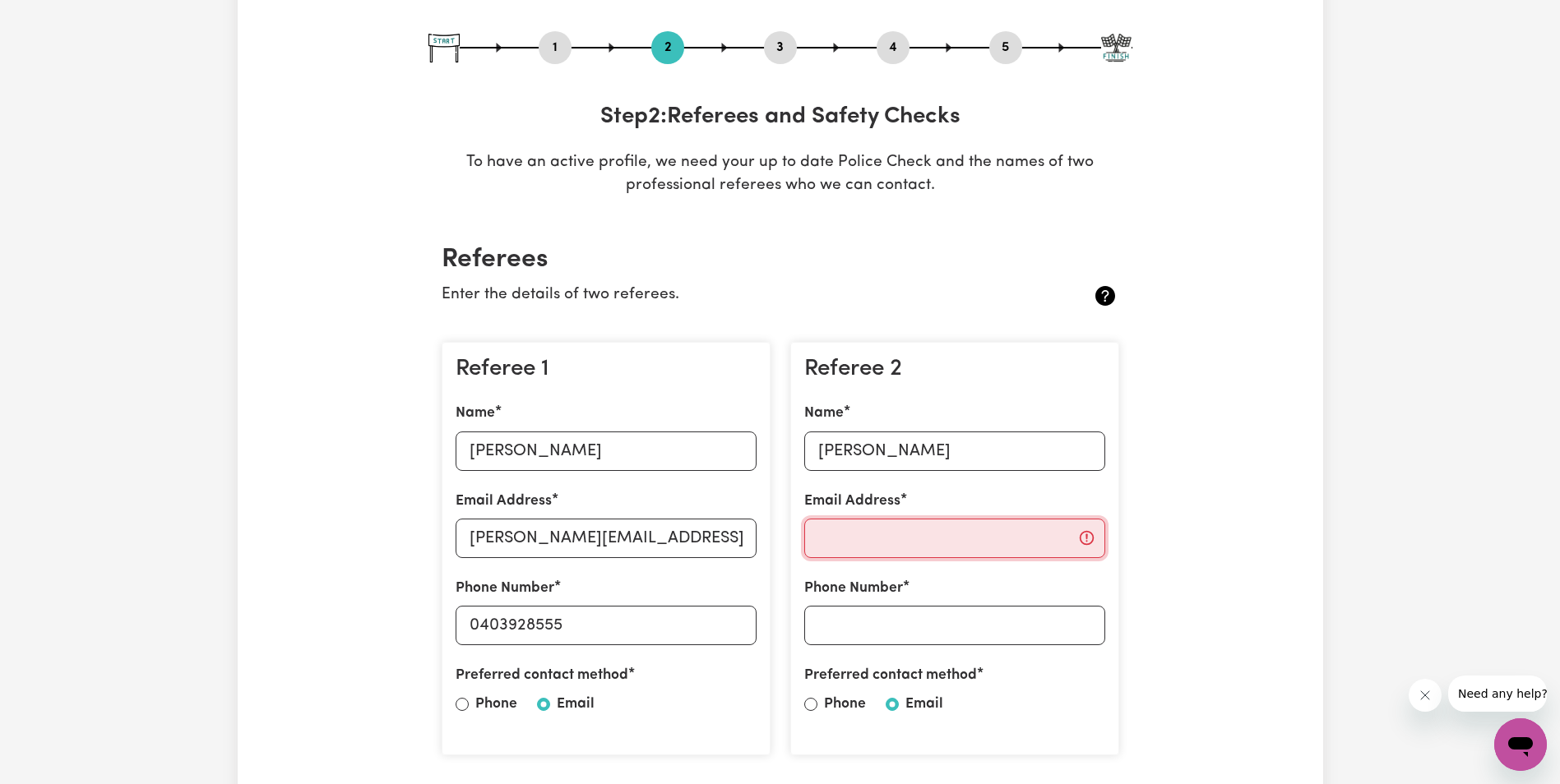
click at [910, 539] on input "Email Address" at bounding box center [954, 539] width 301 height 40
type input "[EMAIL_ADDRESS][DOMAIN_NAME]"
type input "0434095257"
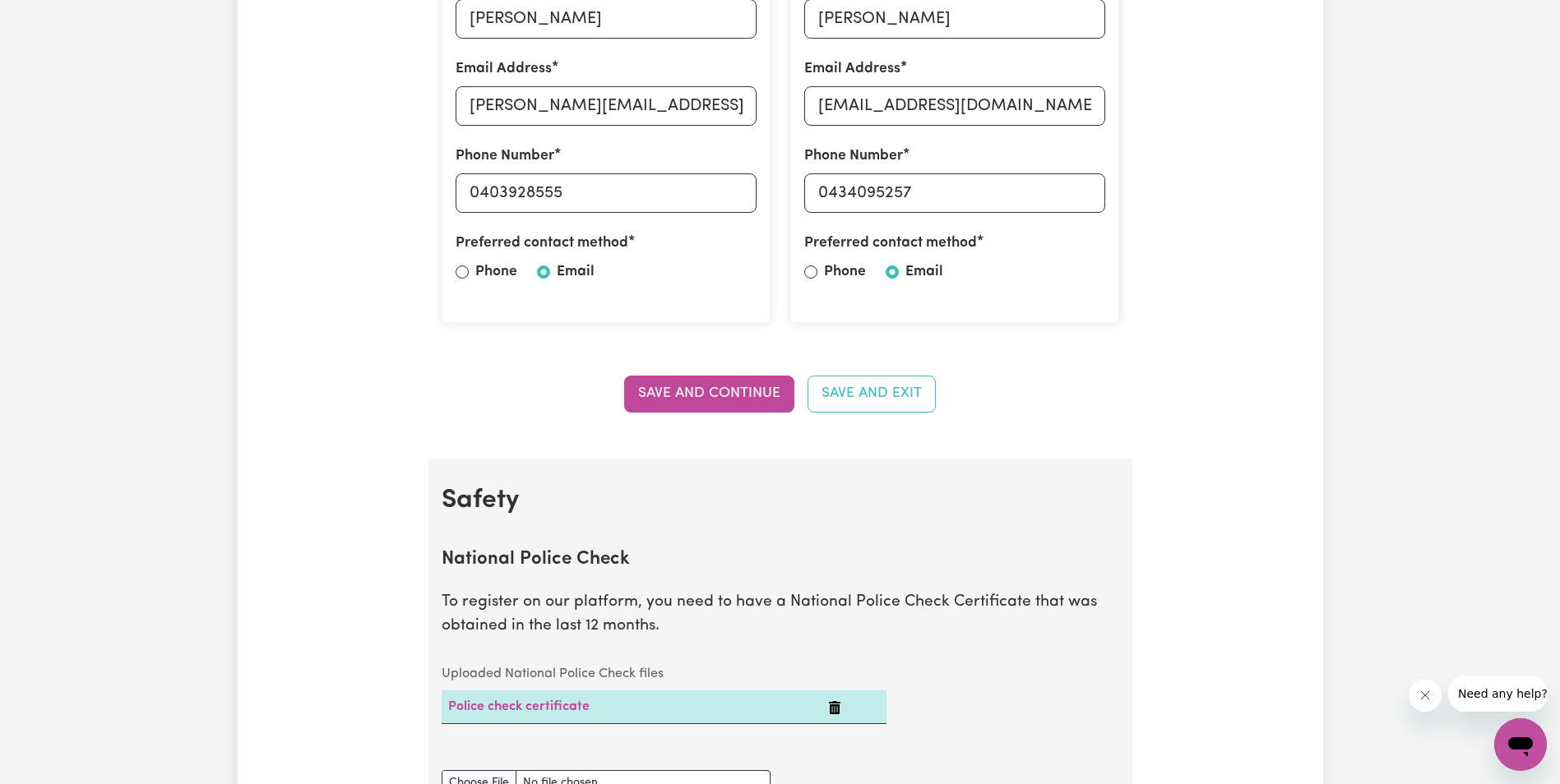
scroll to position [576, 0]
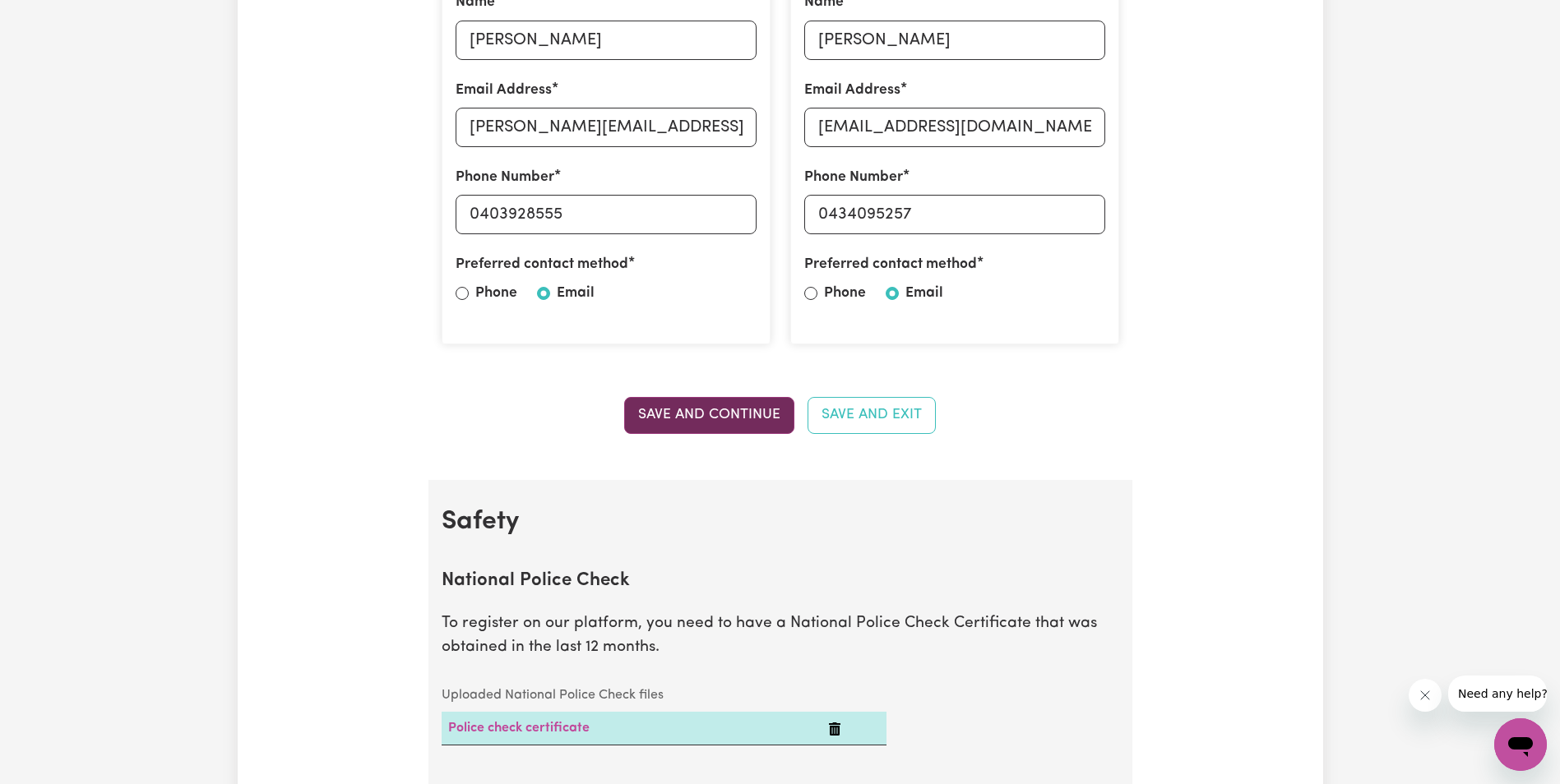
click at [722, 411] on button "Save and Continue" at bounding box center [709, 415] width 170 height 36
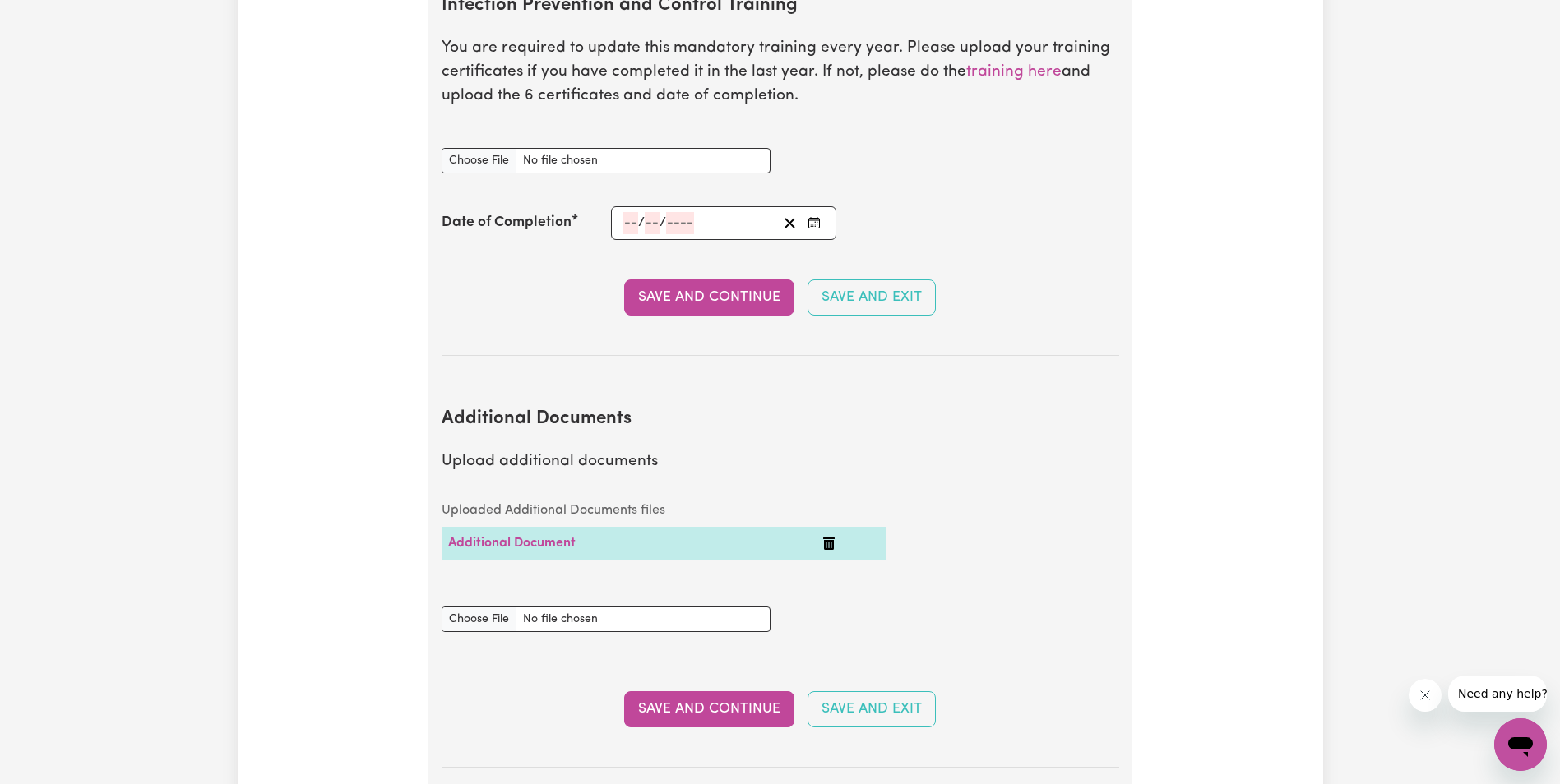
scroll to position [2864, 0]
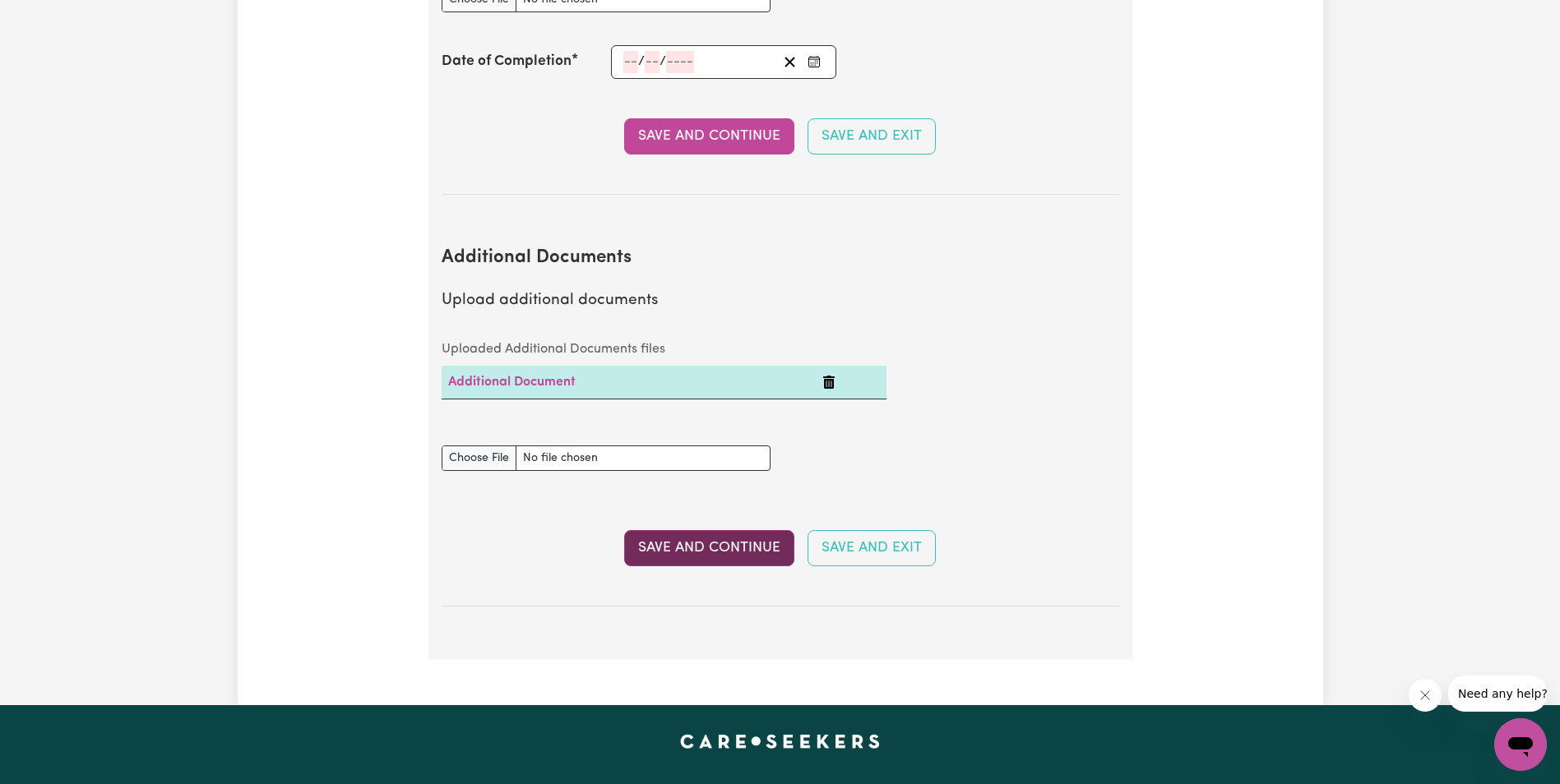
click at [718, 530] on button "Save and Continue" at bounding box center [709, 548] width 170 height 36
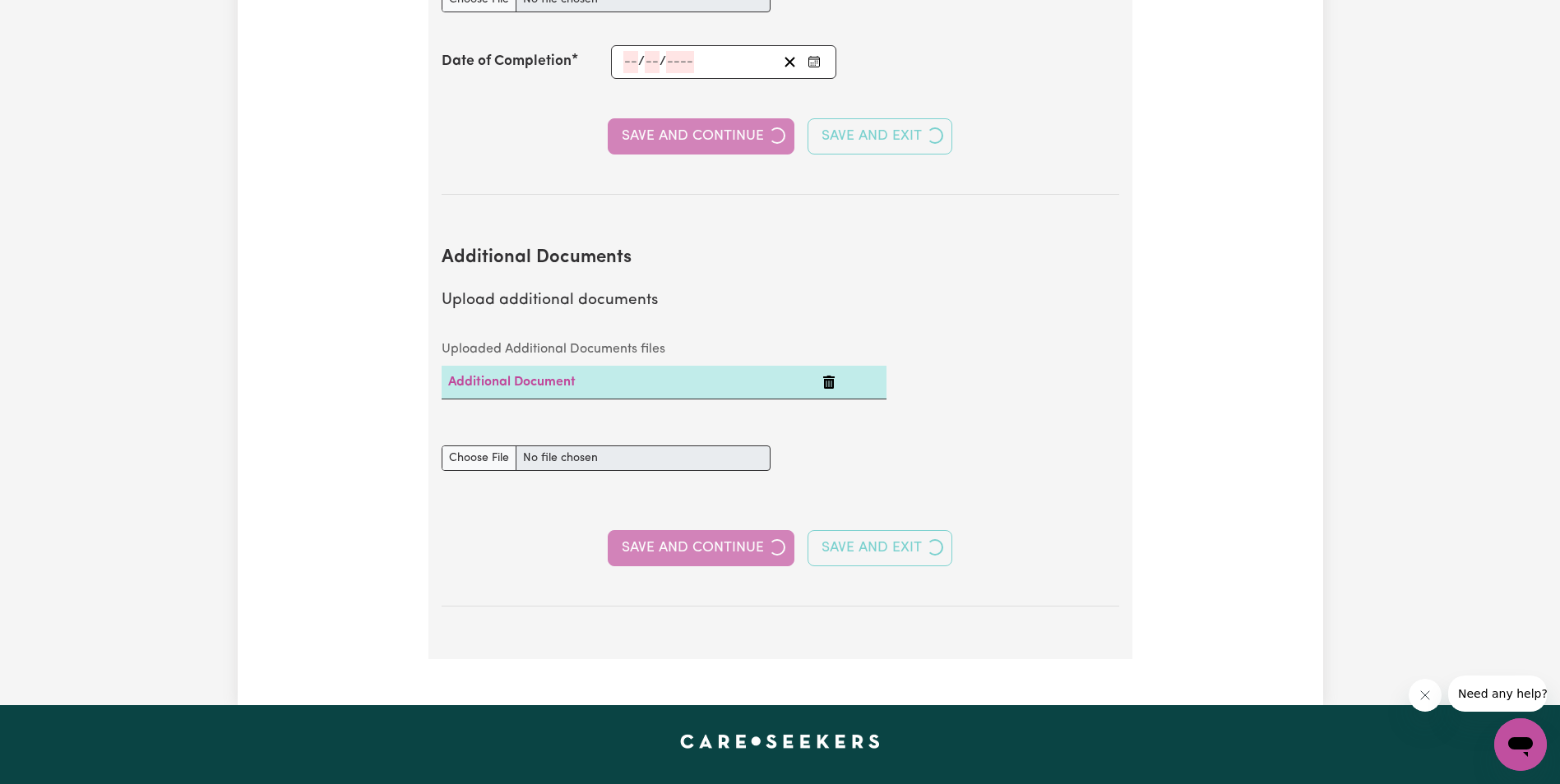
select select "2020"
select select "2011"
select select "2012"
select select "2016"
select select "2017"
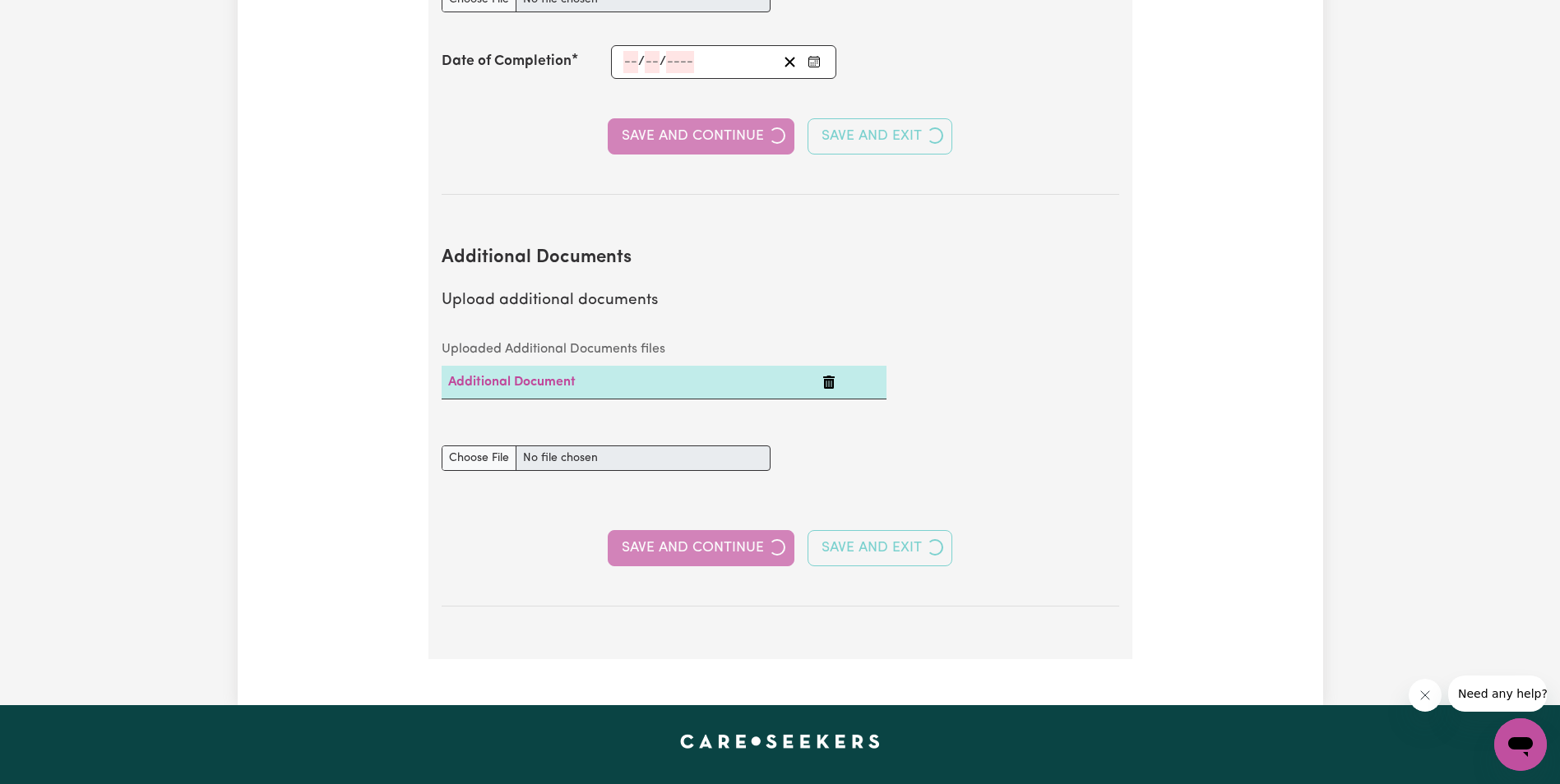
select select "2011"
select select "2014"
select select "2012"
select select "2013"
select select "2015"
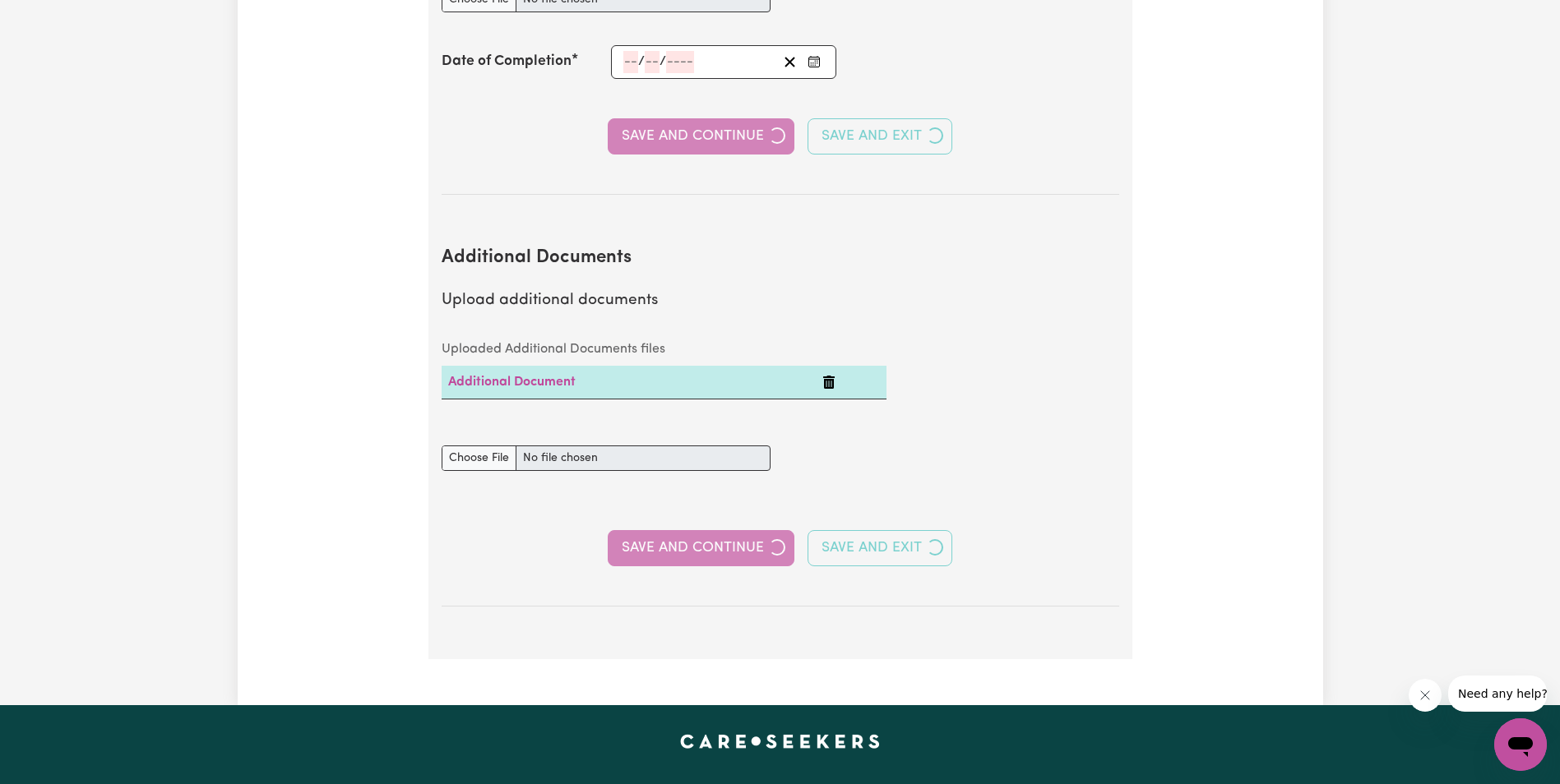
select select "2019"
select select "2009"
select select "2011"
select select "Certificate III (Individual Support)"
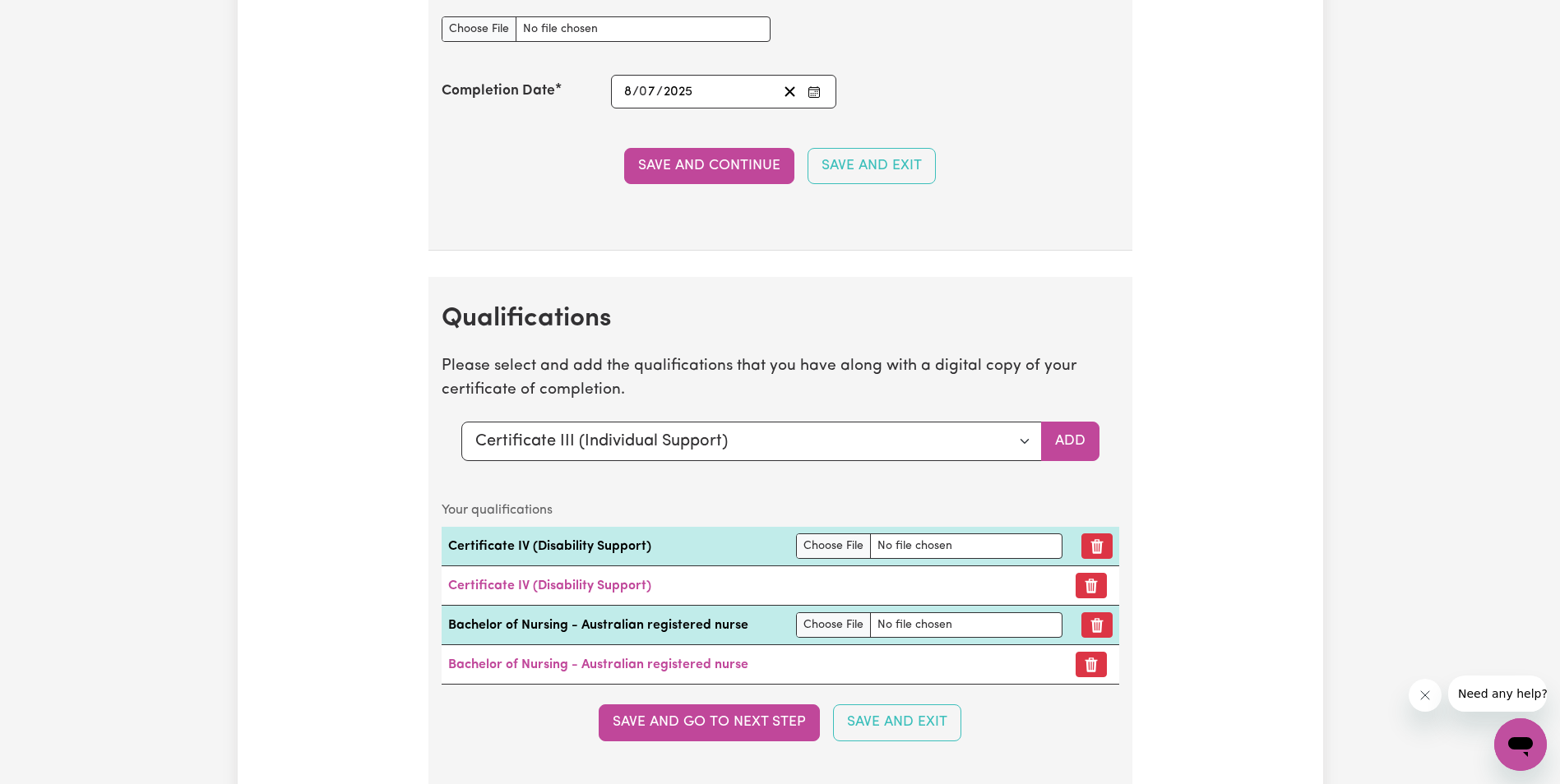
scroll to position [5344, 0]
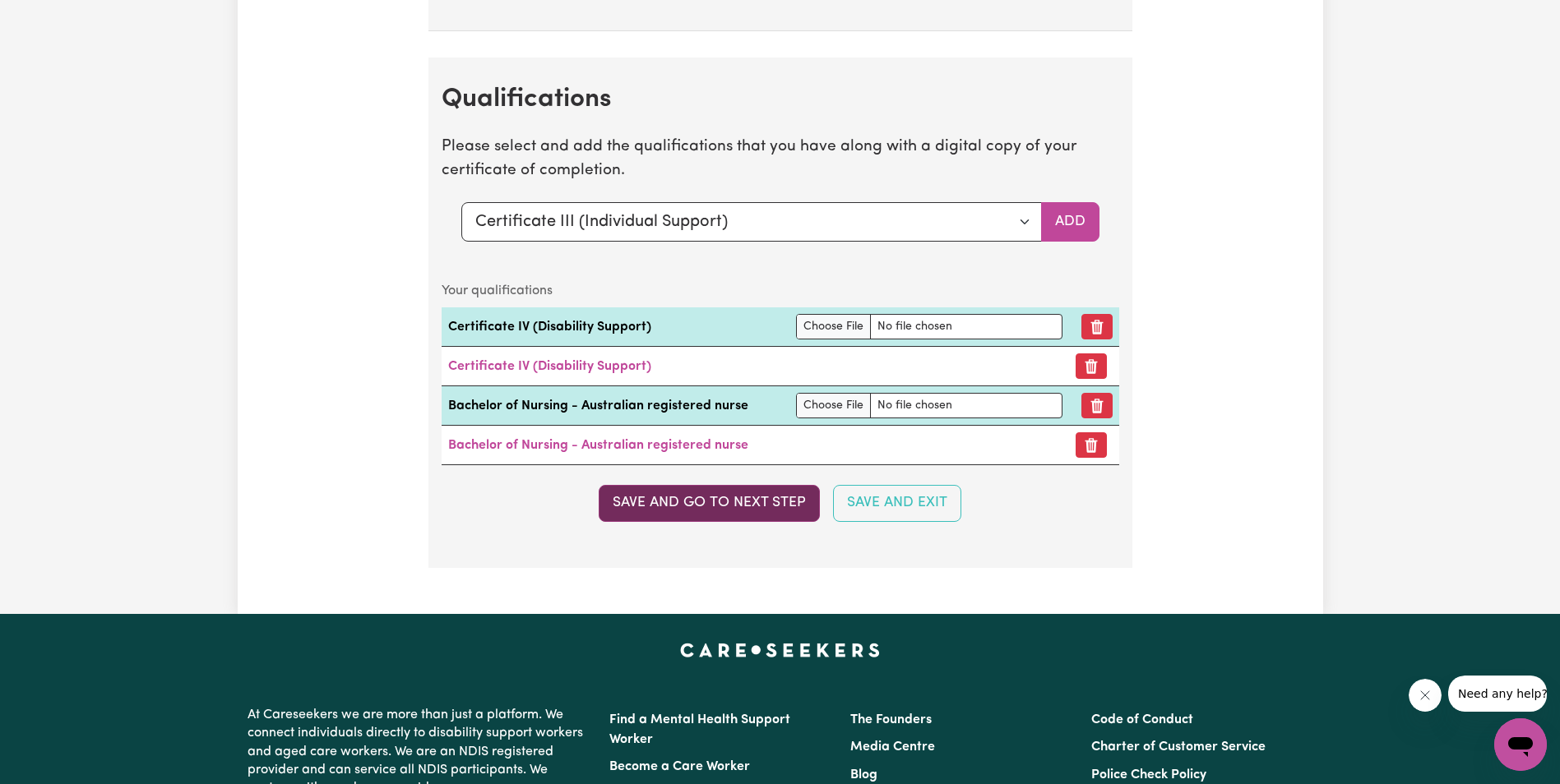
click at [738, 505] on button "Save and go to next step" at bounding box center [709, 503] width 221 height 36
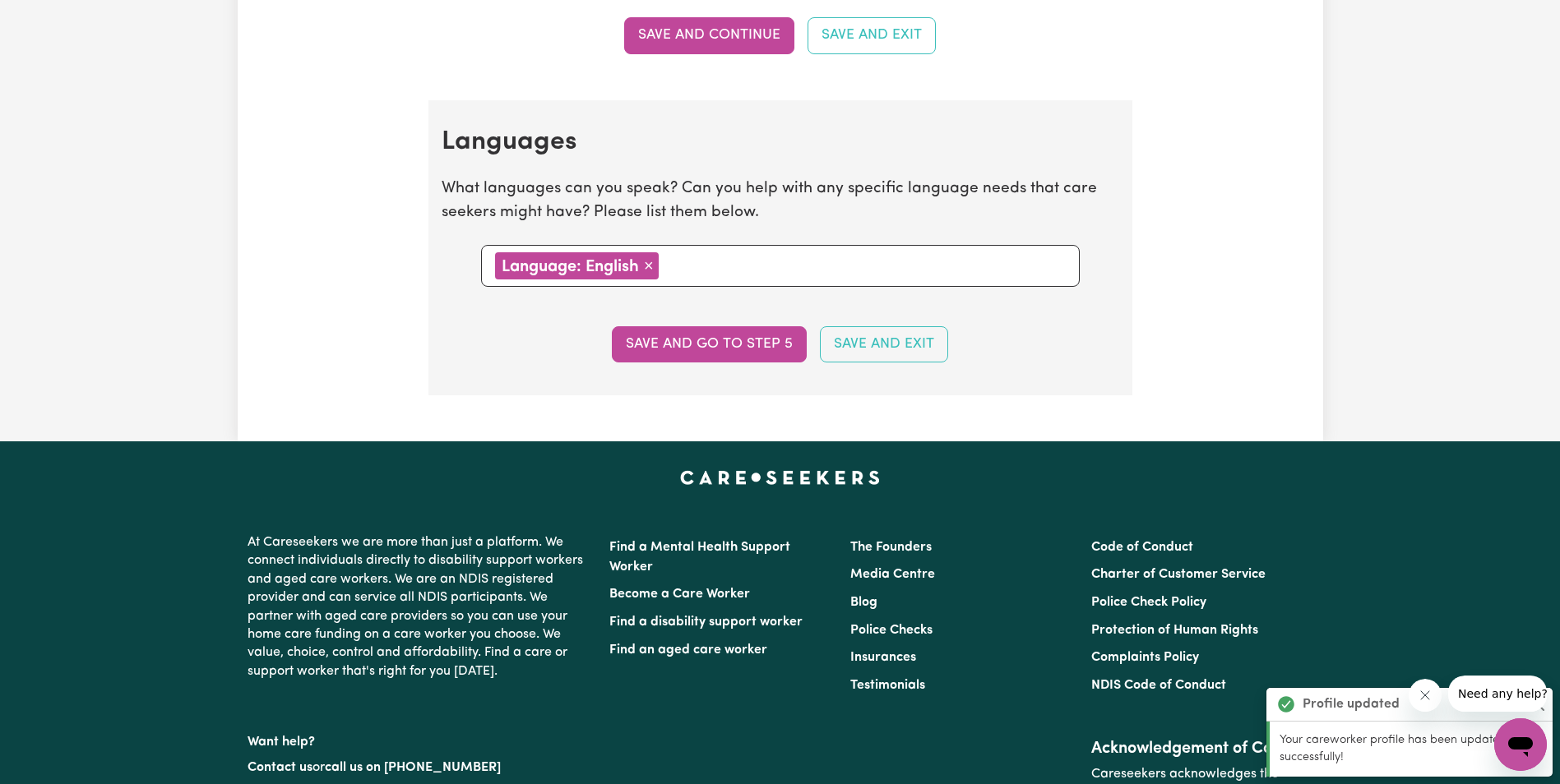
scroll to position [1891, 0]
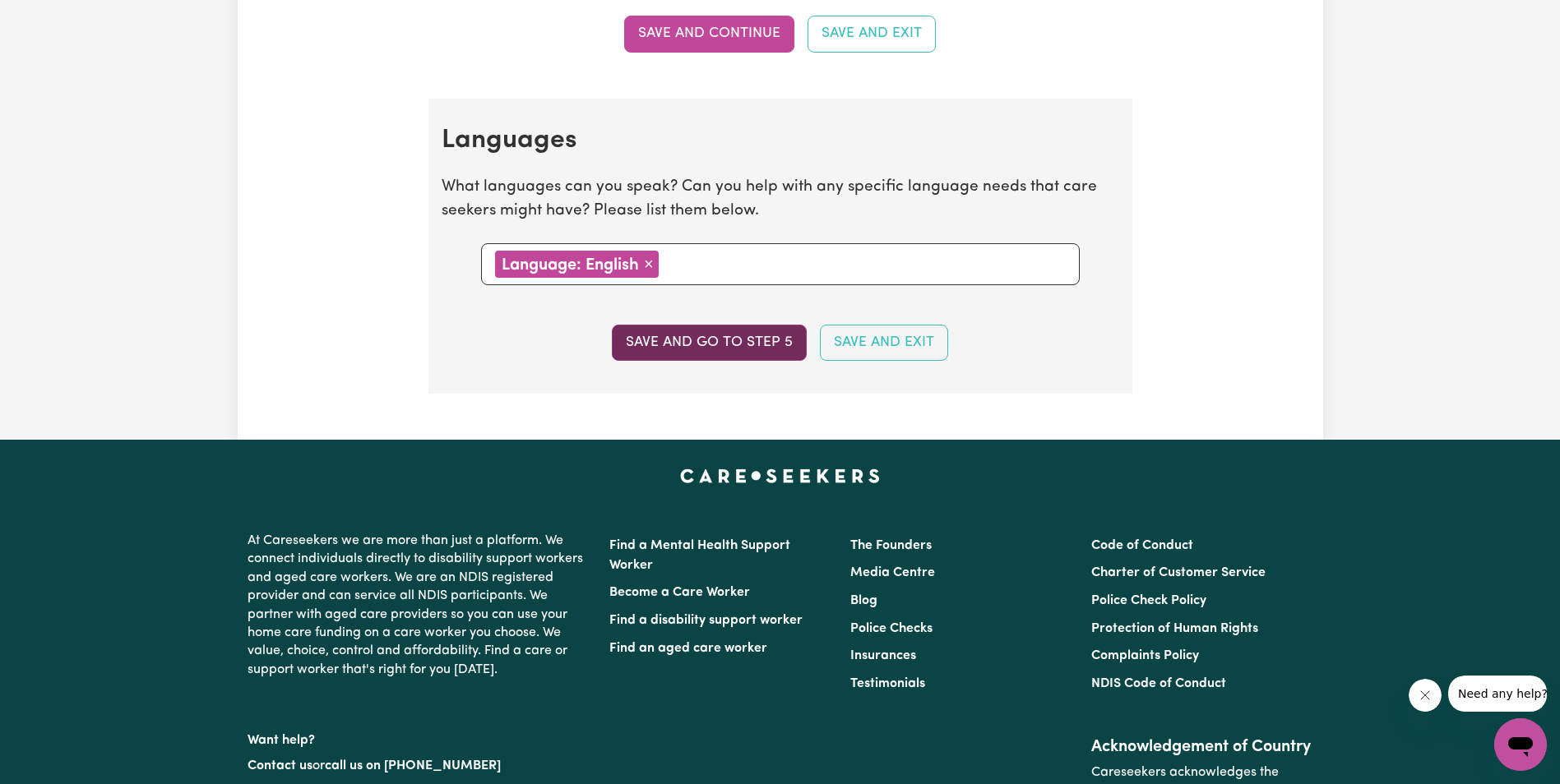
click at [683, 352] on button "Save and go to step 5" at bounding box center [709, 343] width 195 height 36
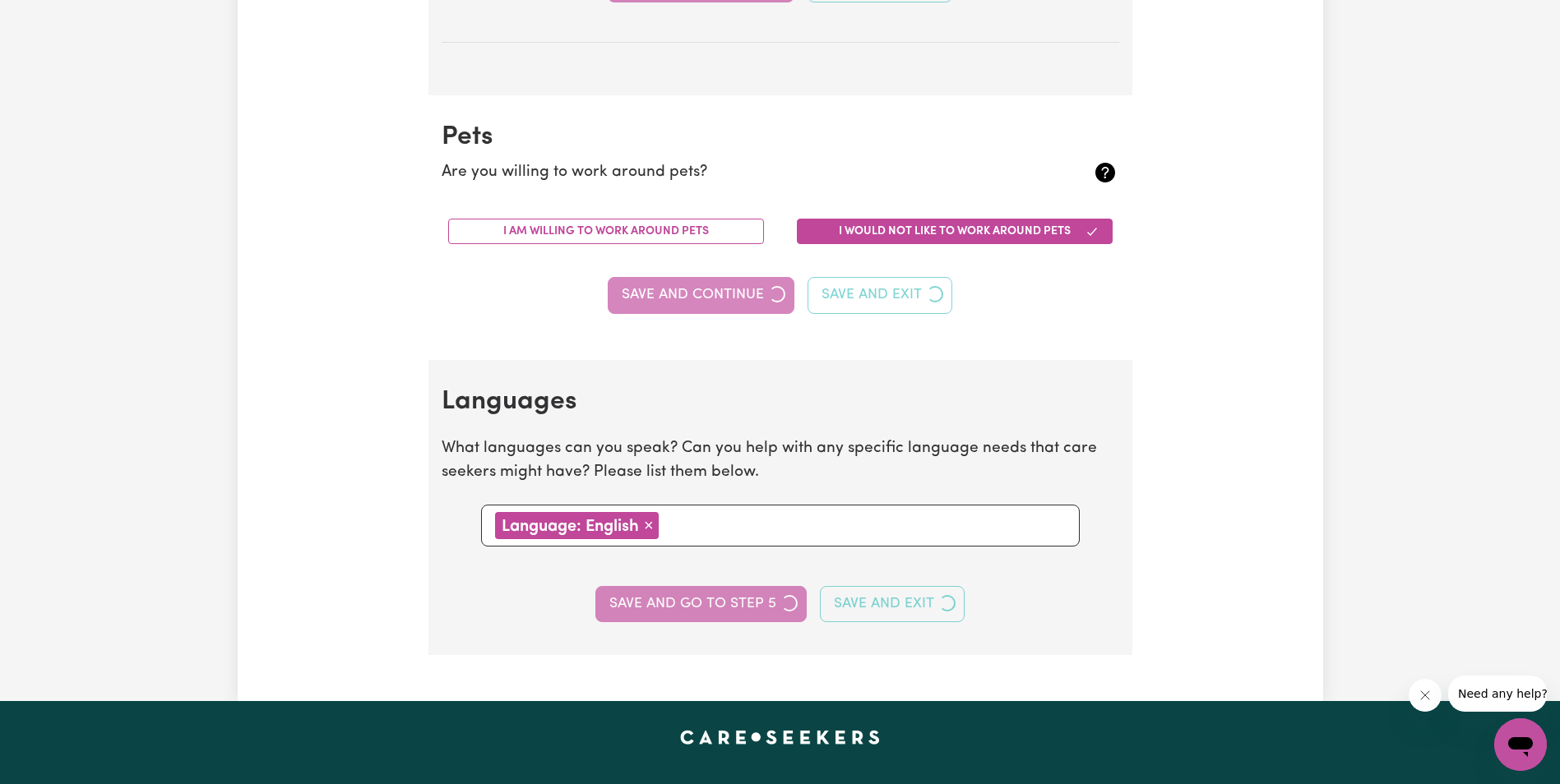
select select "I am providing services by being employed by an organisation"
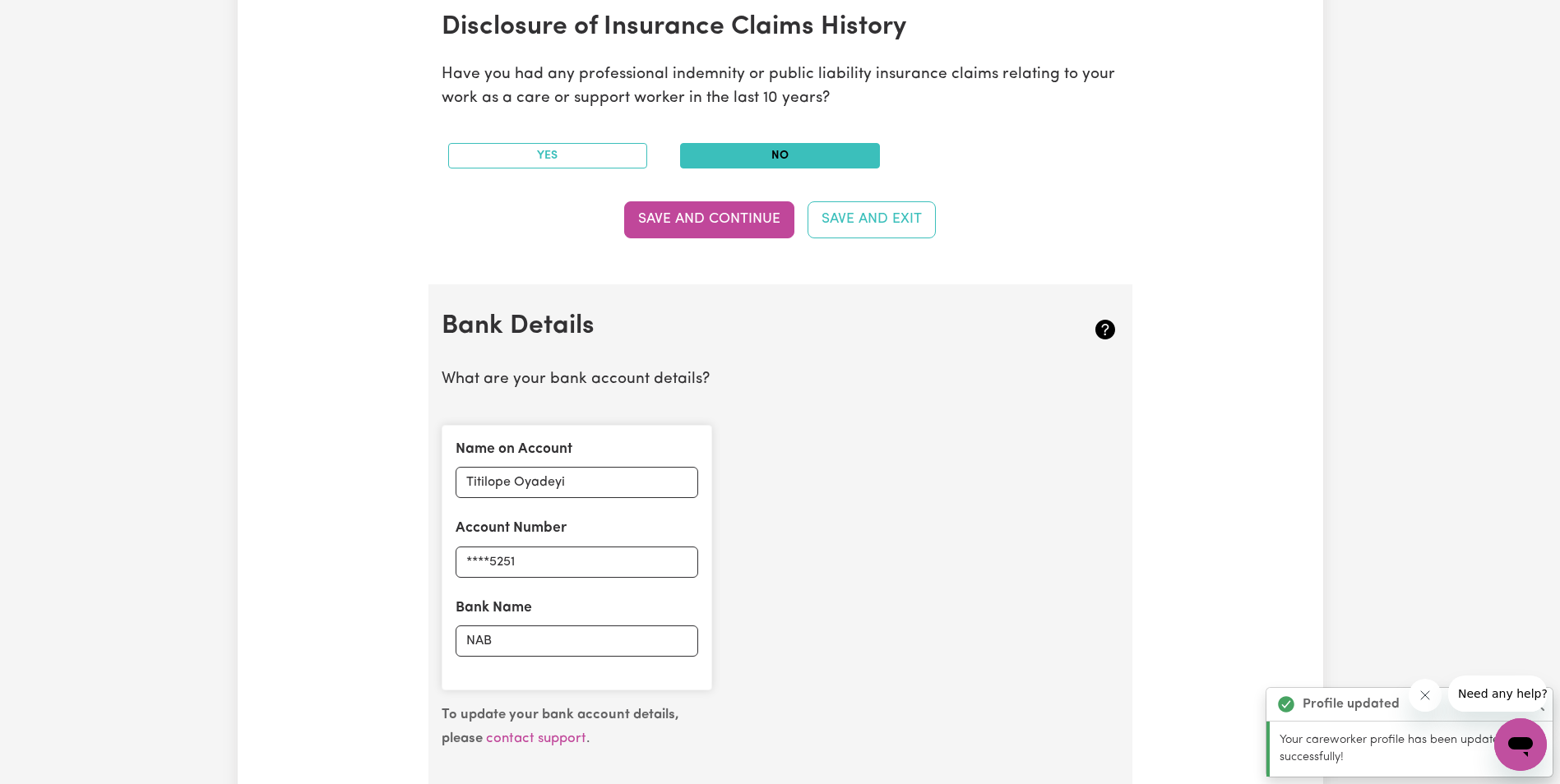
scroll to position [1151, 0]
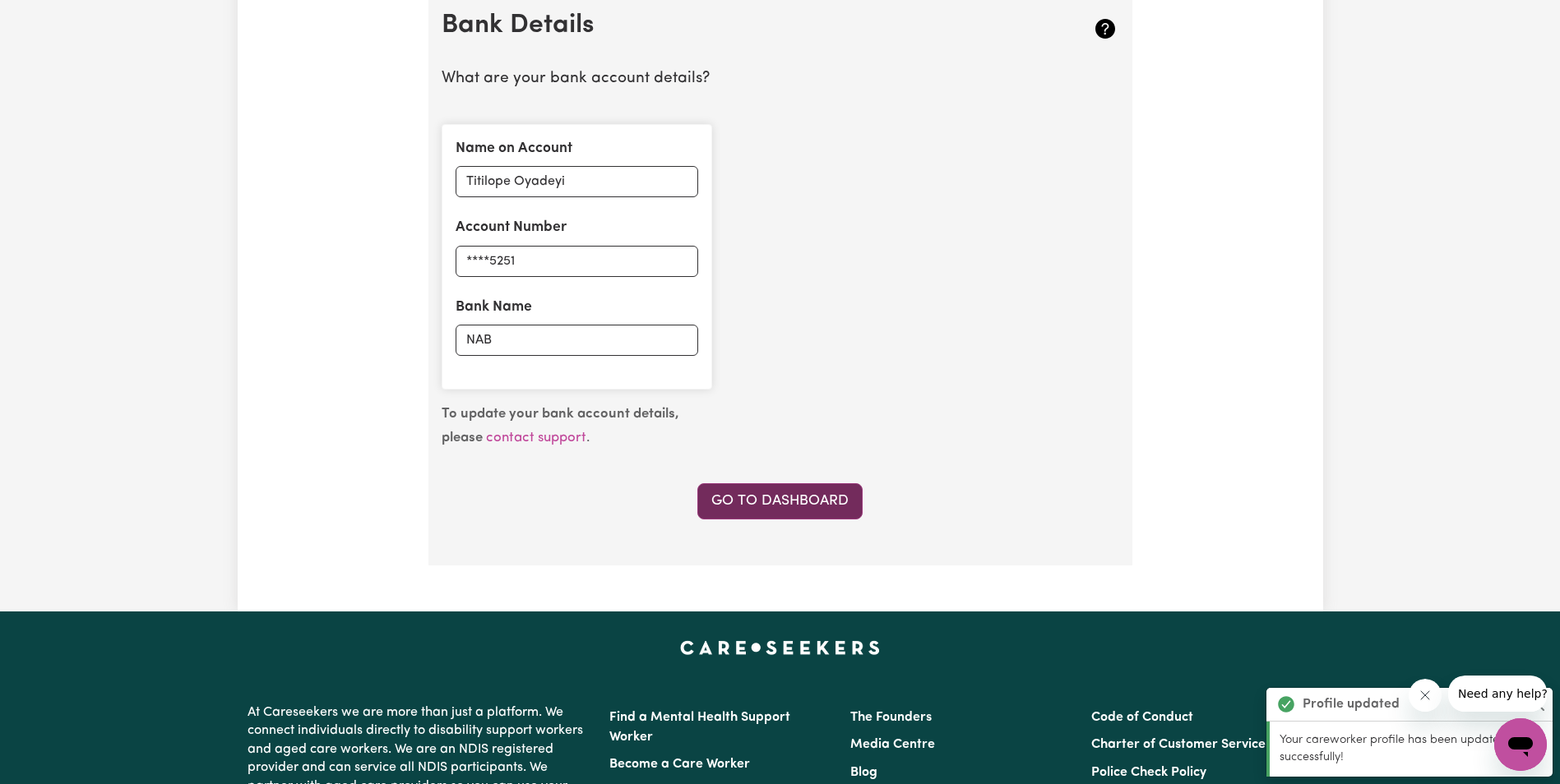
click at [781, 494] on link "Go to Dashboard" at bounding box center [780, 502] width 165 height 36
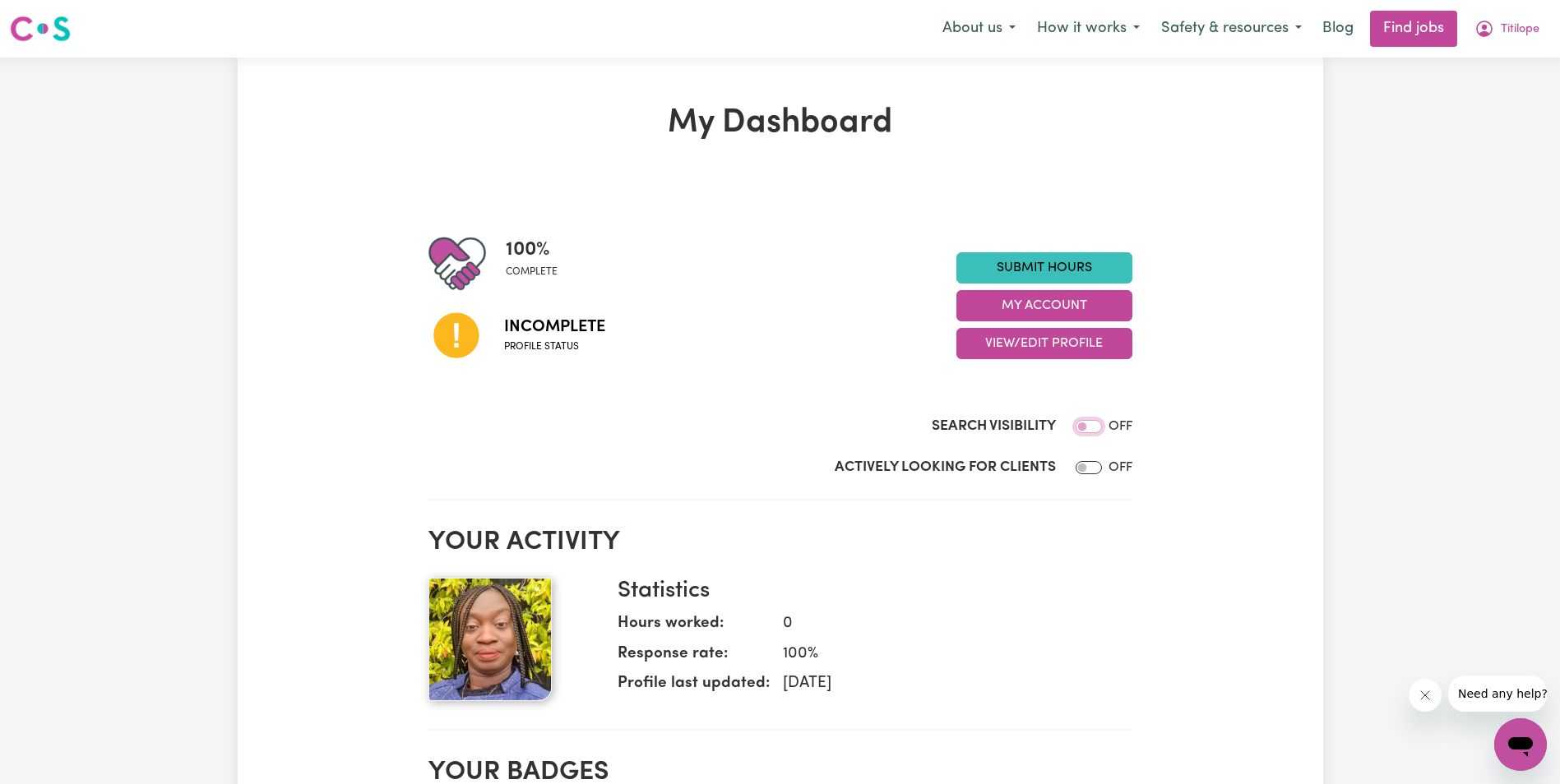
click at [1094, 420] on input "Search Visibility" at bounding box center [1088, 427] width 27 height 13
checkbox input "true"
click at [1096, 469] on input "Actively Looking for Clients" at bounding box center [1088, 468] width 27 height 13
checkbox input "true"
click at [1429, 691] on icon "Close message from company" at bounding box center [1425, 696] width 13 height 13
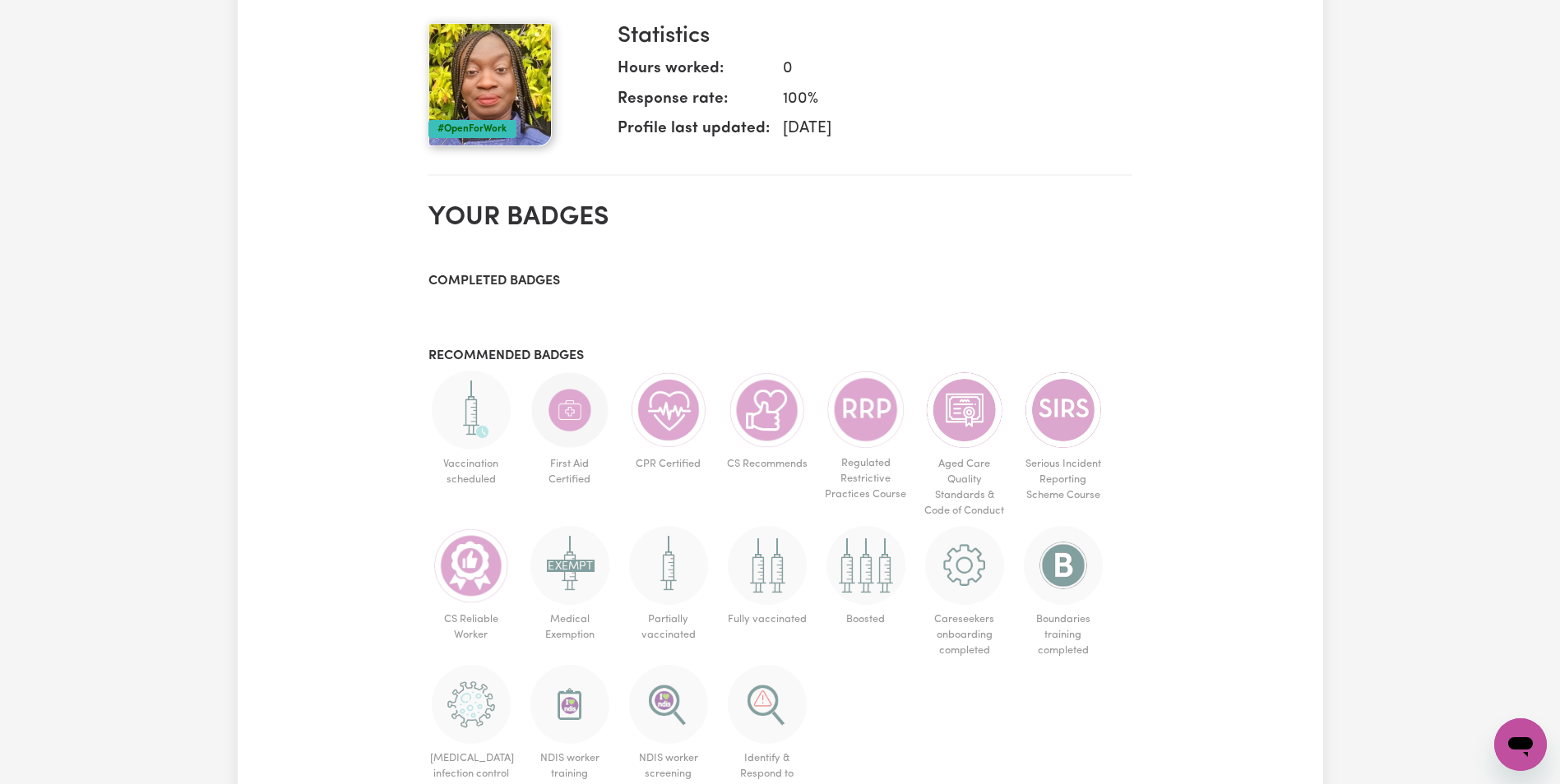
scroll to position [576, 0]
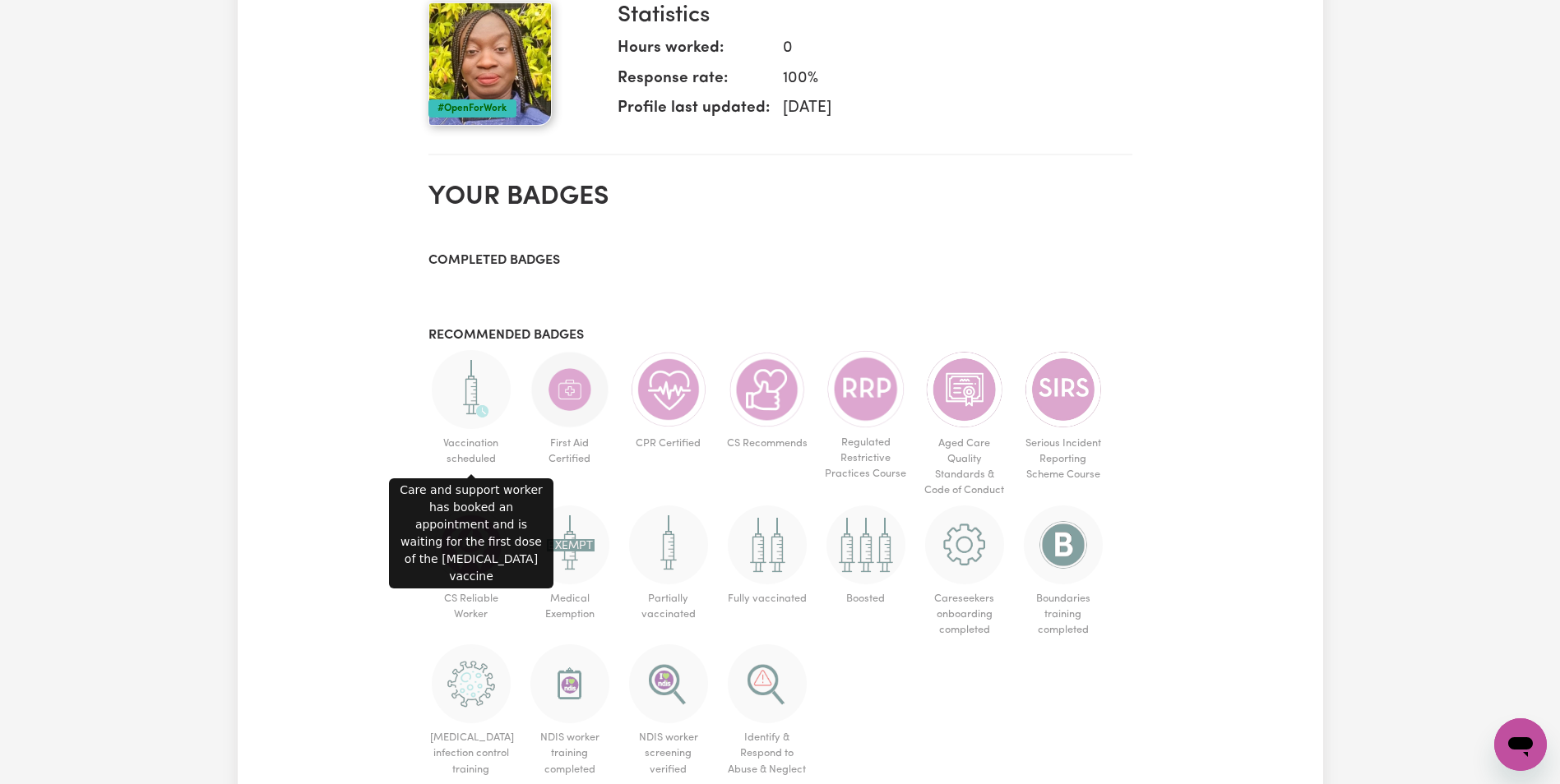
click at [468, 399] on img at bounding box center [471, 389] width 79 height 79
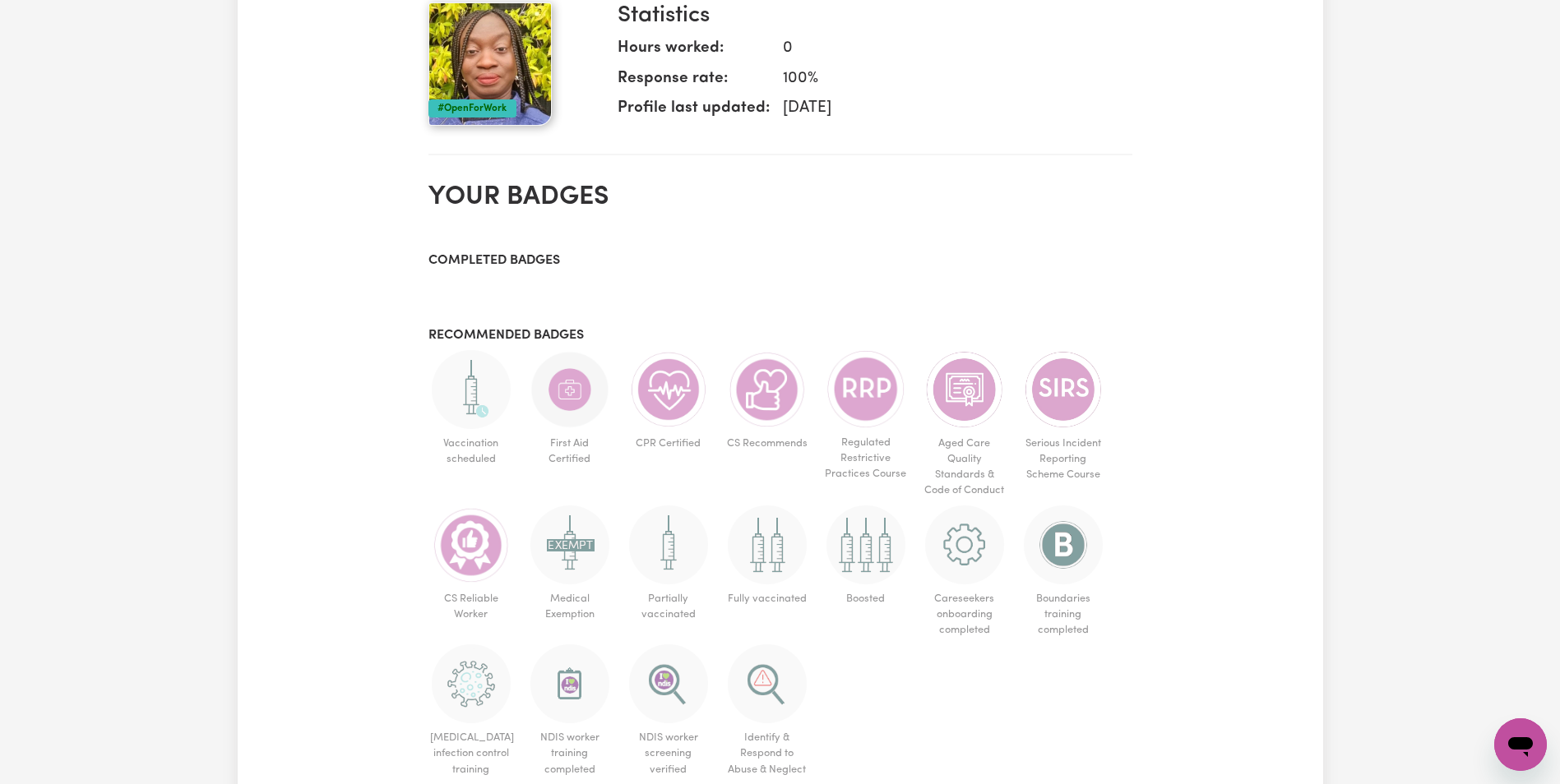
click at [468, 399] on img at bounding box center [471, 389] width 79 height 79
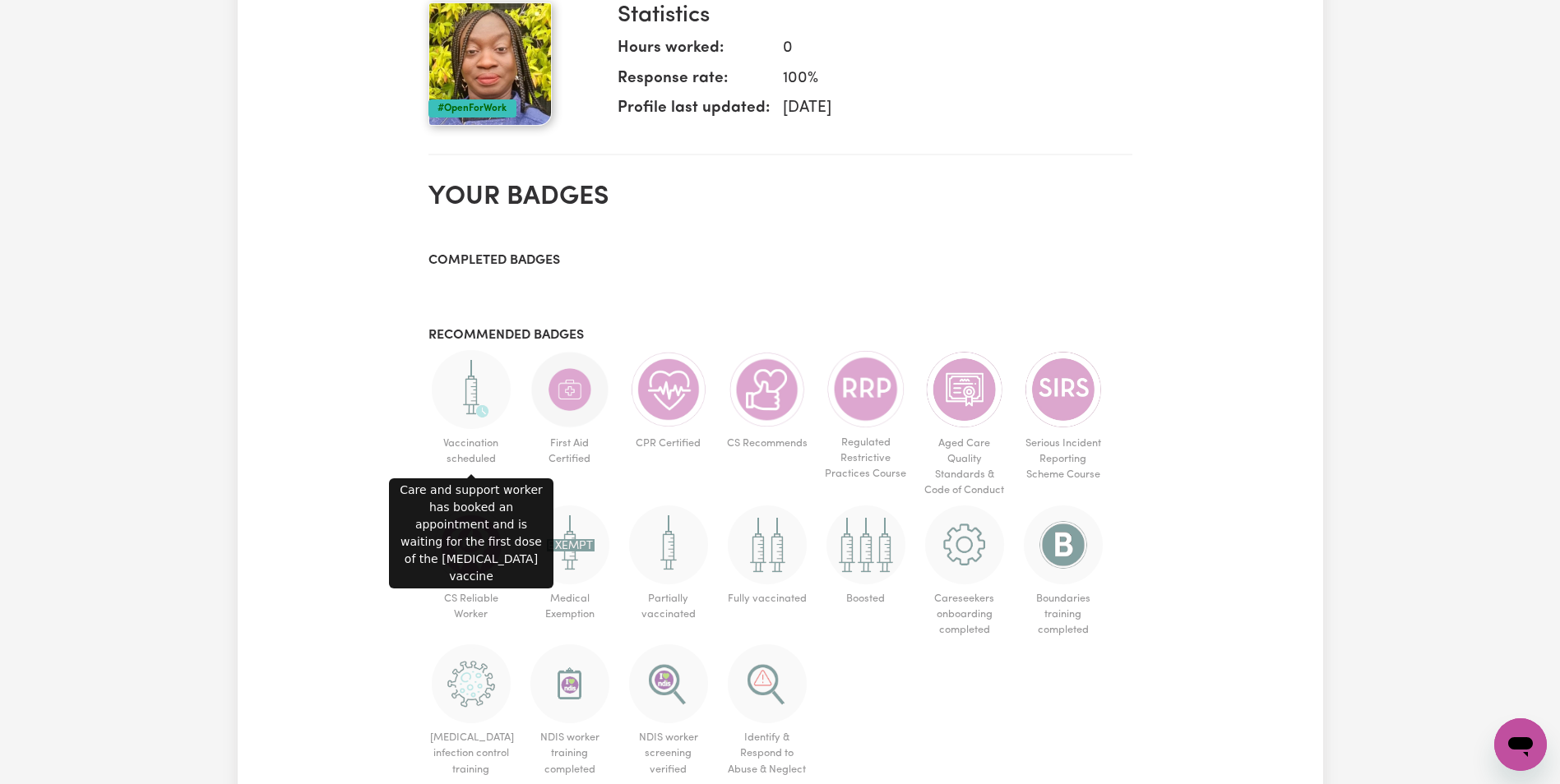
click at [471, 448] on span "Vaccination scheduled" at bounding box center [472, 451] width 86 height 45
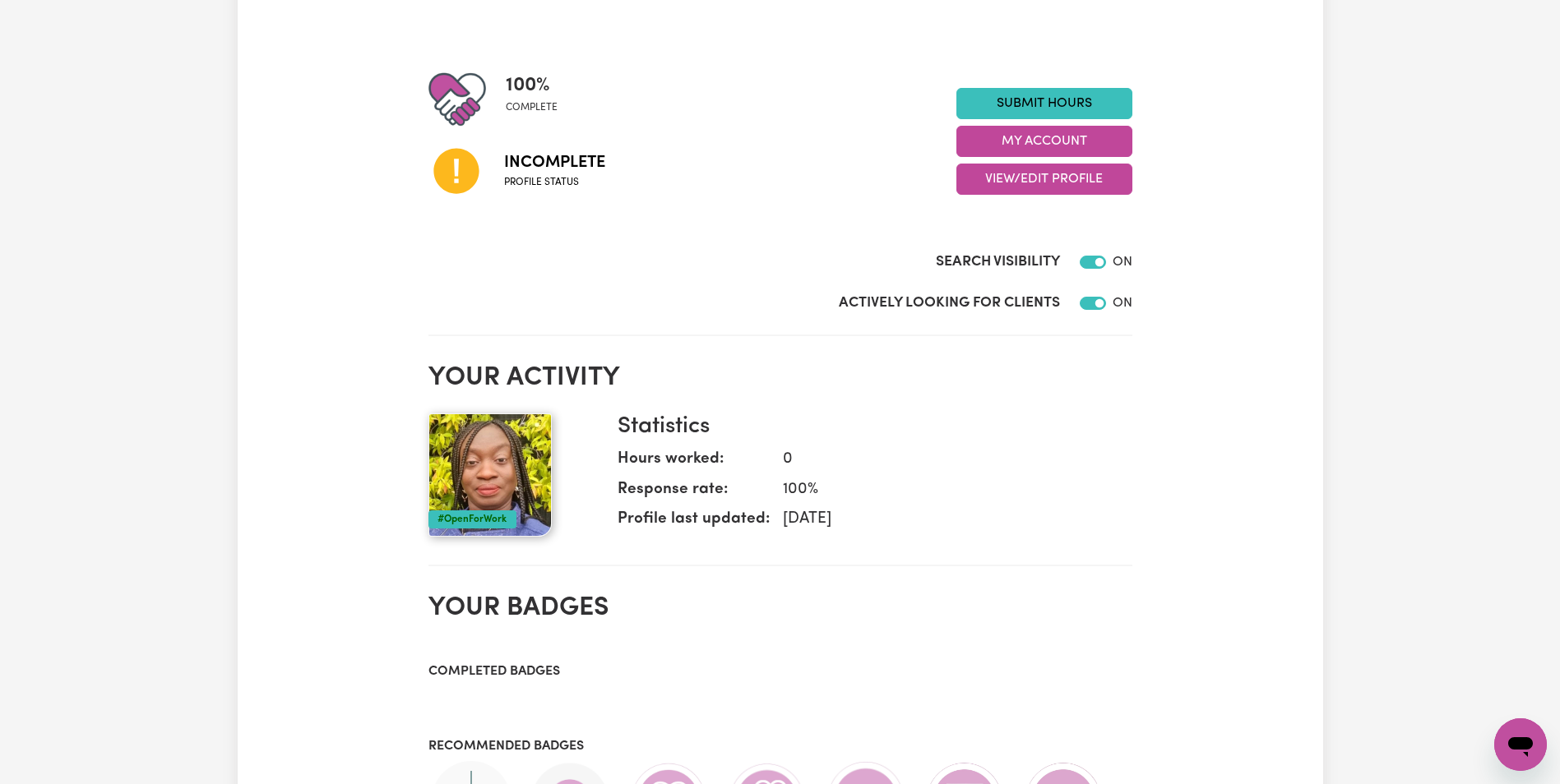
scroll to position [0, 0]
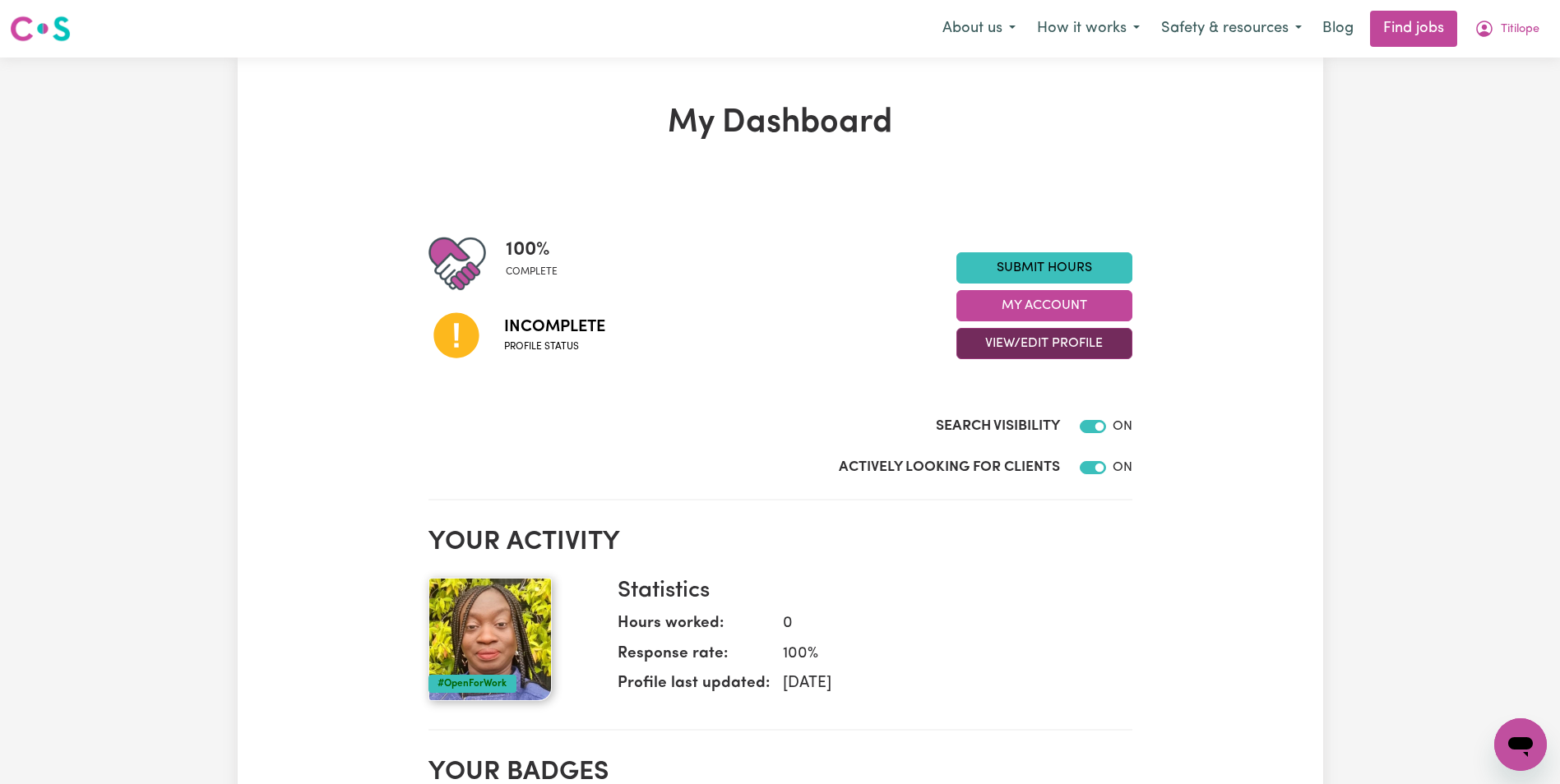
click at [1030, 341] on button "View/Edit Profile" at bounding box center [1044, 343] width 176 height 31
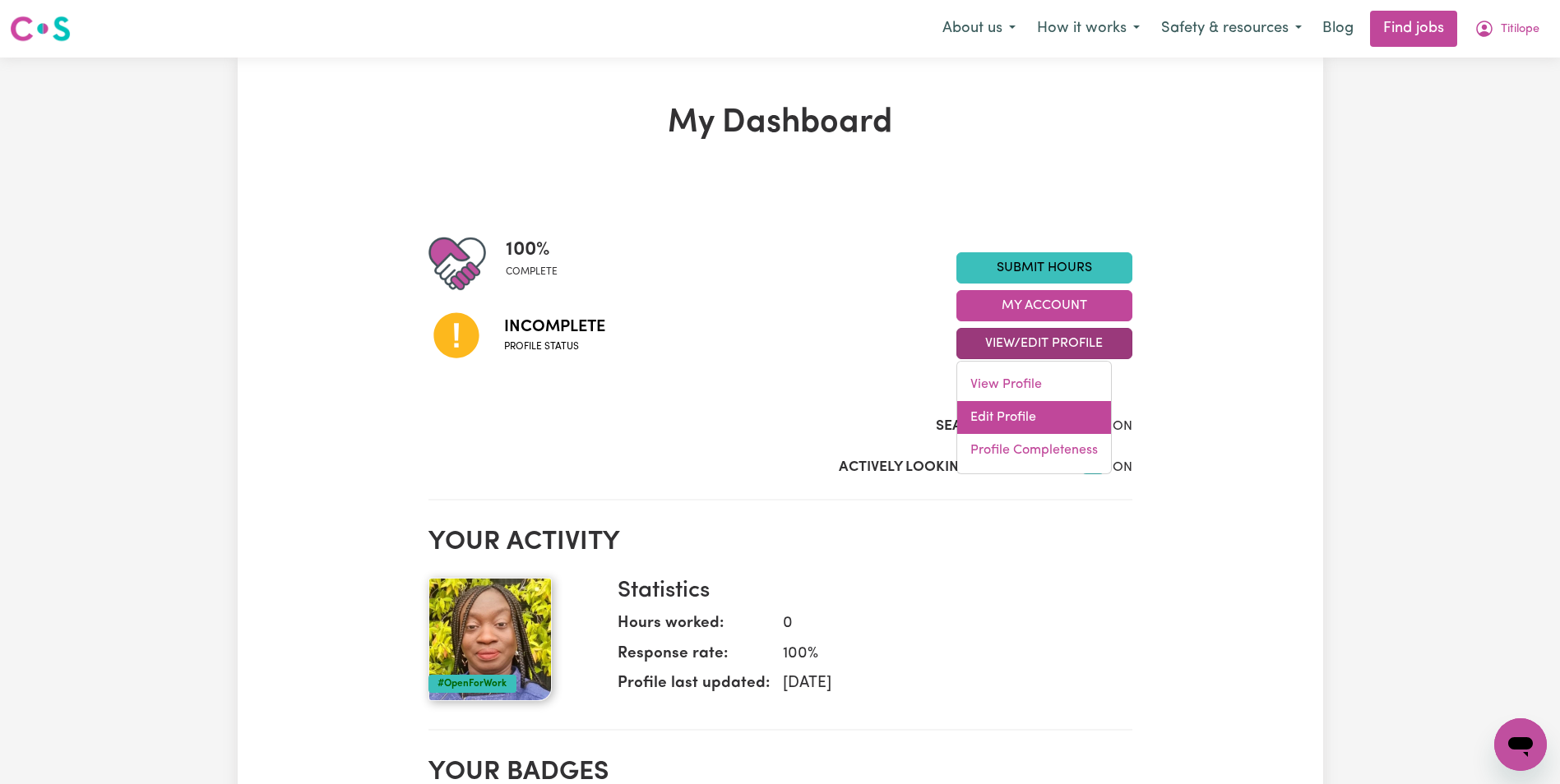
click at [1015, 414] on link "Edit Profile" at bounding box center [1034, 417] width 154 height 33
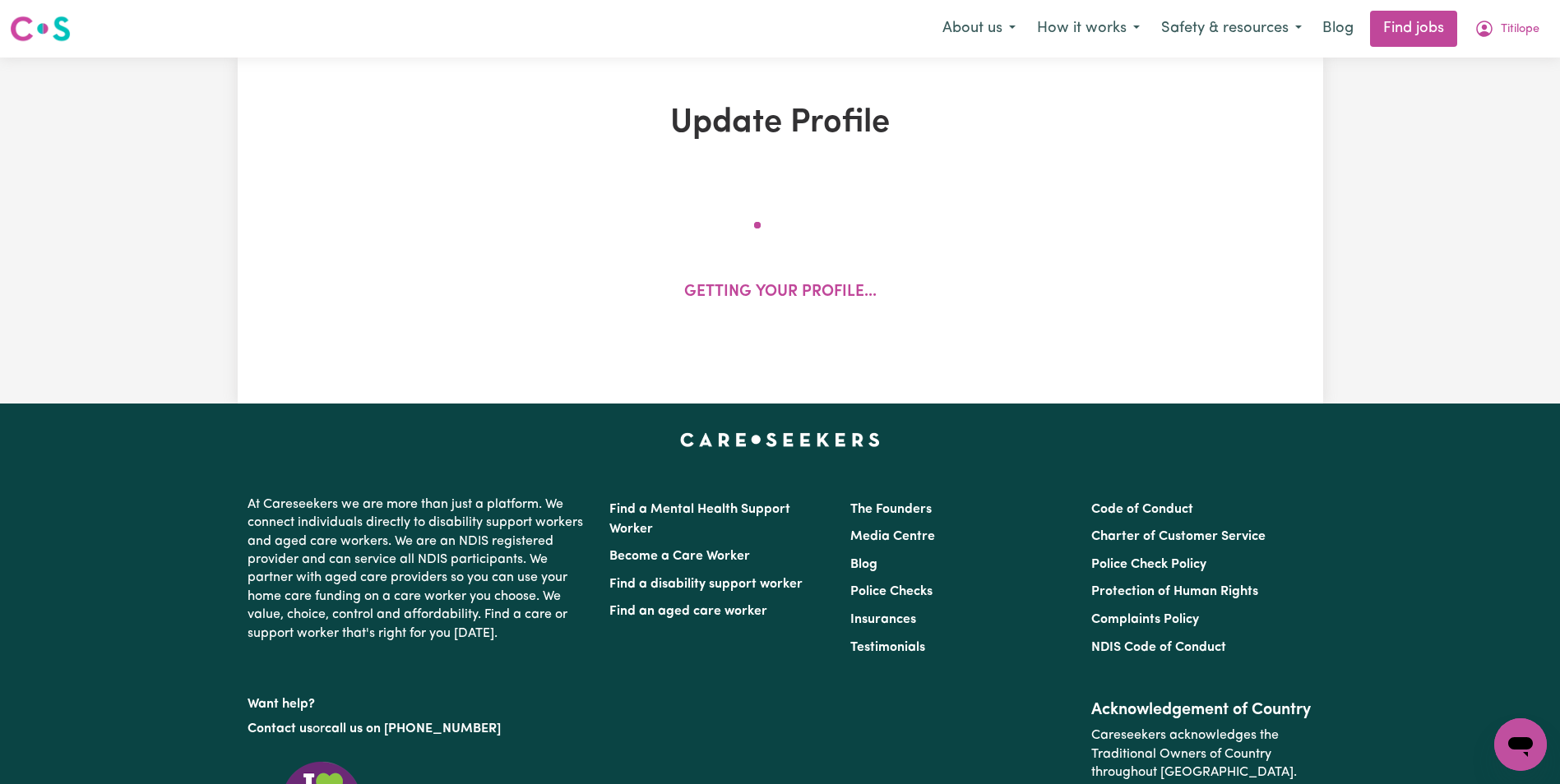
select select "[DEMOGRAPHIC_DATA]"
select select "[DEMOGRAPHIC_DATA] Citizen"
select select "Studying a healthcare related degree or qualification"
select select "51"
select select "75"
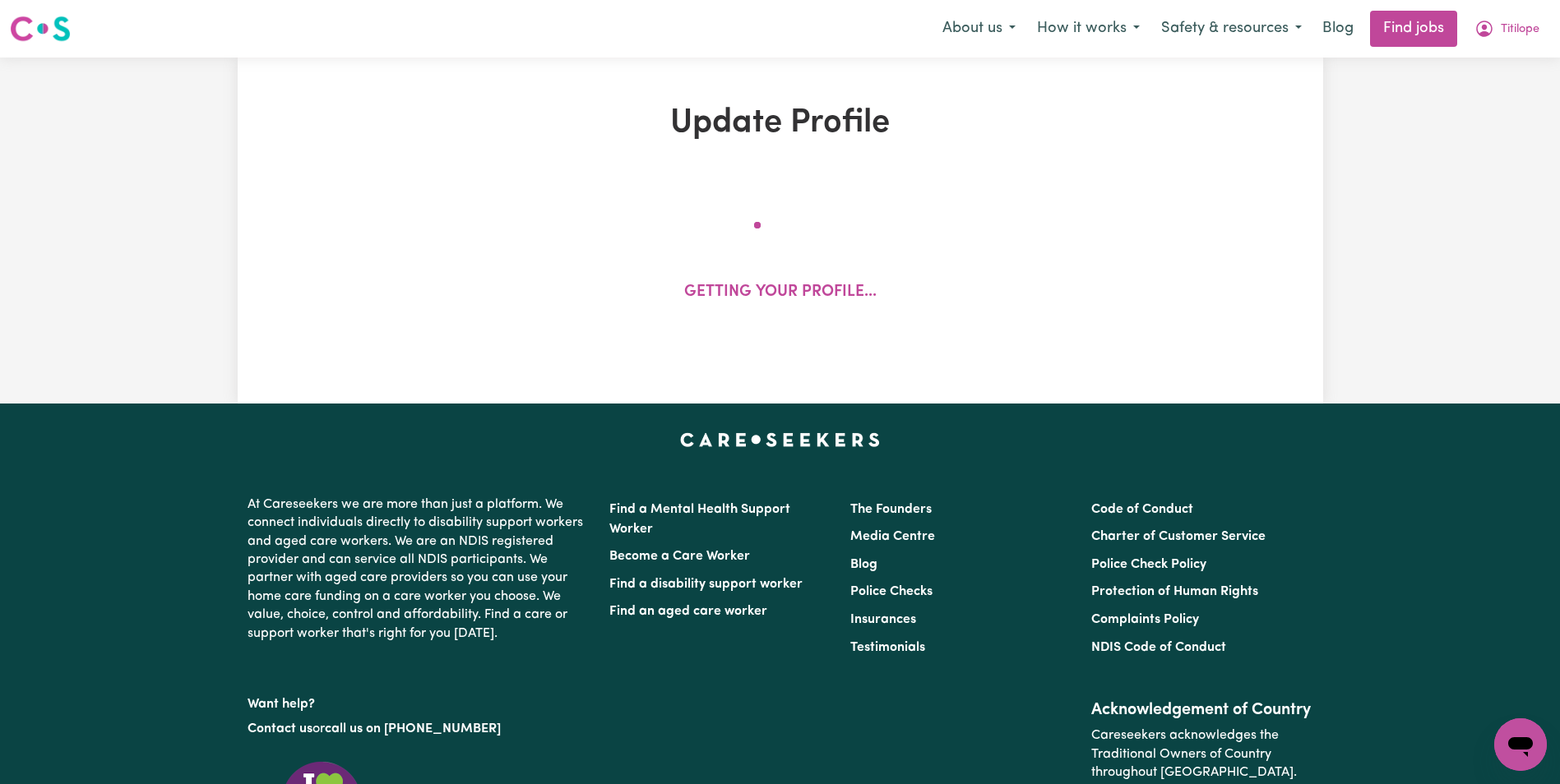
select select "90"
select select "100"
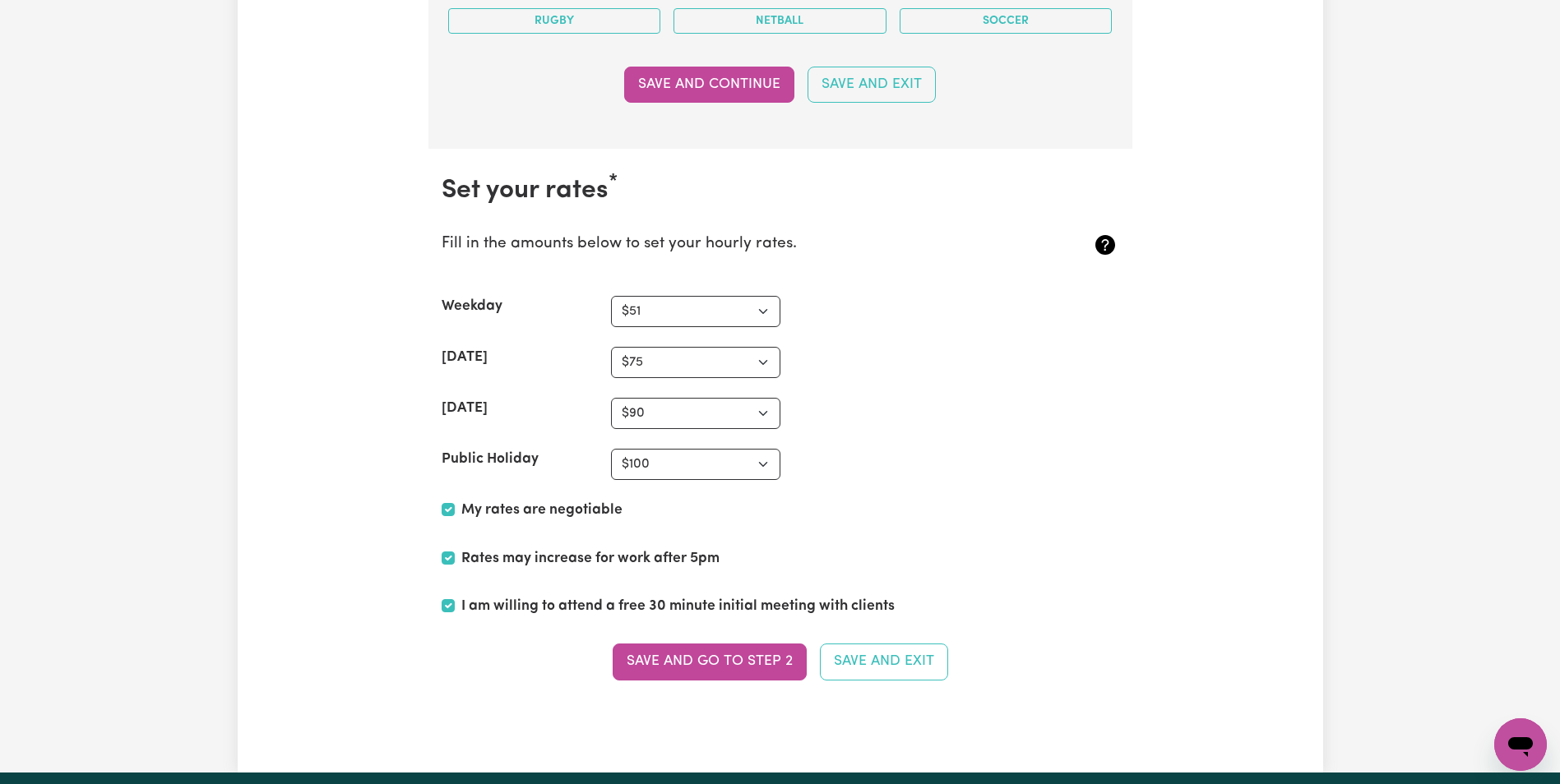
scroll to position [3946, 0]
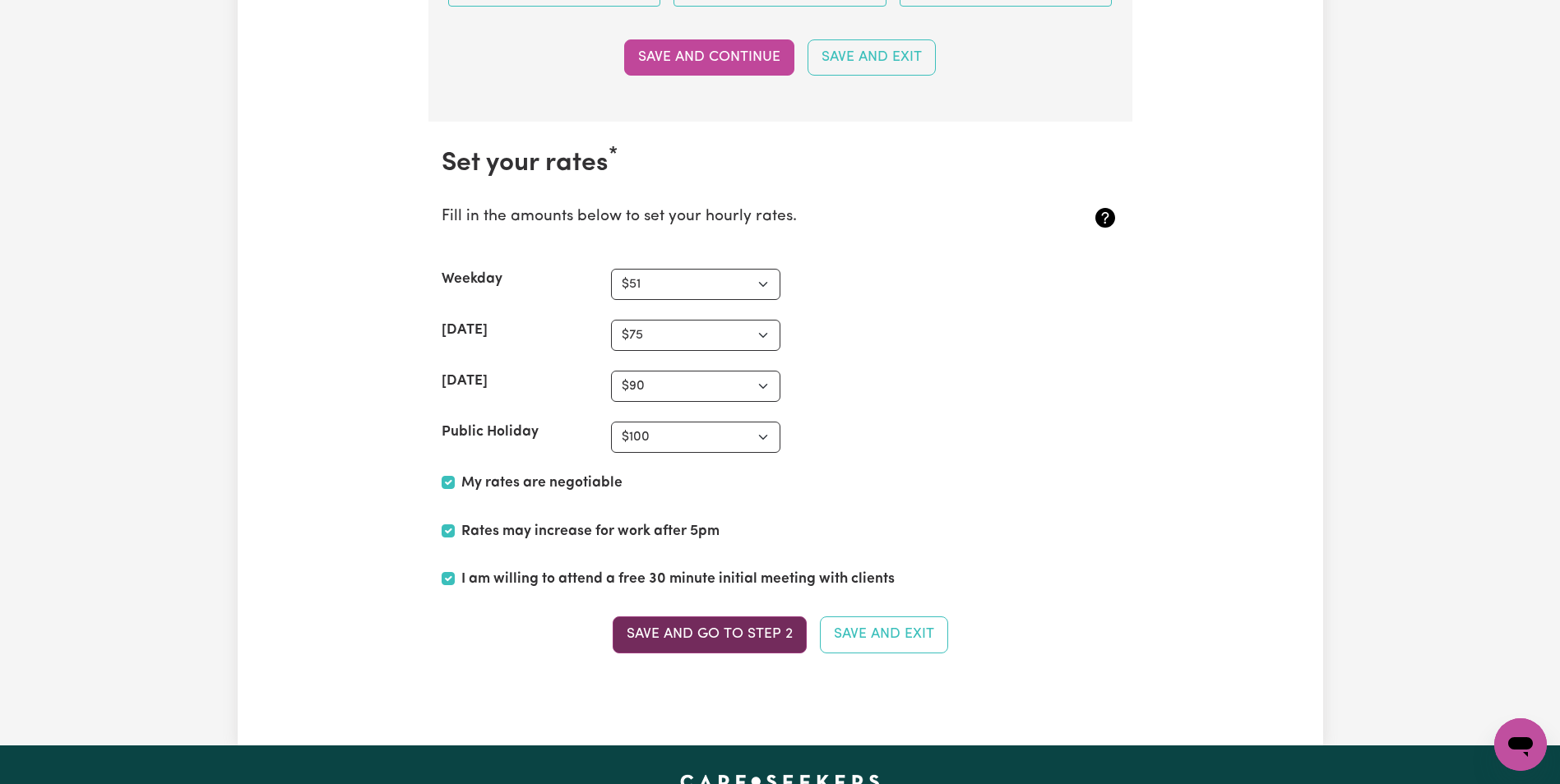
click at [734, 623] on button "Save and go to Step 2" at bounding box center [709, 635] width 194 height 36
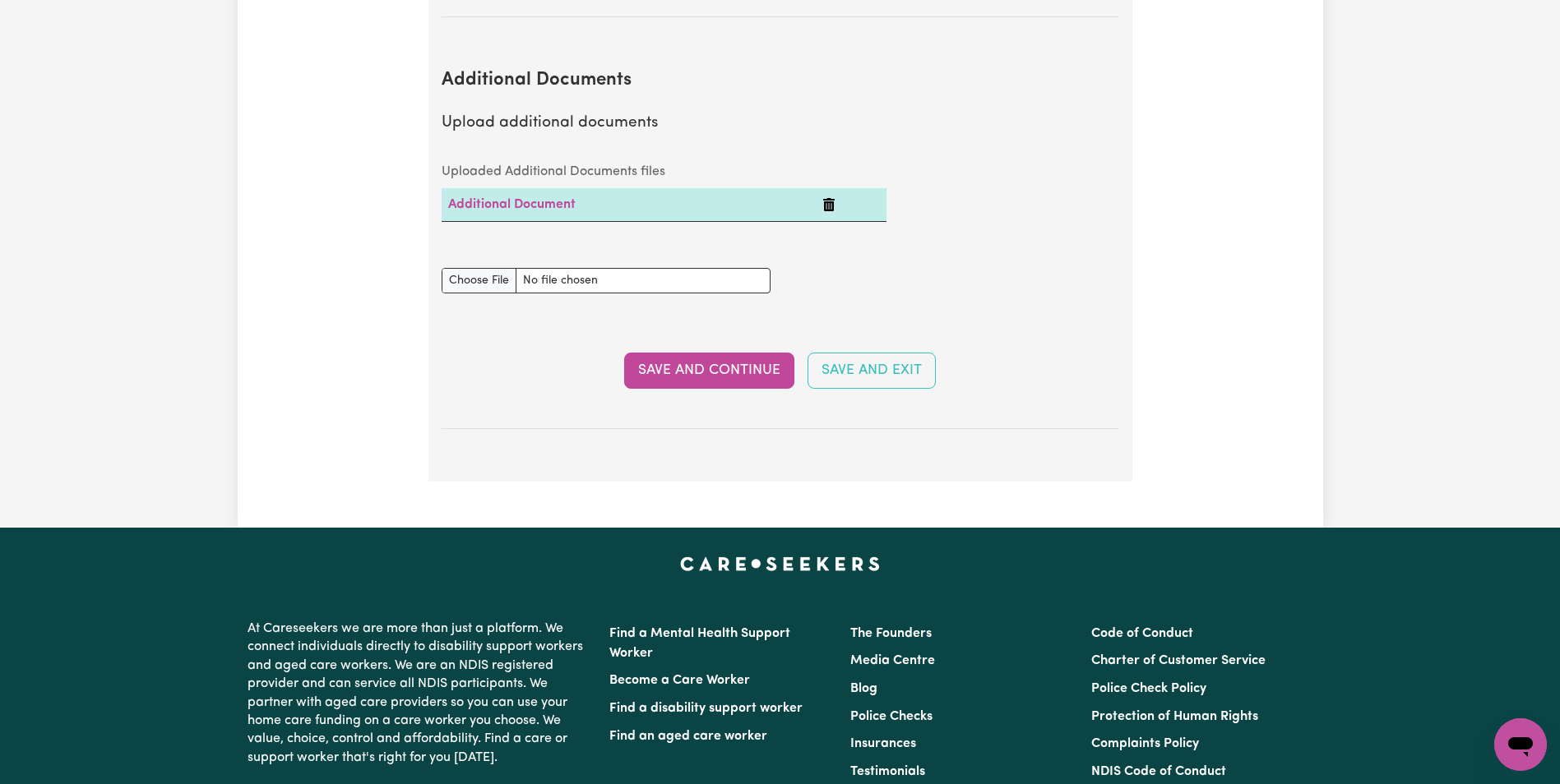
scroll to position [2959, 0]
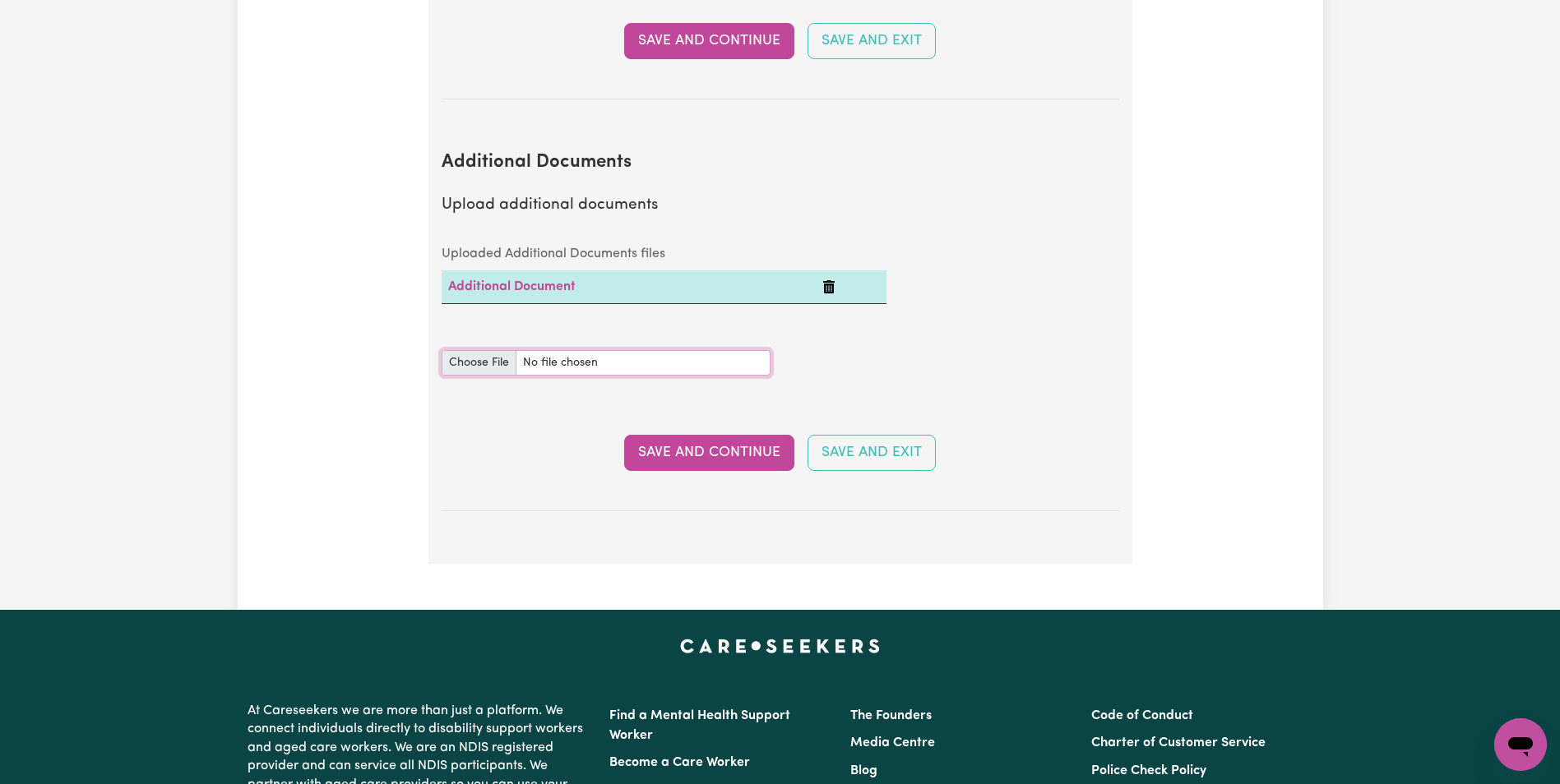
click at [479, 350] on input "Additional Documents document" at bounding box center [607, 362] width 329 height 26
click at [489, 350] on input "Additional Documents document" at bounding box center [607, 362] width 329 height 26
type input "C:\fakepath\Immunisation history staement titilope.pdf"
click at [706, 435] on button "Save and Continue" at bounding box center [709, 453] width 170 height 36
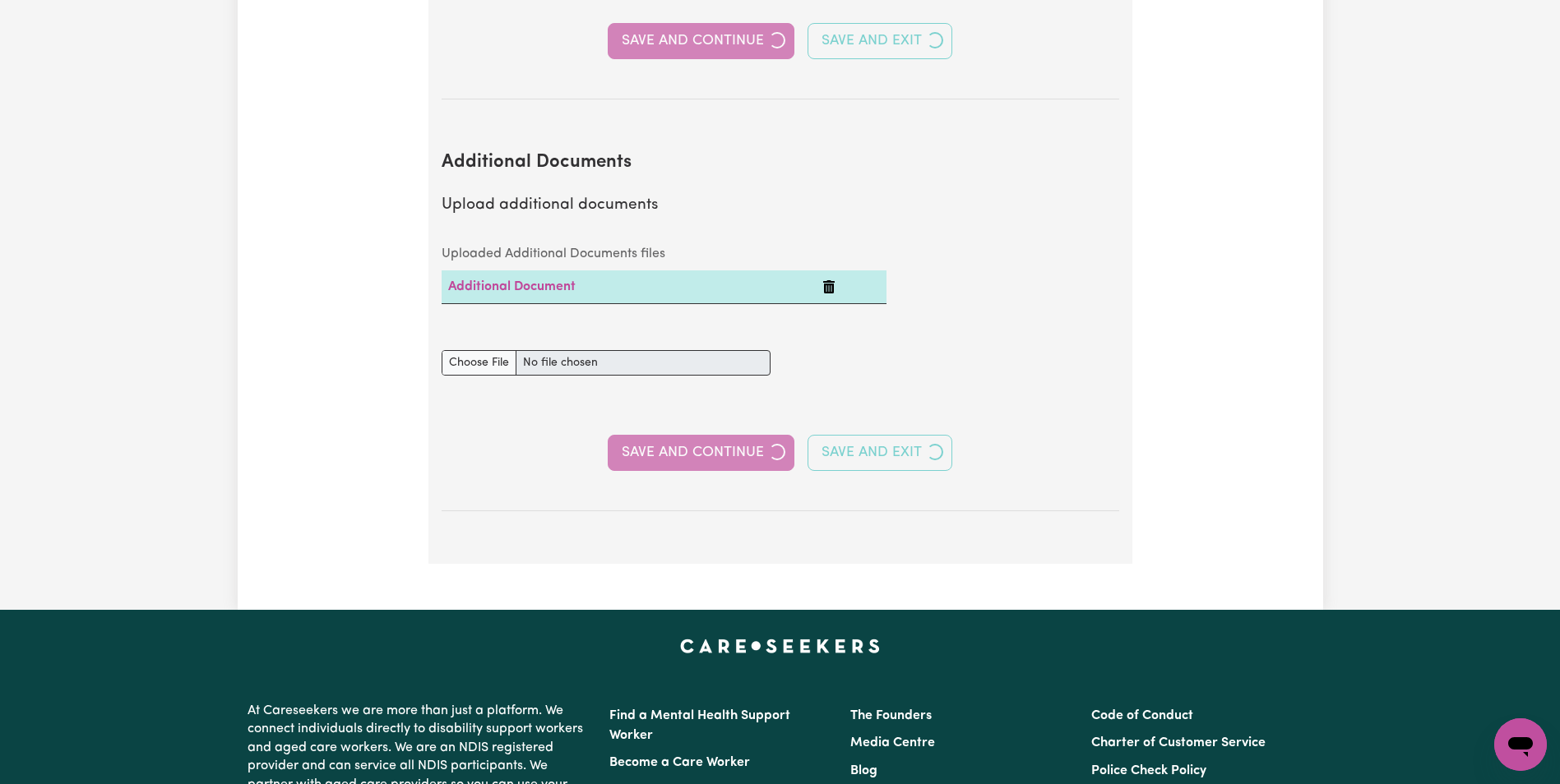
select select "2020"
select select "2011"
select select "2012"
select select "2016"
select select "2017"
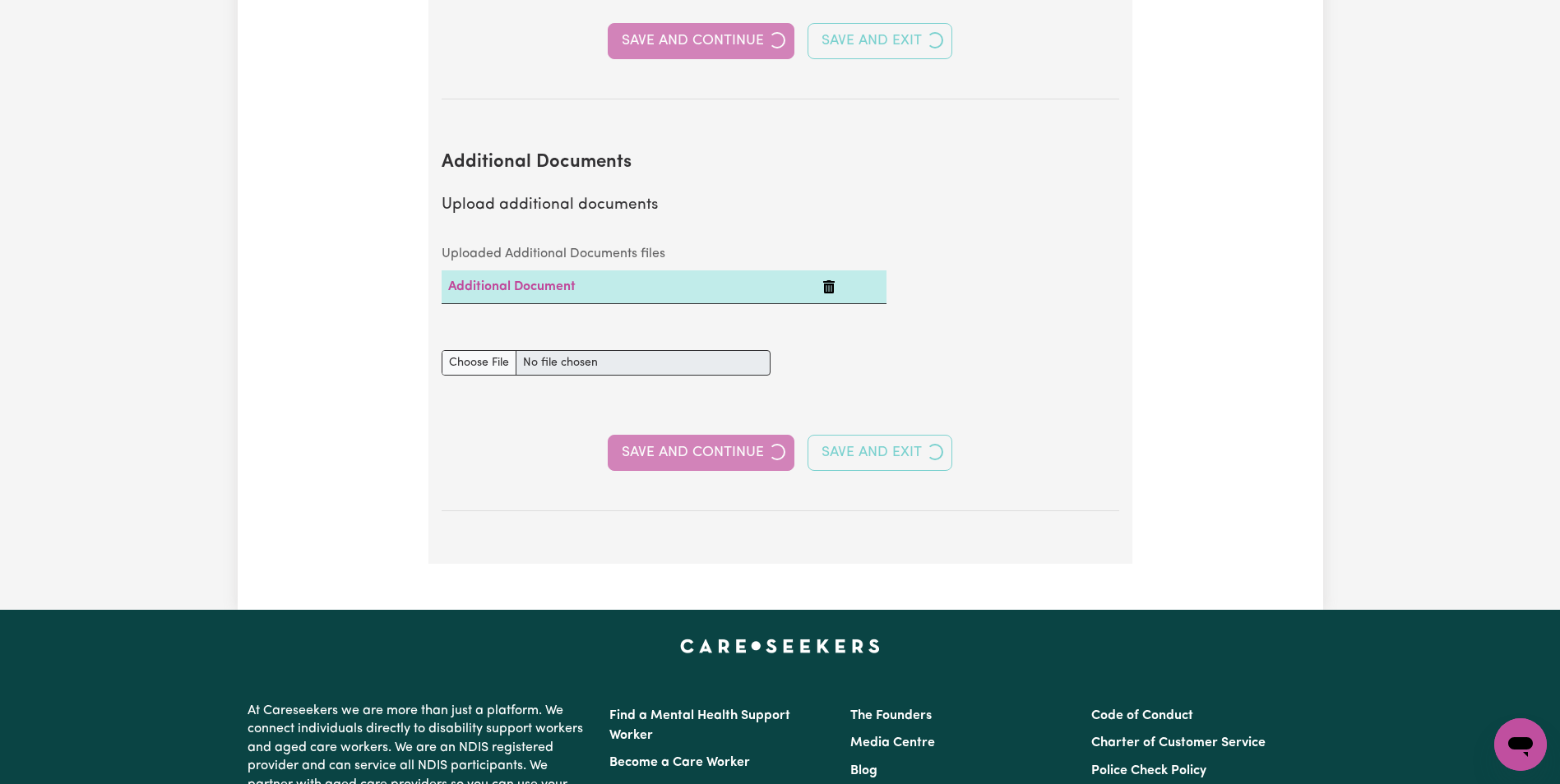
select select "2011"
select select "2014"
select select "2012"
select select "2013"
select select "2015"
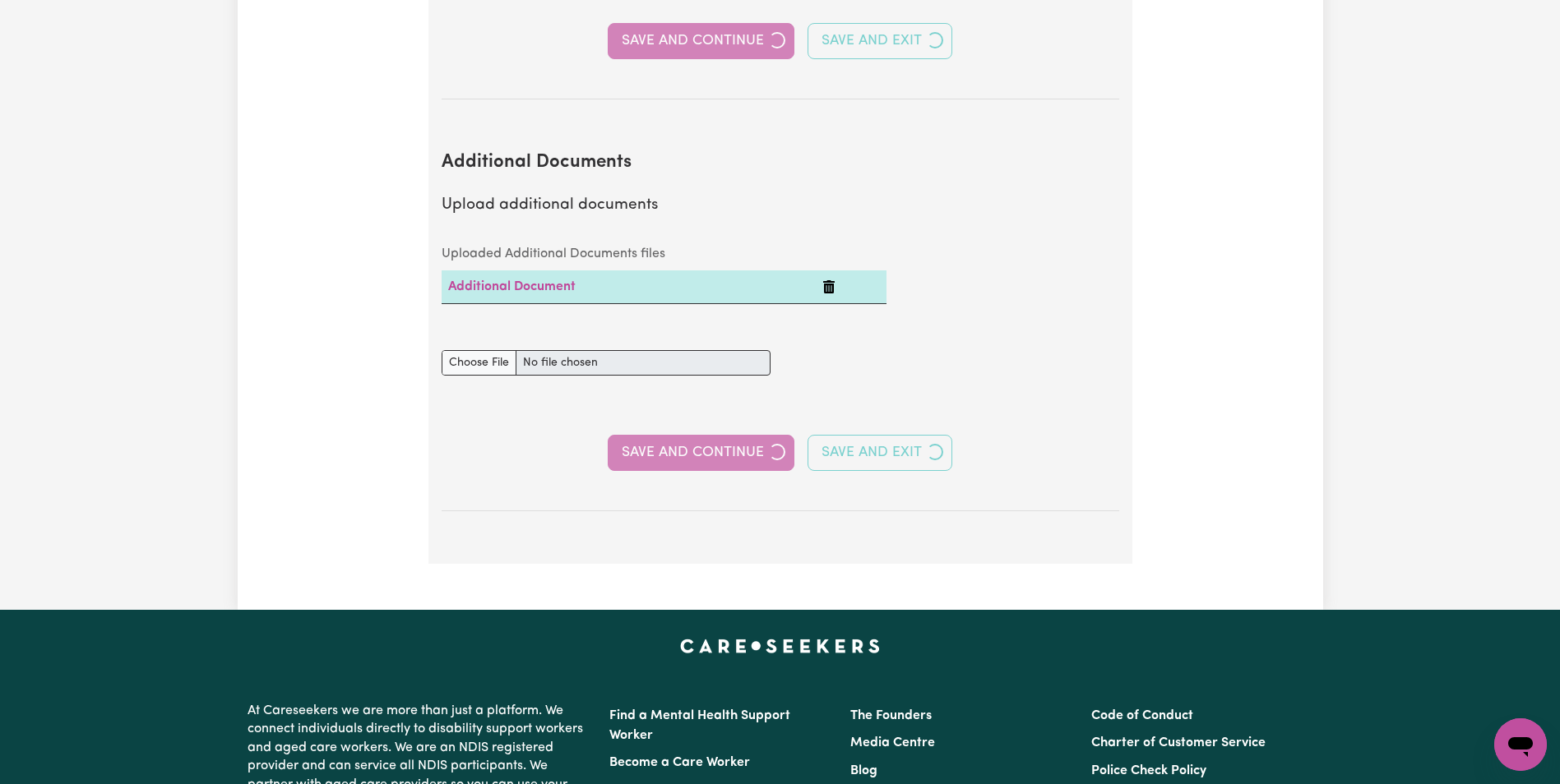
select select "2019"
select select "2009"
select select "2011"
select select "Certificate III (Individual Support)"
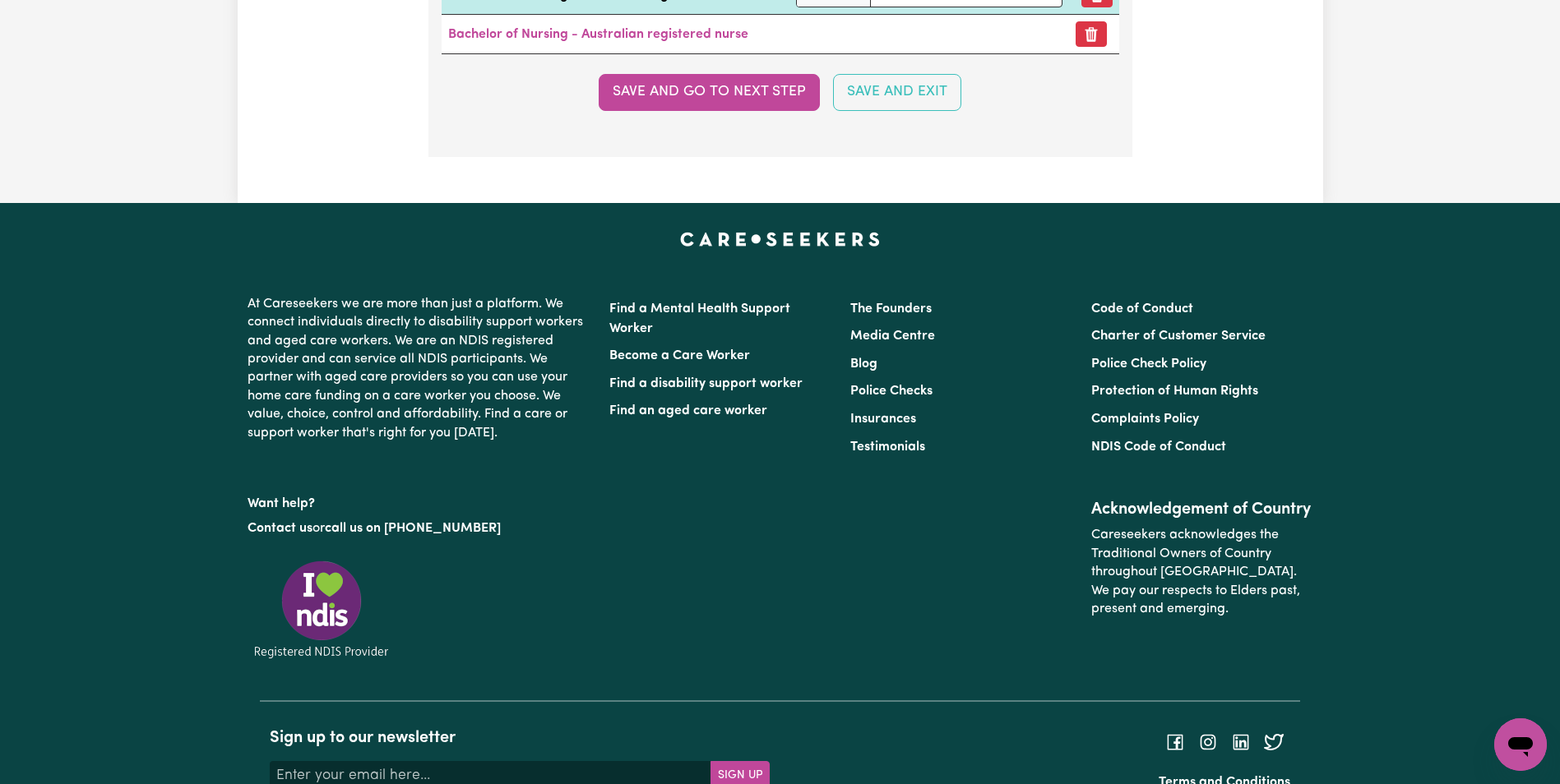
scroll to position [5508, 0]
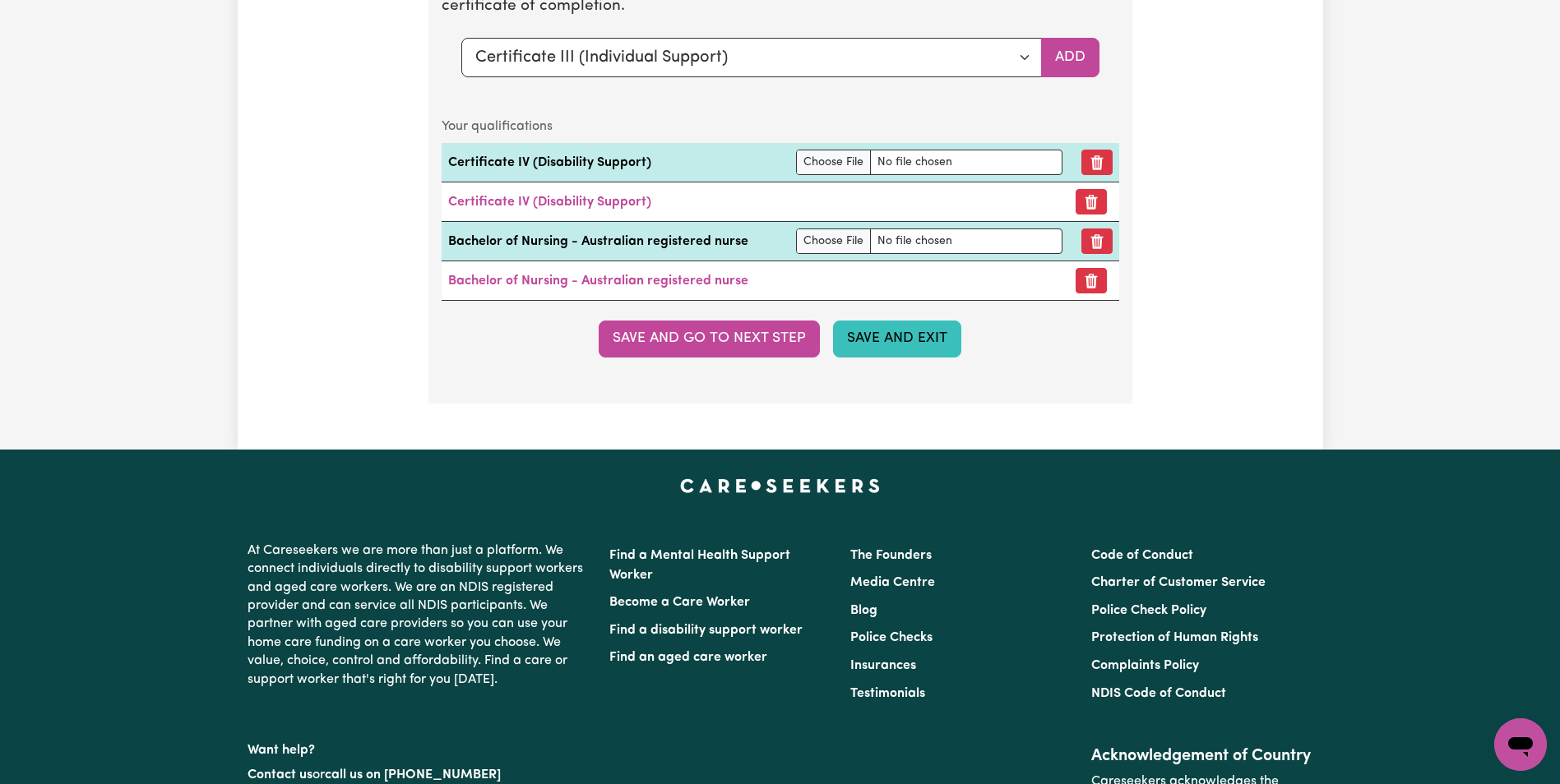
click at [886, 338] on button "Save and Exit" at bounding box center [896, 338] width 128 height 36
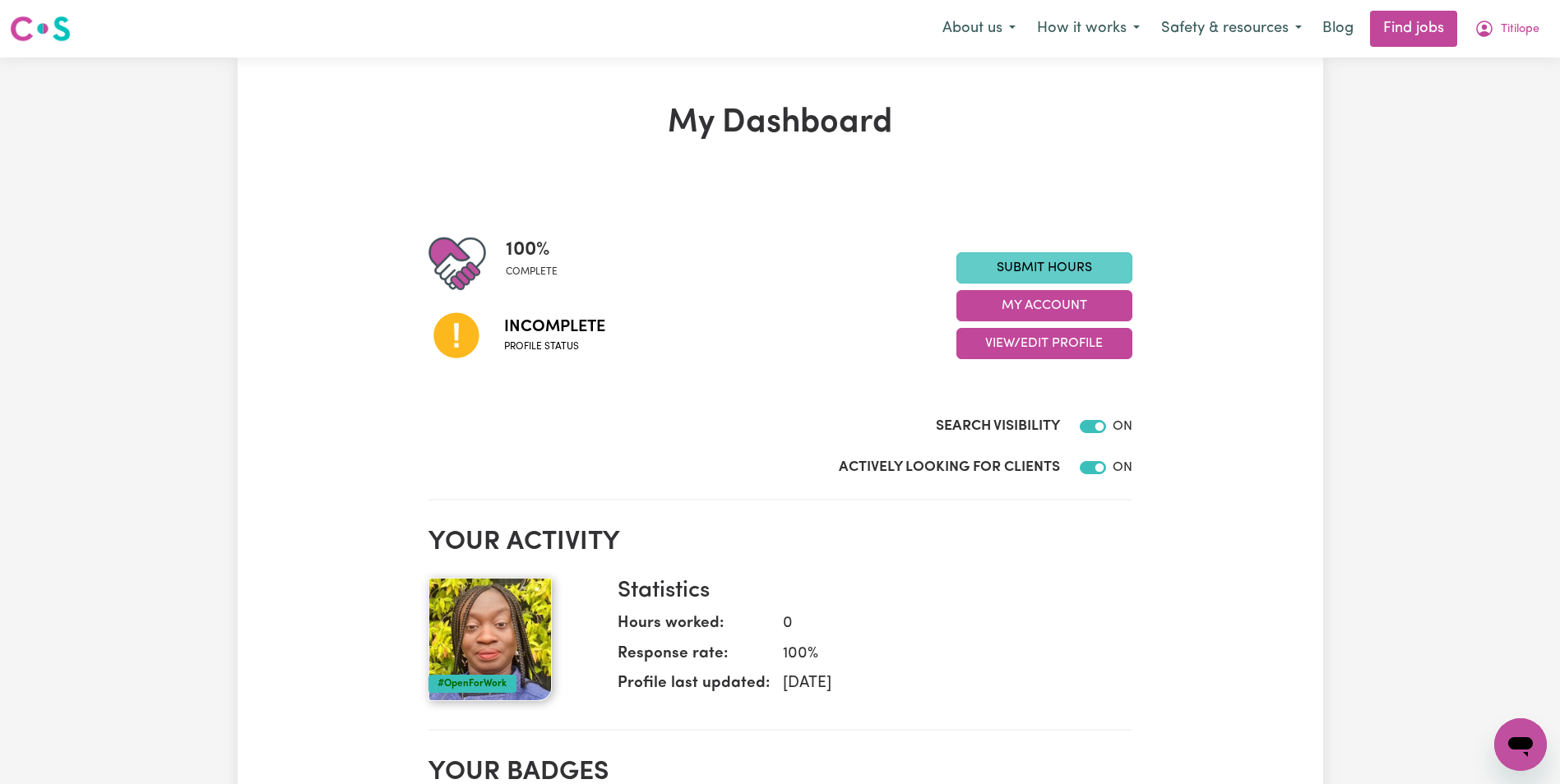
click at [1059, 265] on link "Submit Hours" at bounding box center [1044, 268] width 176 height 31
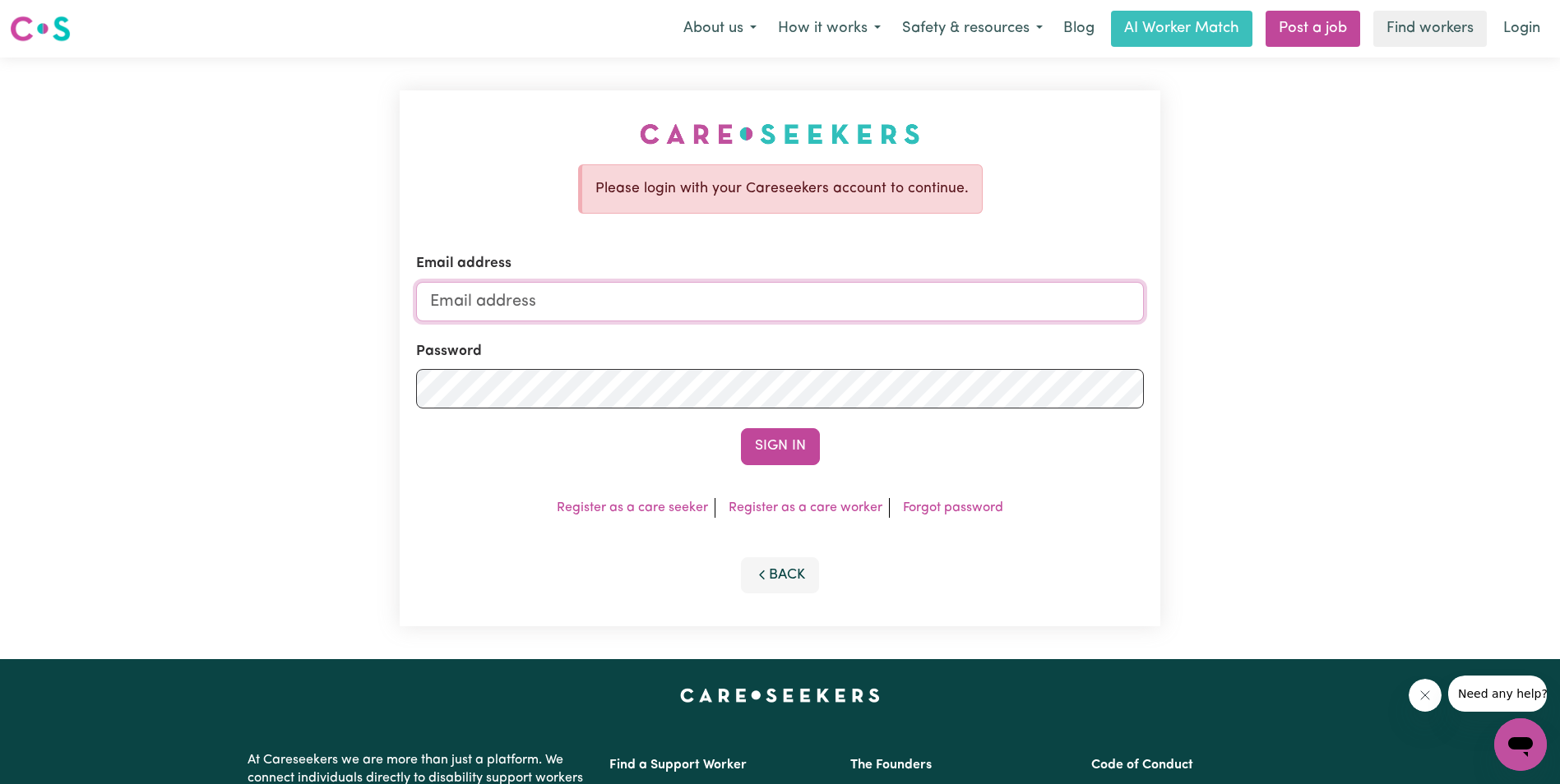
click at [513, 296] on input "Email address" at bounding box center [780, 302] width 728 height 40
type input "[EMAIL_ADDRESS][DOMAIN_NAME]"
click at [778, 443] on button "Sign In" at bounding box center [780, 447] width 79 height 36
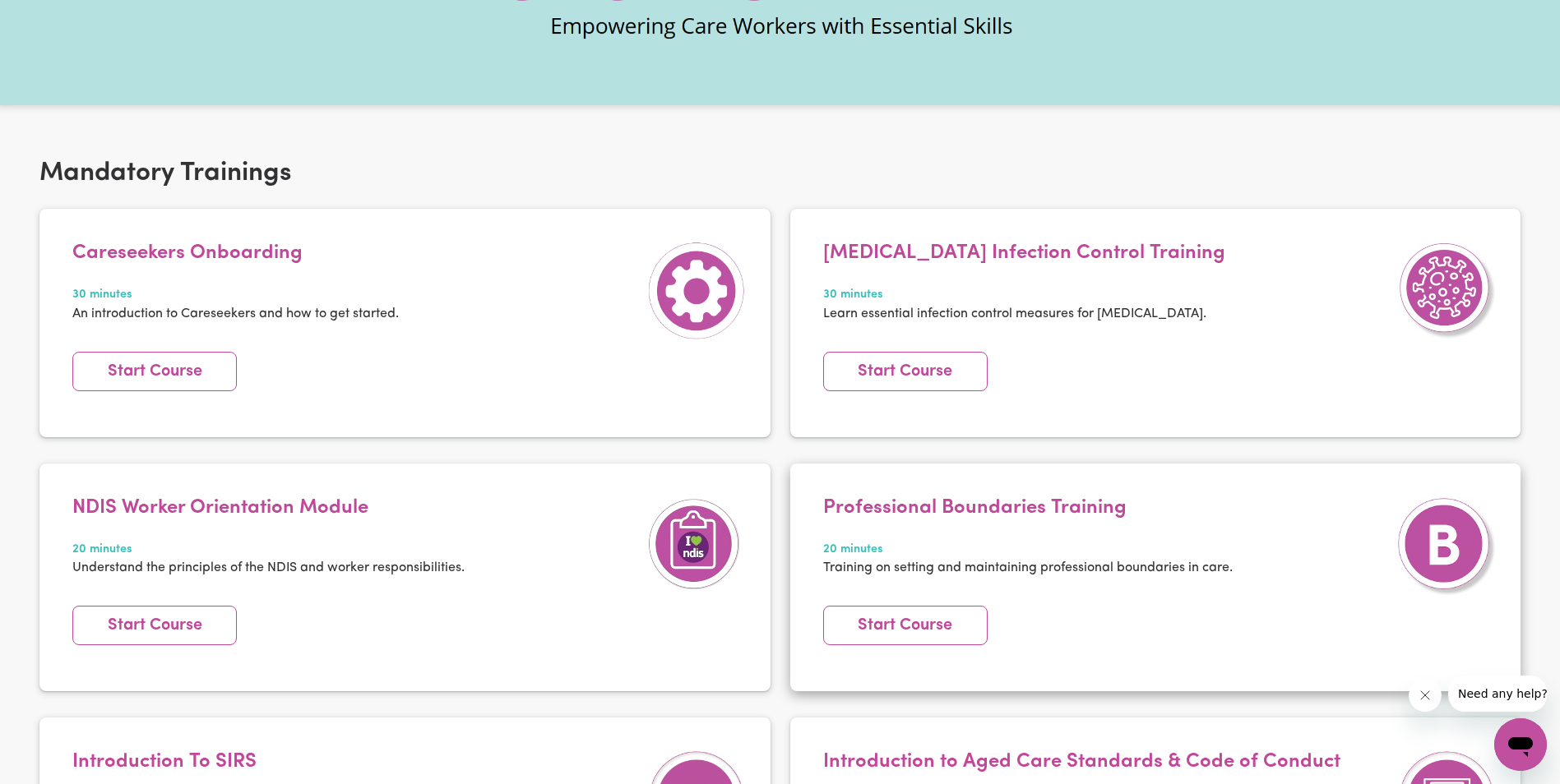
scroll to position [164, 0]
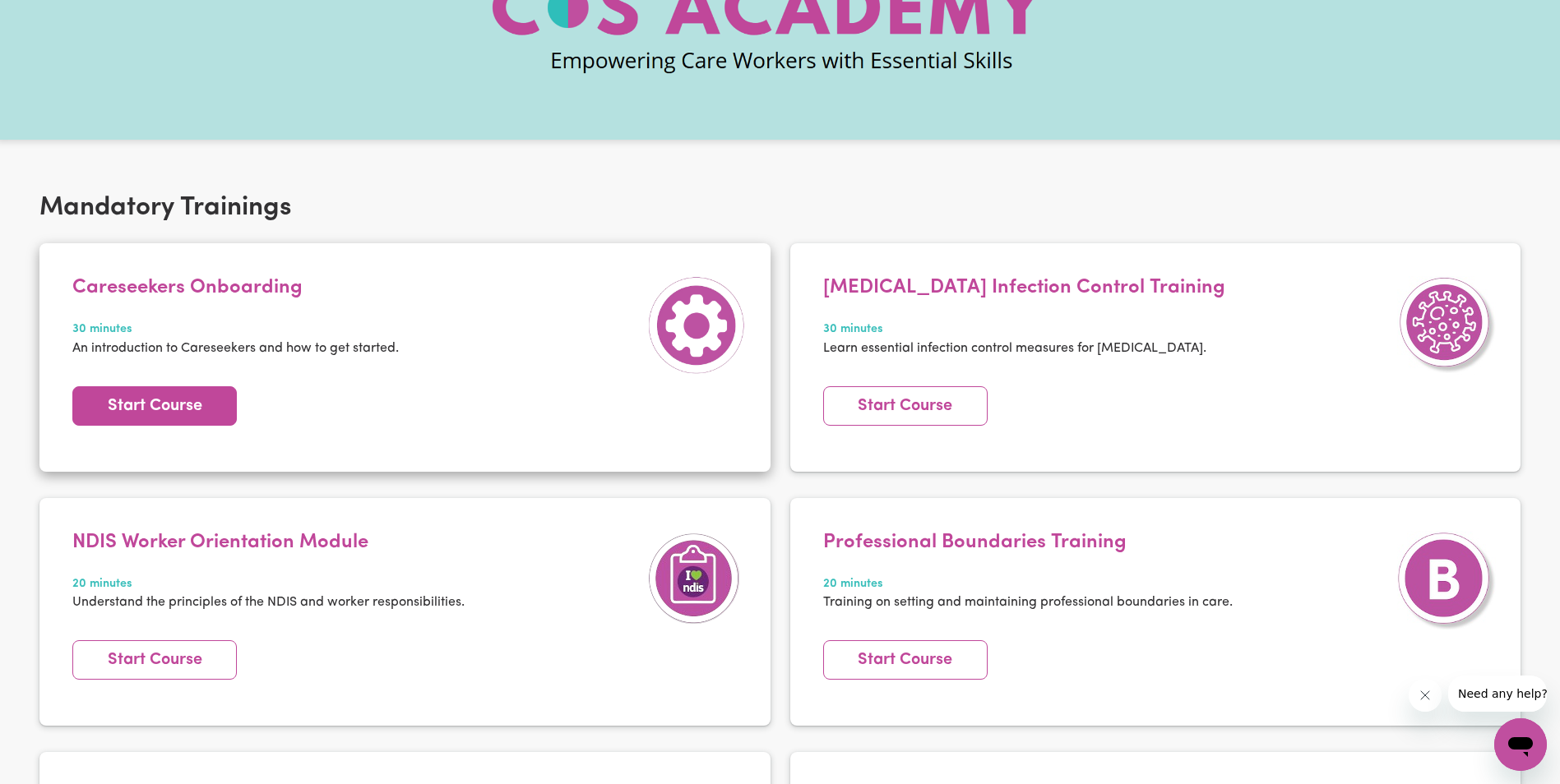
click at [182, 400] on link "Start Course" at bounding box center [154, 407] width 164 height 40
click at [138, 401] on link "Start Course" at bounding box center [154, 407] width 164 height 40
